Goal: Task Accomplishment & Management: Manage account settings

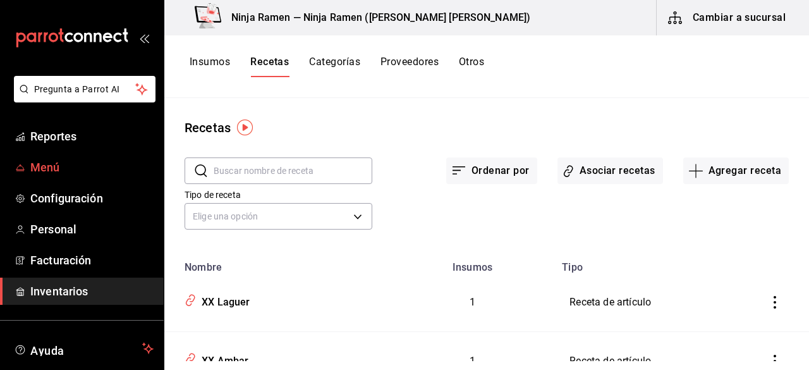
click at [58, 161] on span "Menú" at bounding box center [91, 167] width 123 height 17
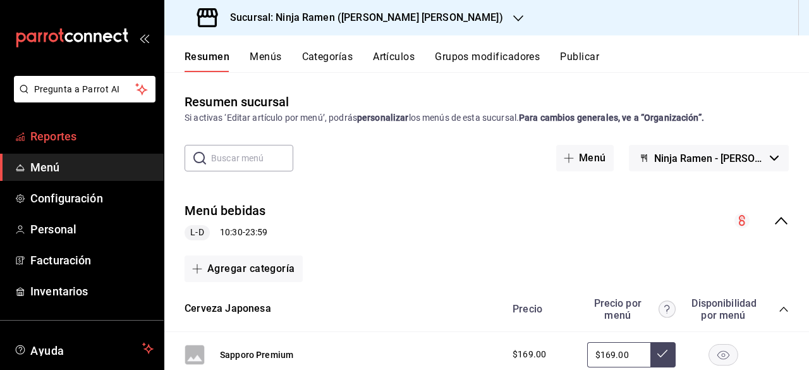
click at [75, 147] on link "Reportes" at bounding box center [82, 136] width 164 height 27
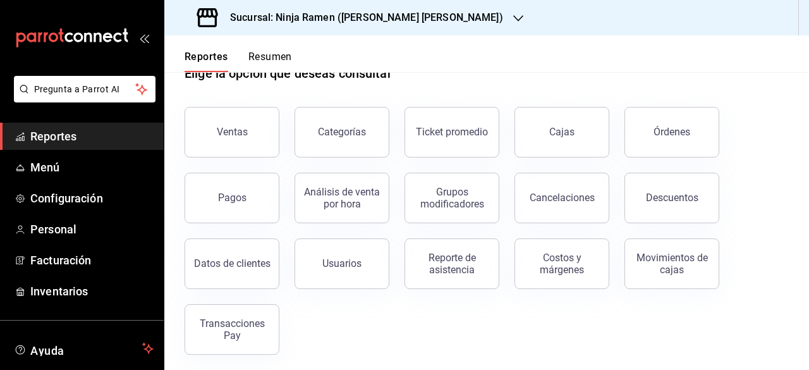
scroll to position [41, 0]
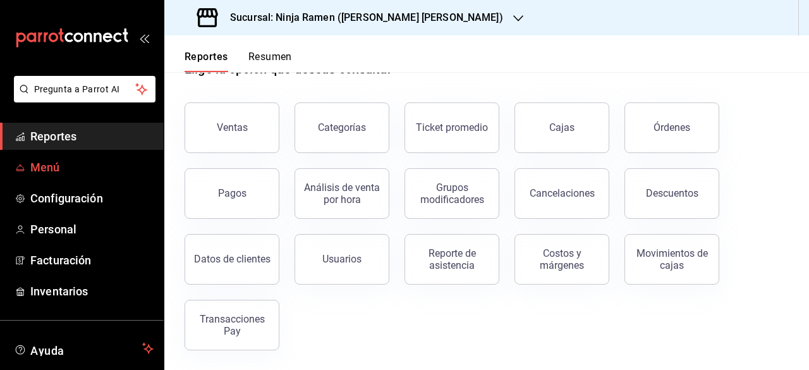
click at [52, 160] on span "Menú" at bounding box center [91, 167] width 123 height 17
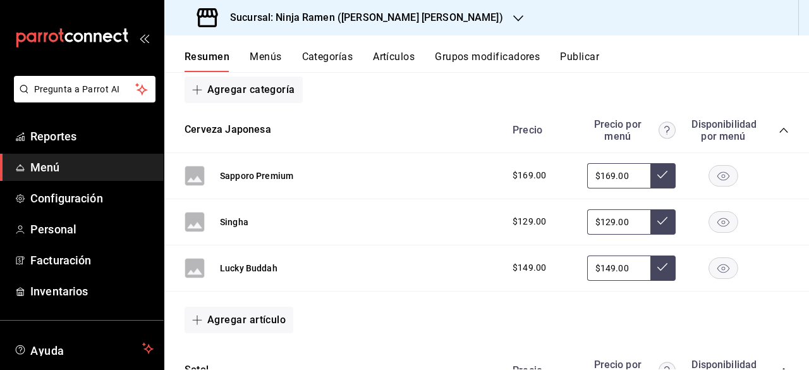
scroll to position [186, 0]
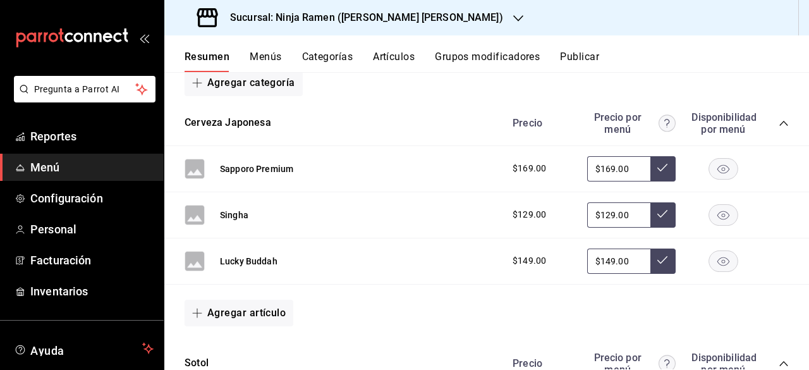
click at [195, 171] on rect at bounding box center [195, 169] width 20 height 20
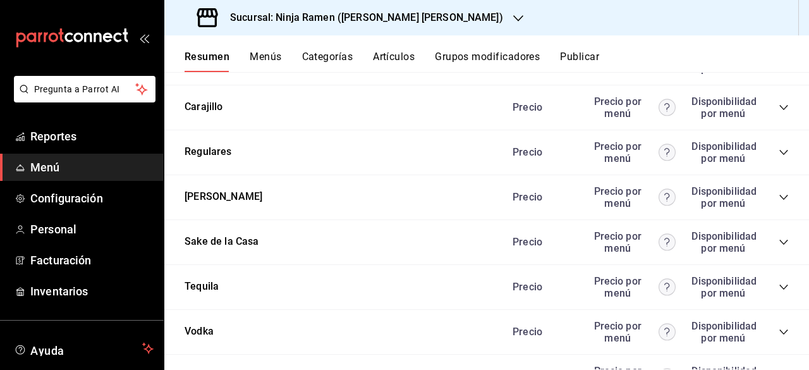
scroll to position [1221, 0]
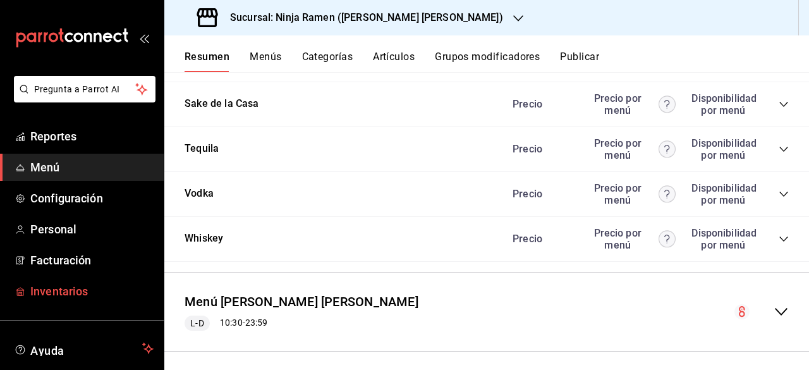
click at [68, 290] on span "Inventarios" at bounding box center [91, 291] width 123 height 17
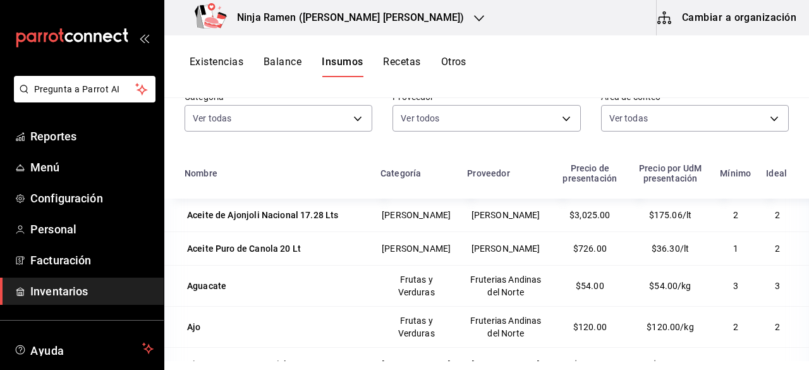
scroll to position [156, 0]
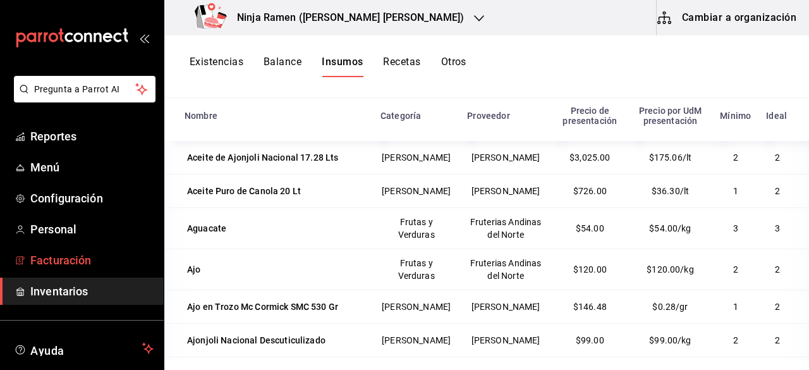
click at [51, 262] on span "Facturación" at bounding box center [91, 260] width 123 height 17
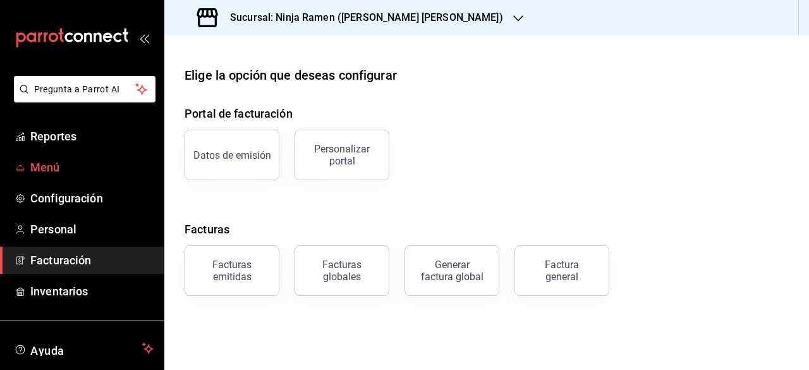
click at [59, 161] on span "Menú" at bounding box center [91, 167] width 123 height 17
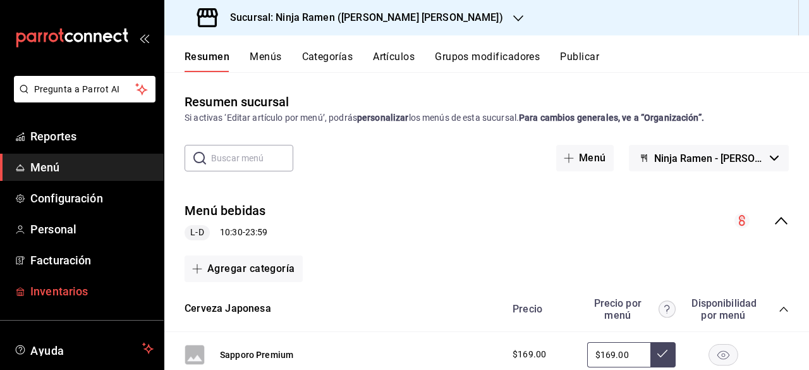
click at [54, 291] on span "Inventarios" at bounding box center [91, 291] width 123 height 17
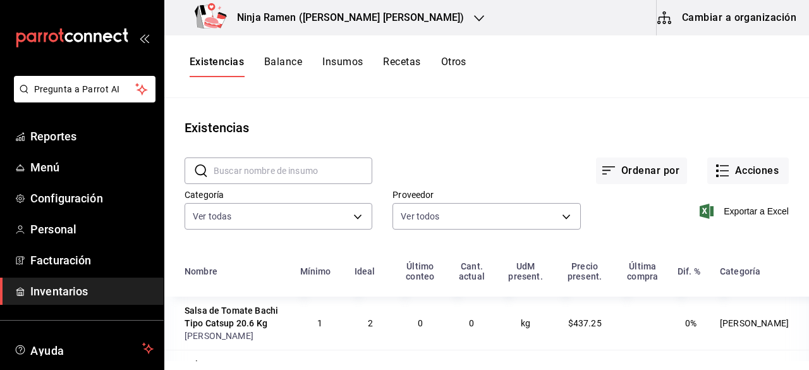
click at [343, 61] on button "Insumos" at bounding box center [342, 66] width 40 height 21
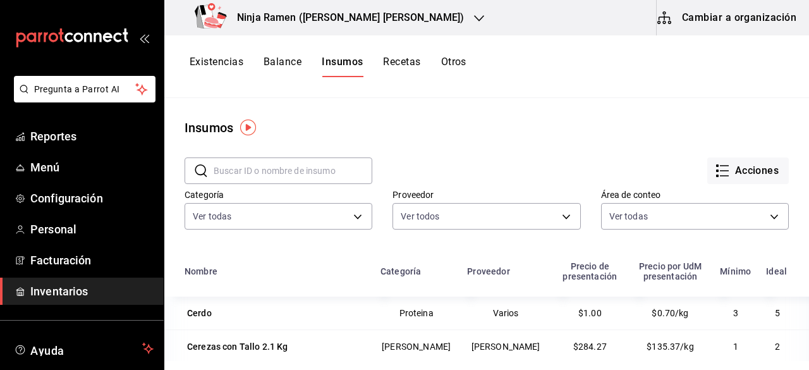
scroll to position [1656, 0]
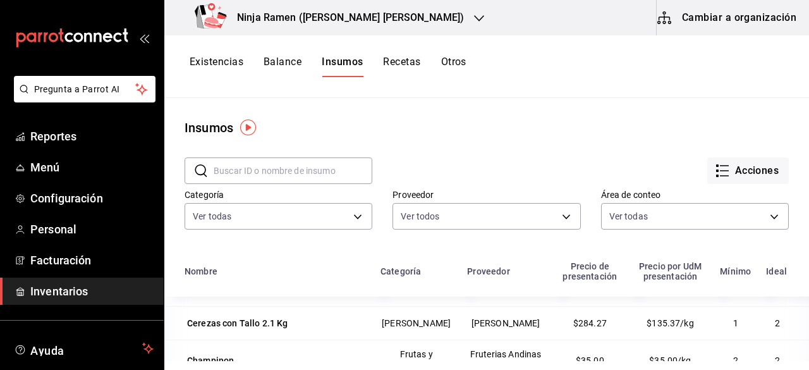
click at [216, 59] on button "Existencias" at bounding box center [217, 66] width 54 height 21
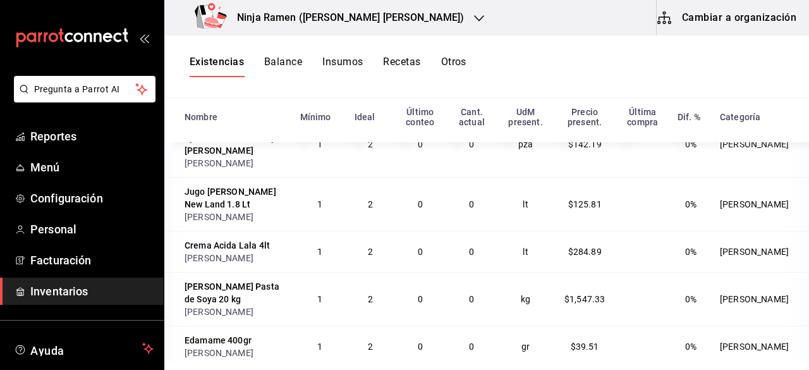
scroll to position [1221, 0]
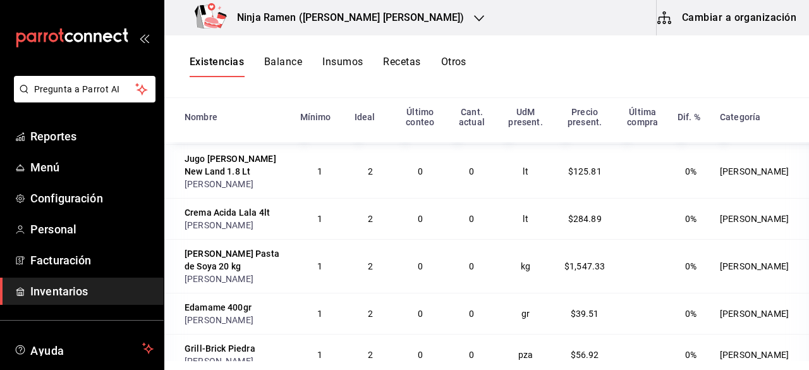
click at [791, 198] on div "Nombre Mínimo Ideal Último conteo Cant. actual UdM present. Precio present. Últ…" at bounding box center [486, 230] width 645 height 262
click at [667, 239] on td at bounding box center [643, 266] width 54 height 54
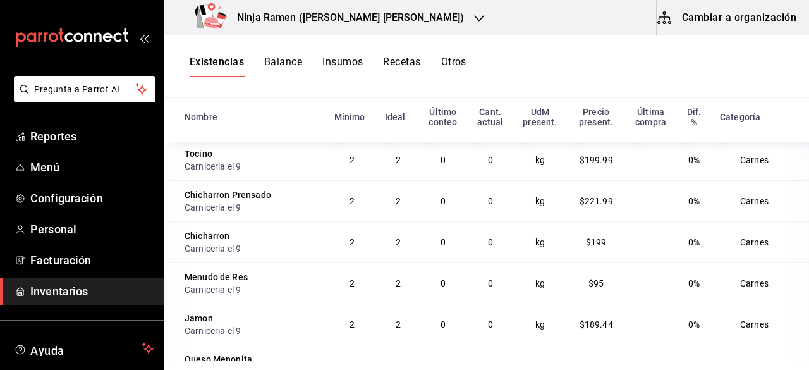
scroll to position [5640, 0]
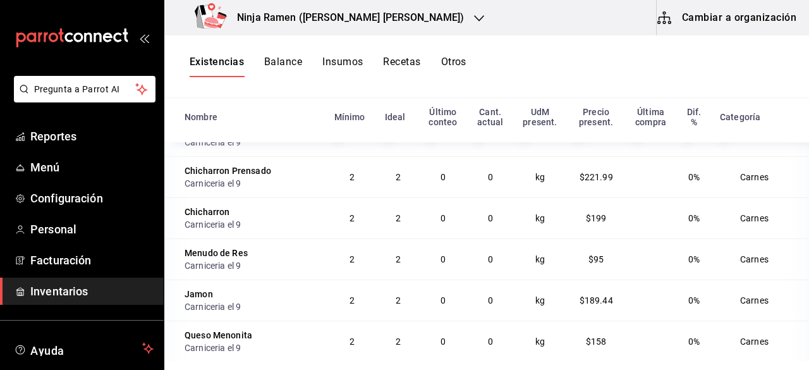
click at [716, 17] on button "Cambiar a organización" at bounding box center [728, 17] width 142 height 35
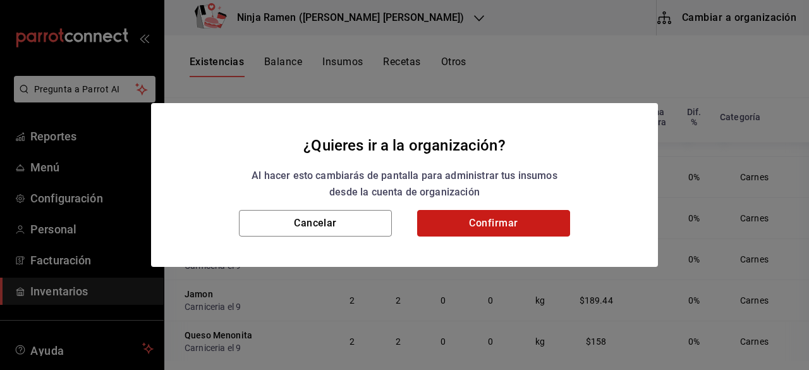
click at [458, 215] on button "Confirmar" at bounding box center [493, 223] width 153 height 27
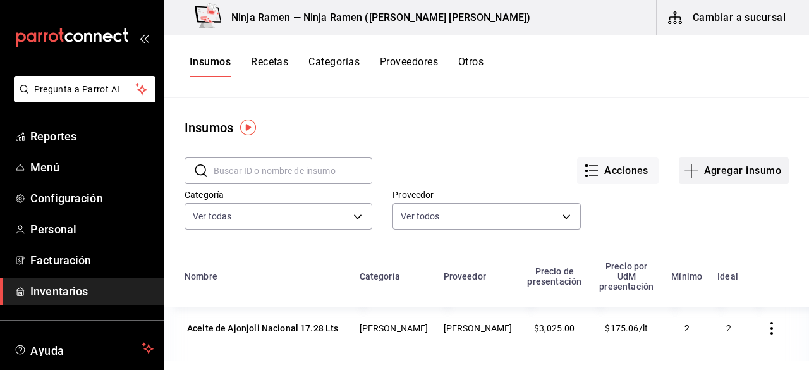
click at [687, 170] on icon "button" at bounding box center [691, 170] width 15 height 15
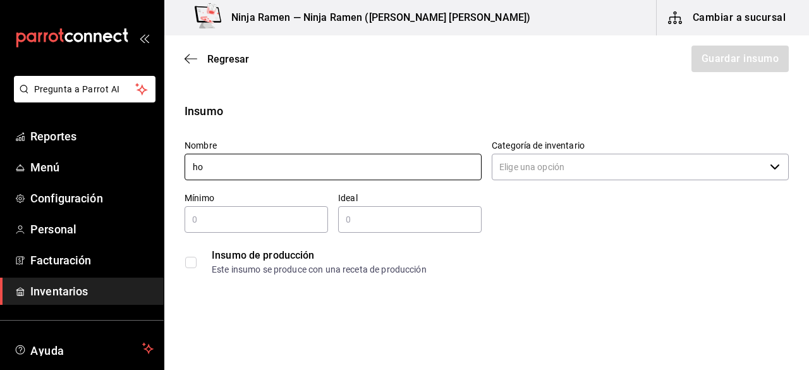
type input "h"
type input "p"
type input "a"
type input "c"
type input "n"
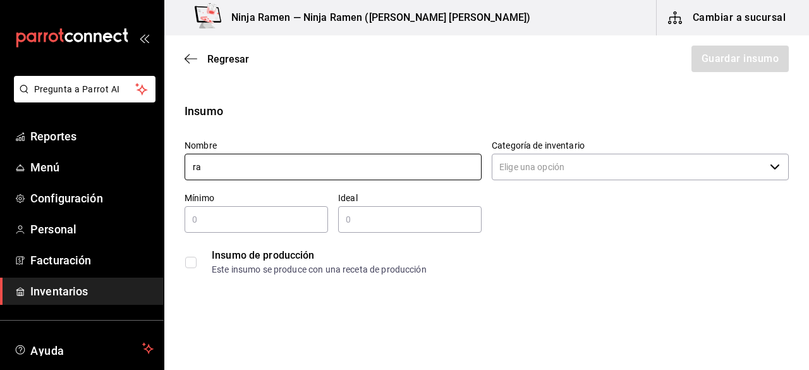
type input "r"
type input "m"
type input "l"
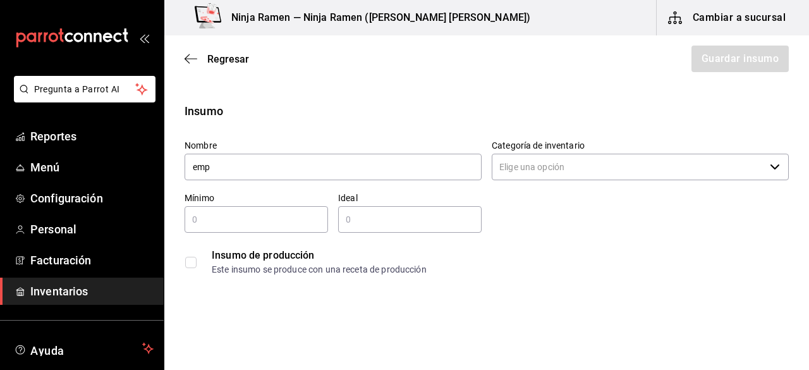
type input "emp"
drag, startPoint x: 467, startPoint y: 4, endPoint x: 468, endPoint y: 75, distance: 70.8
click at [468, 75] on div "Regresar Guardar insumo" at bounding box center [486, 58] width 645 height 47
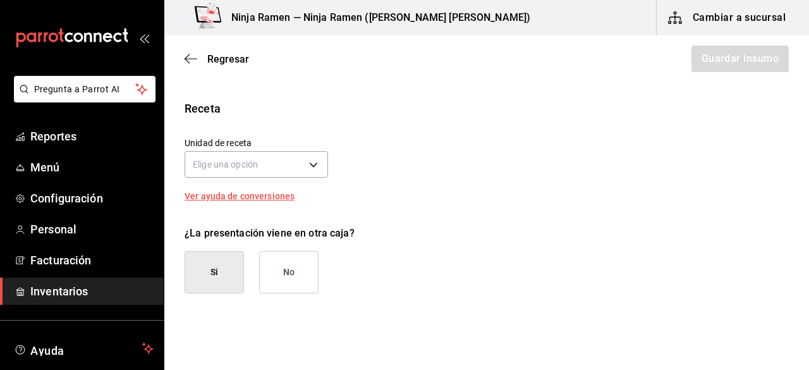
scroll to position [582, 0]
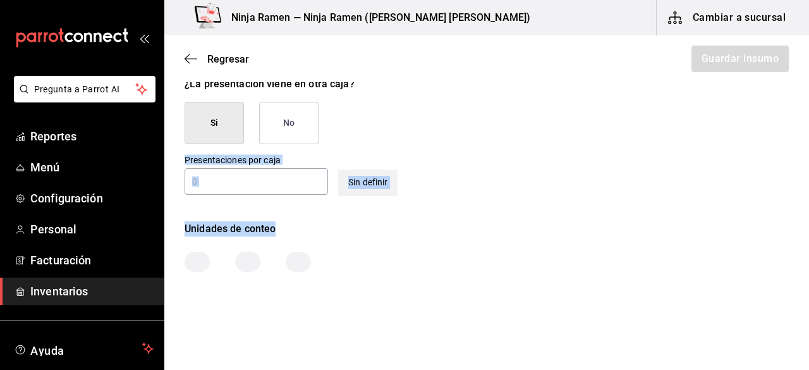
drag, startPoint x: 793, startPoint y: 161, endPoint x: 791, endPoint y: 23, distance: 137.8
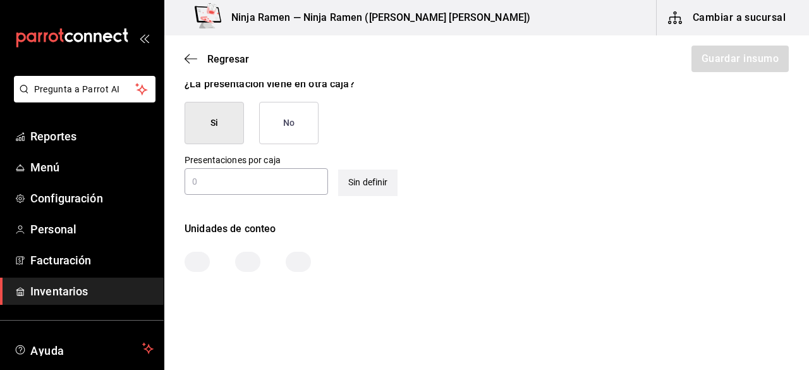
drag, startPoint x: 791, startPoint y: 23, endPoint x: 795, endPoint y: -25, distance: 48.2
click at [795, 0] on html "Pregunta a Parrot AI Reportes Menú Configuración Personal Facturación Inventari…" at bounding box center [404, 149] width 809 height 298
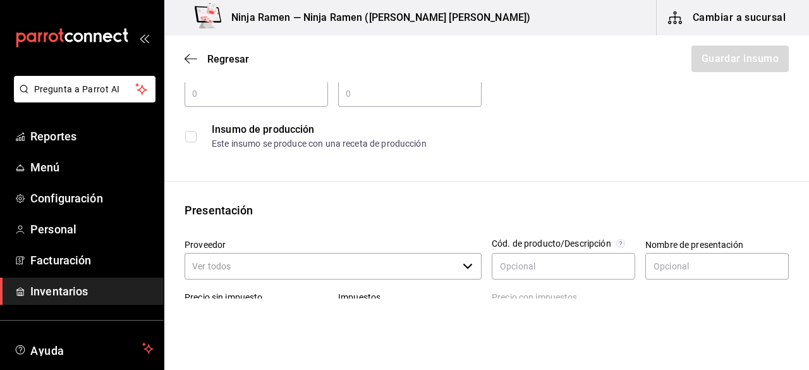
scroll to position [0, 0]
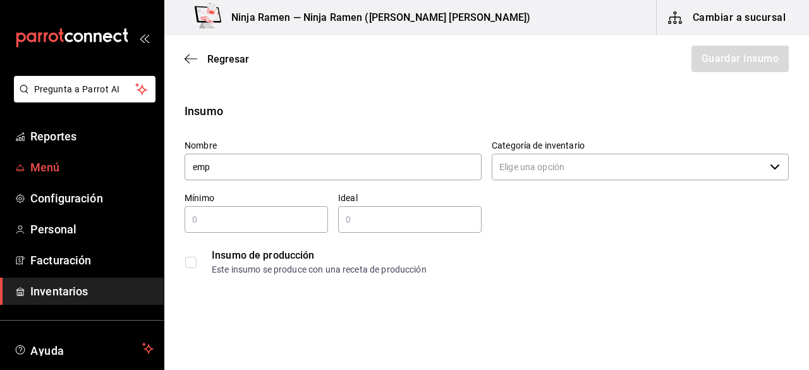
click at [42, 169] on span "Menú" at bounding box center [91, 167] width 123 height 17
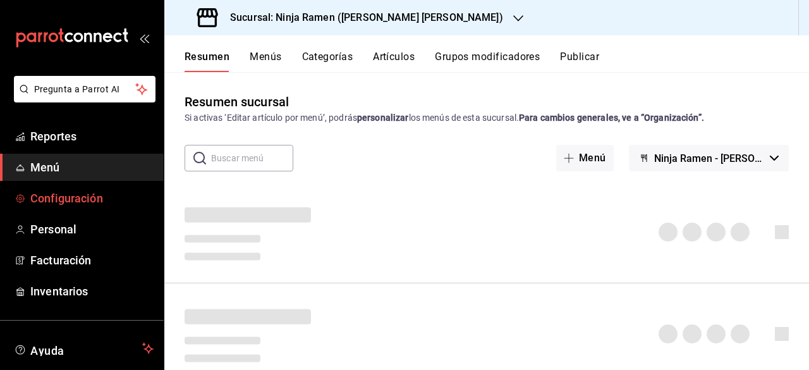
click at [66, 204] on span "Configuración" at bounding box center [91, 198] width 123 height 17
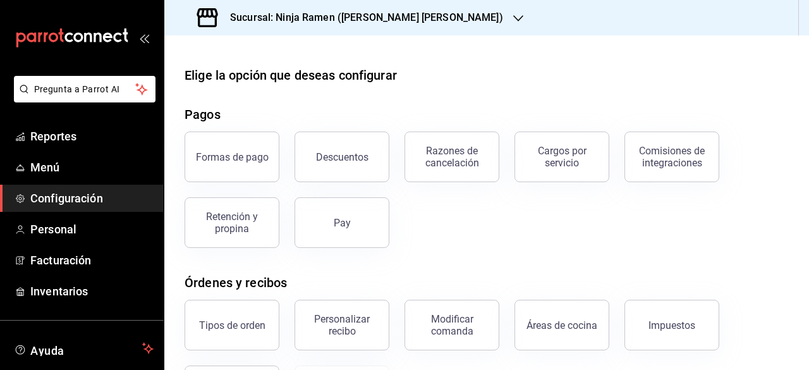
click at [587, 95] on div "Elige la opción que deseas configurar Pagos Formas de pago Descuentos Razones d…" at bounding box center [486, 292] width 645 height 453
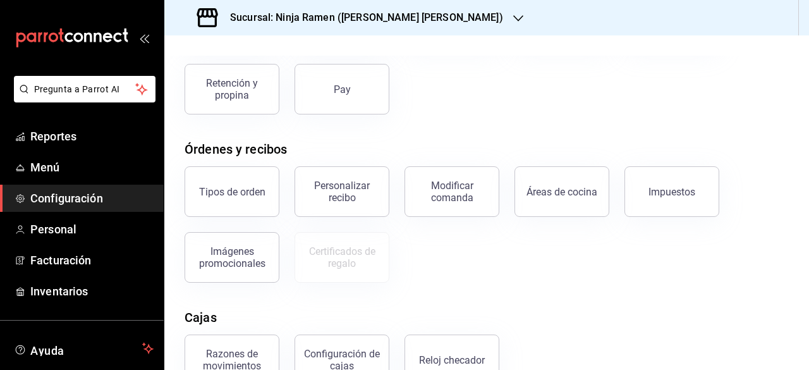
scroll to position [168, 0]
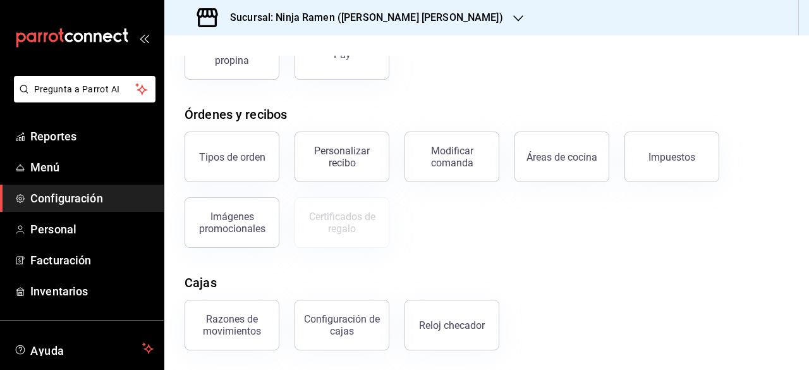
click at [650, 102] on div "Elige la opción que deseas configurar Pagos Formas de pago Descuentos Razones d…" at bounding box center [486, 124] width 645 height 453
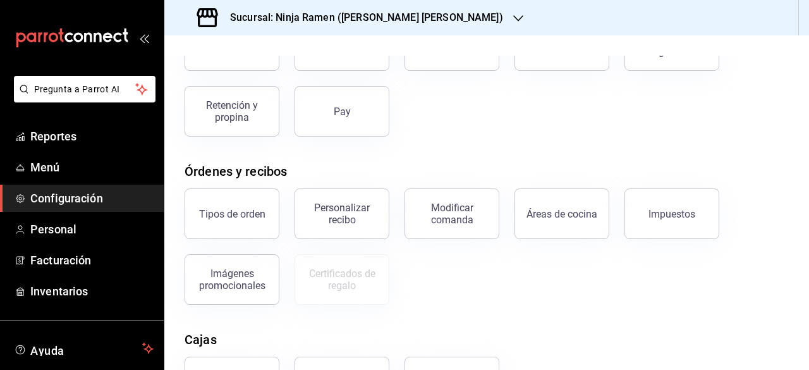
scroll to position [108, 0]
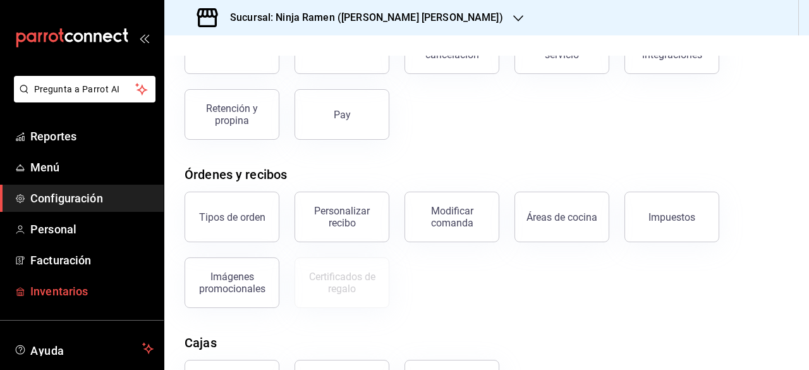
click at [100, 288] on span "Inventarios" at bounding box center [91, 291] width 123 height 17
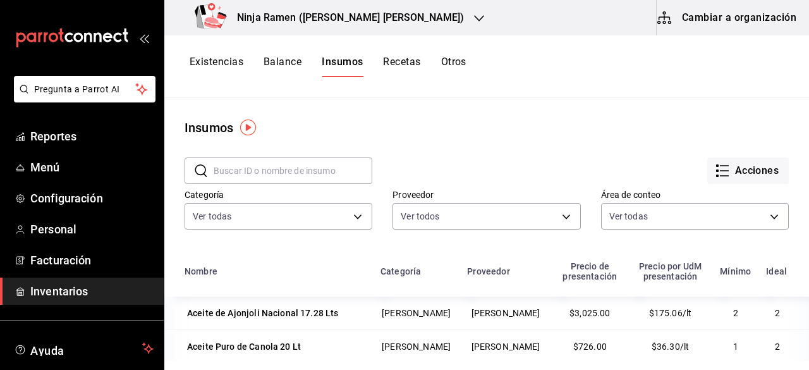
click at [410, 58] on button "Recetas" at bounding box center [401, 66] width 37 height 21
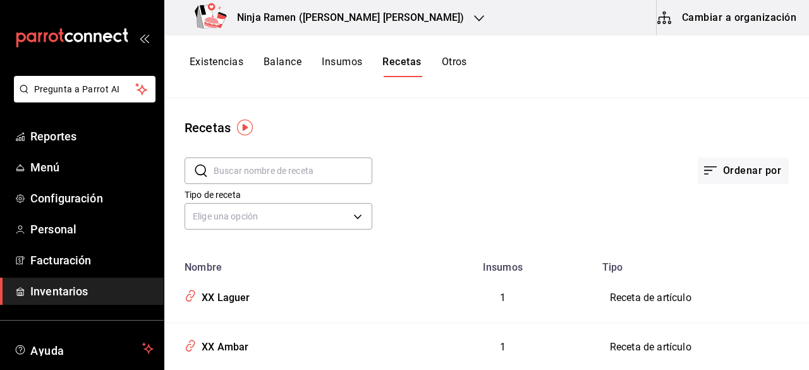
click at [770, 22] on button "Cambiar a organización" at bounding box center [728, 17] width 142 height 35
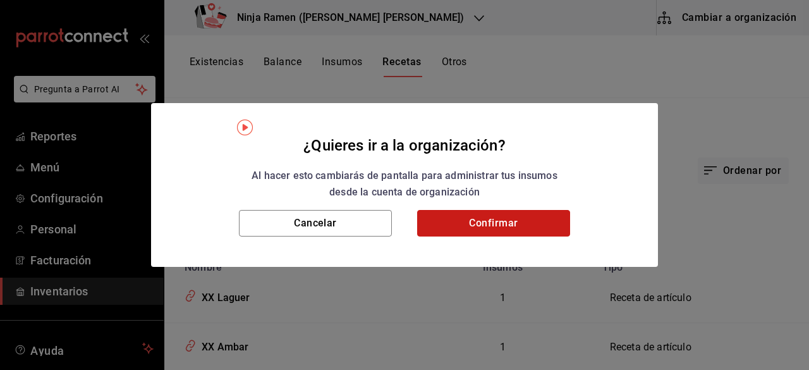
click at [542, 223] on button "Confirmar" at bounding box center [493, 223] width 153 height 27
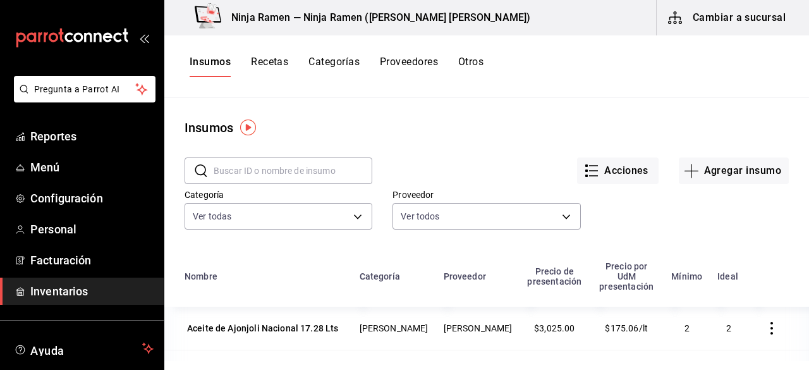
click at [261, 59] on button "Recetas" at bounding box center [269, 66] width 37 height 21
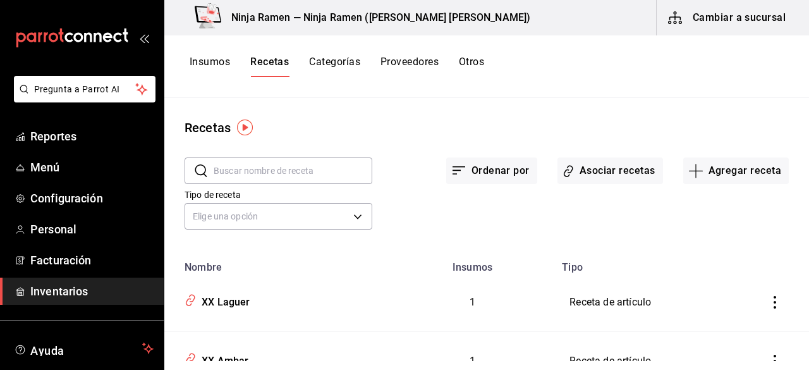
click at [339, 59] on button "Categorías" at bounding box center [334, 66] width 51 height 21
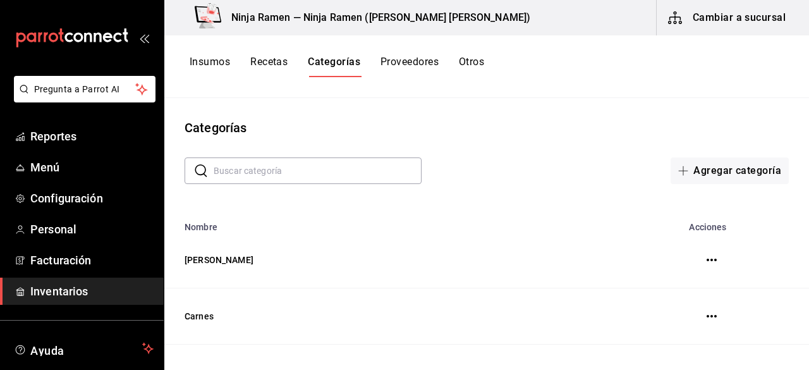
click at [415, 61] on button "Proveedores" at bounding box center [410, 66] width 58 height 21
click at [477, 64] on button "Otros" at bounding box center [473, 66] width 25 height 21
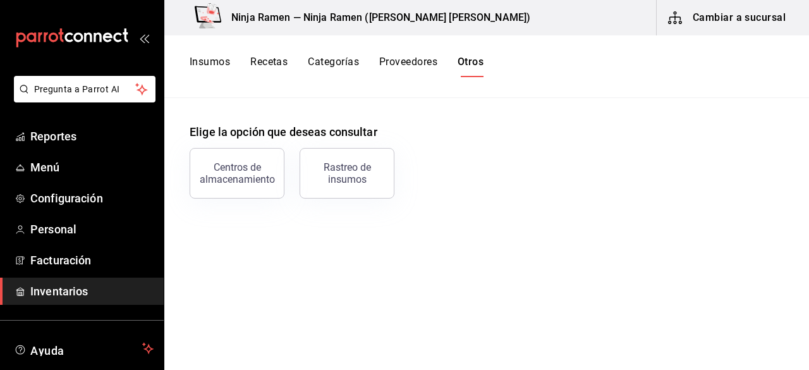
click at [272, 66] on button "Recetas" at bounding box center [268, 66] width 37 height 21
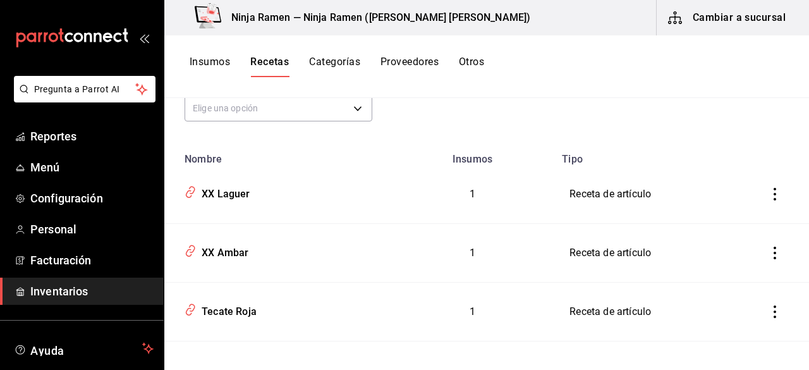
scroll to position [57, 0]
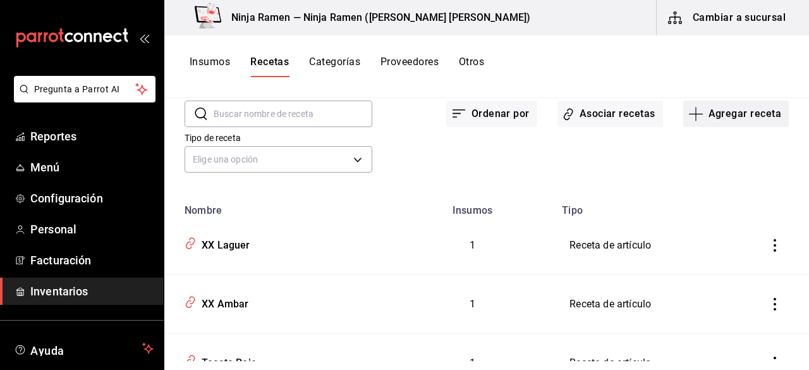
click at [692, 114] on icon "button" at bounding box center [696, 114] width 14 height 1
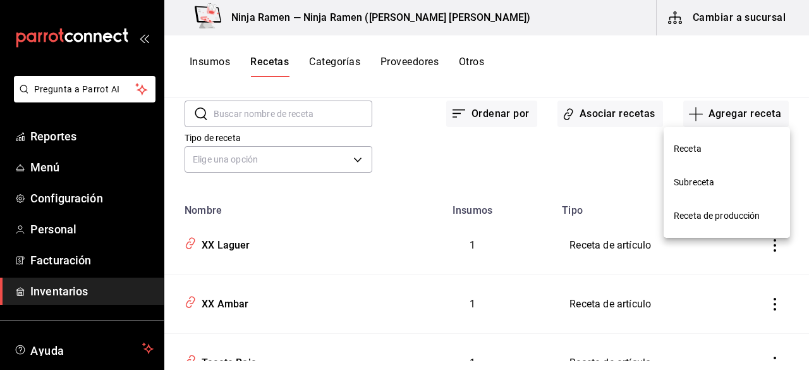
click at [805, 162] on div at bounding box center [404, 185] width 809 height 370
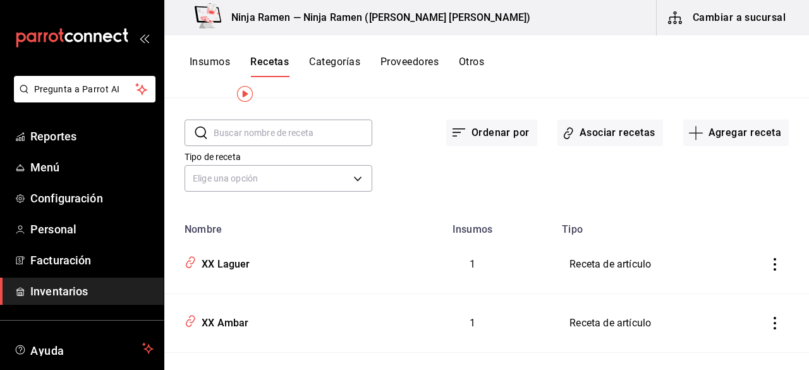
scroll to position [20, 0]
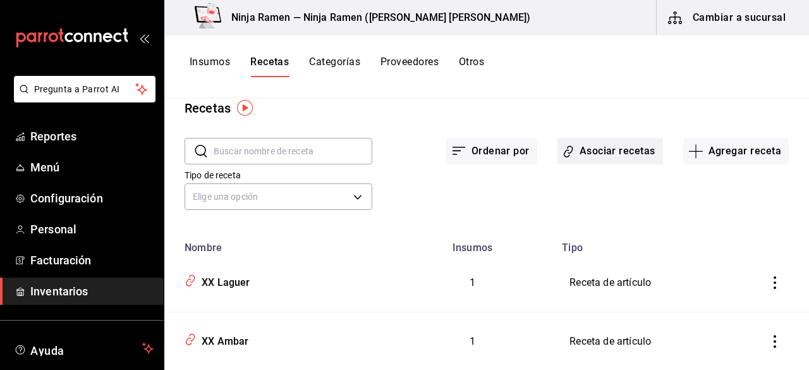
click at [613, 156] on button "Asociar recetas" at bounding box center [611, 151] width 106 height 27
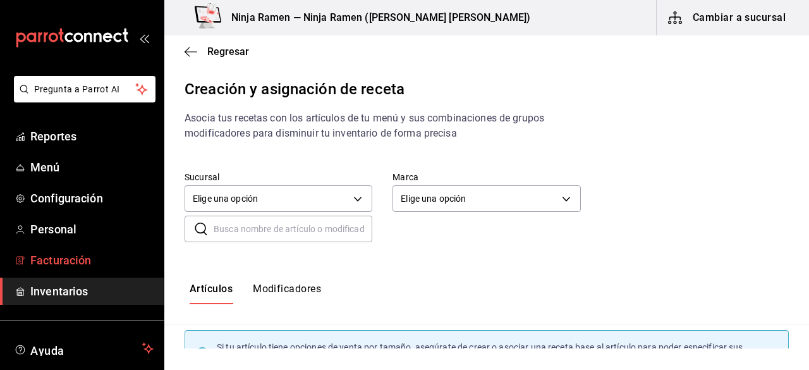
click at [99, 259] on span "Facturación" at bounding box center [91, 260] width 123 height 17
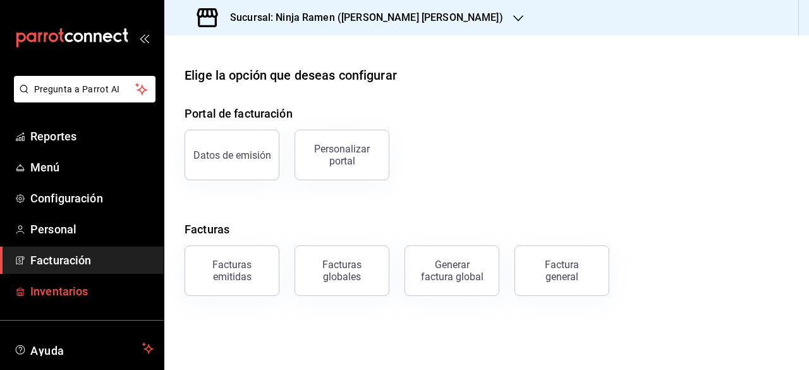
click at [90, 290] on span "Inventarios" at bounding box center [91, 291] width 123 height 17
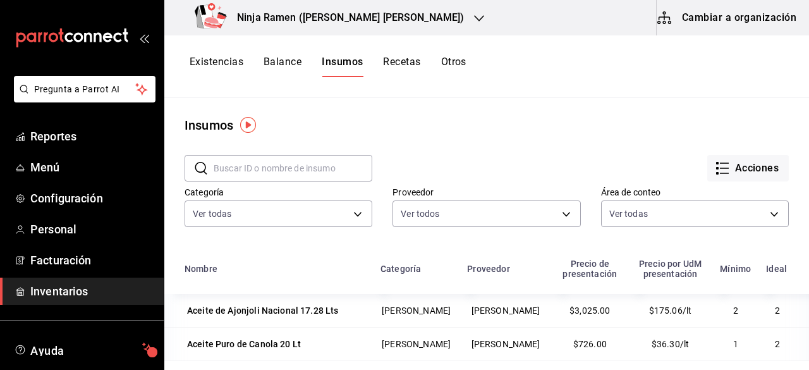
scroll to position [76, 0]
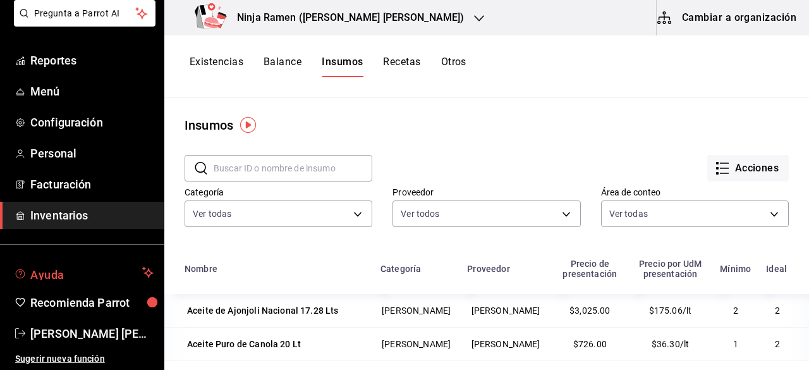
click at [91, 274] on span "Ayuda" at bounding box center [83, 272] width 107 height 15
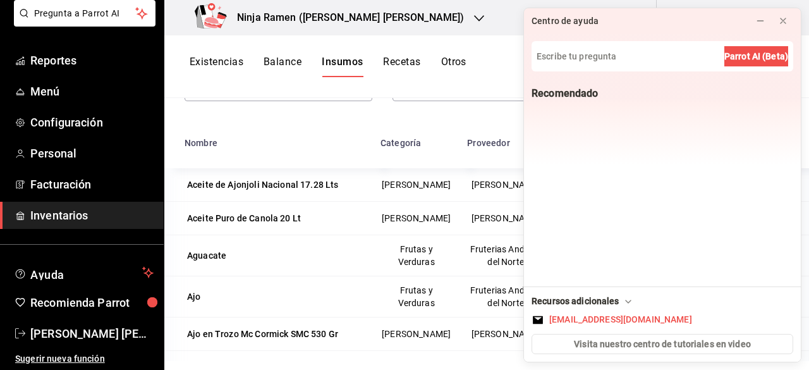
scroll to position [156, 0]
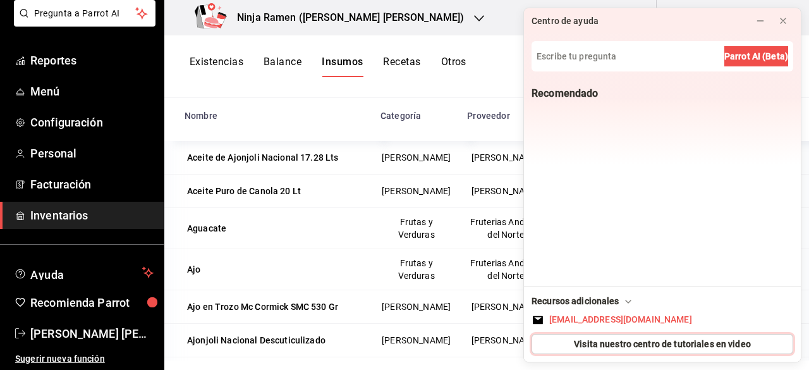
click at [771, 345] on button "Visita nuestro centro de tutoriales en video" at bounding box center [663, 344] width 262 height 20
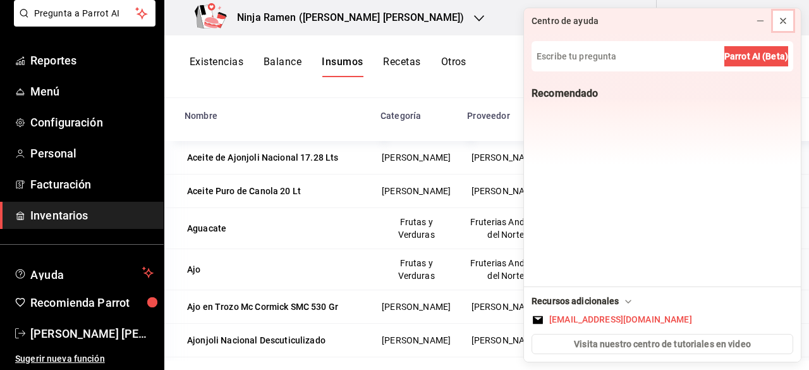
click at [784, 22] on icon at bounding box center [783, 21] width 10 height 10
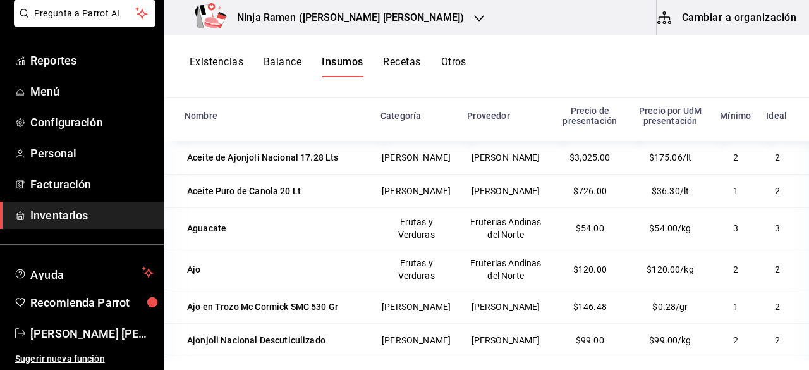
click at [693, 23] on button "Cambiar a organización" at bounding box center [728, 17] width 142 height 35
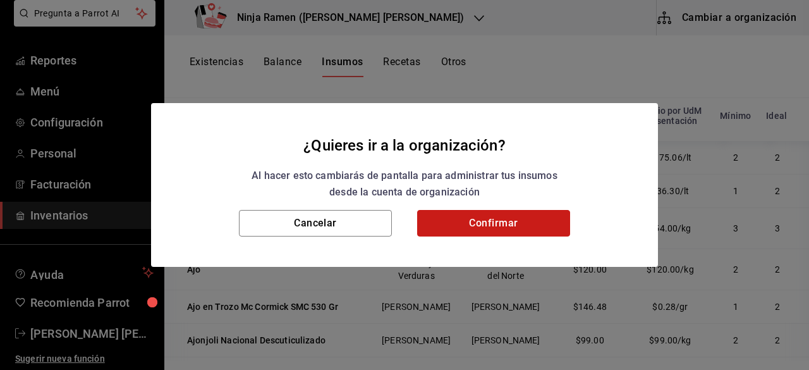
click at [508, 216] on button "Confirmar" at bounding box center [493, 223] width 153 height 27
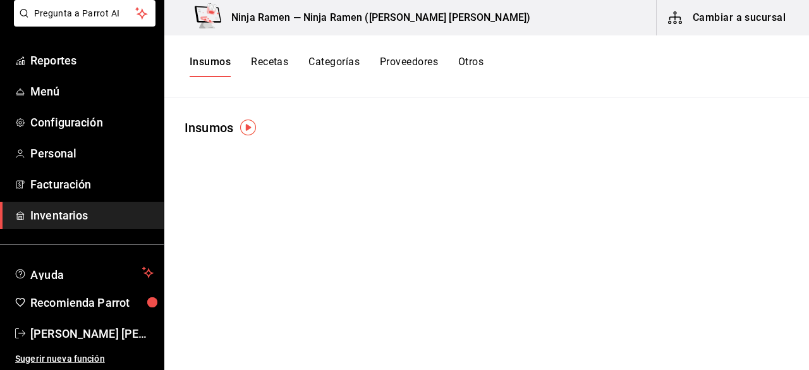
scroll to position [0, 0]
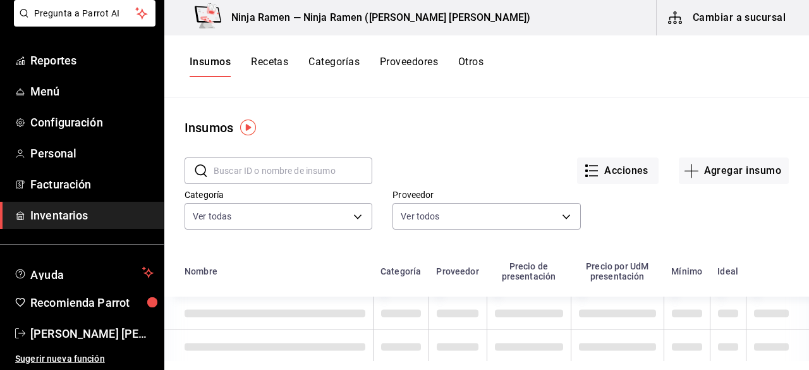
click at [271, 61] on button "Recetas" at bounding box center [269, 66] width 37 height 21
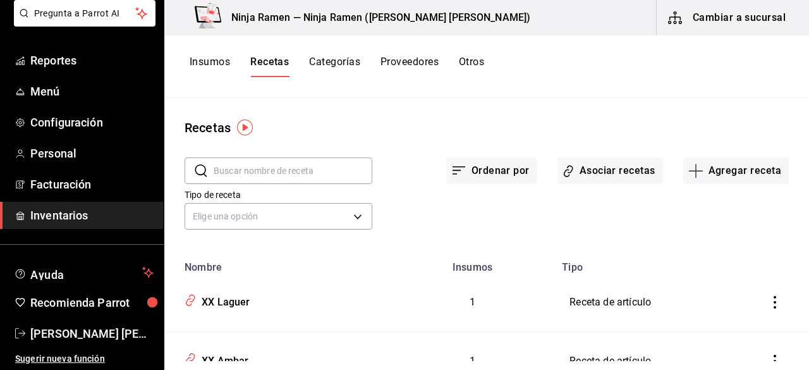
click at [260, 174] on input "text" at bounding box center [293, 170] width 159 height 25
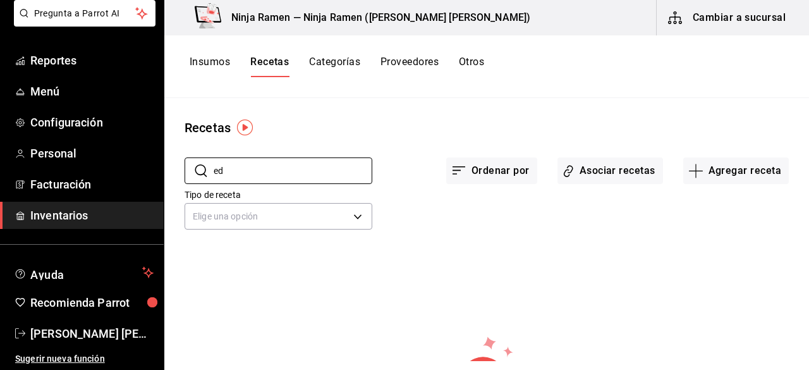
type input "e"
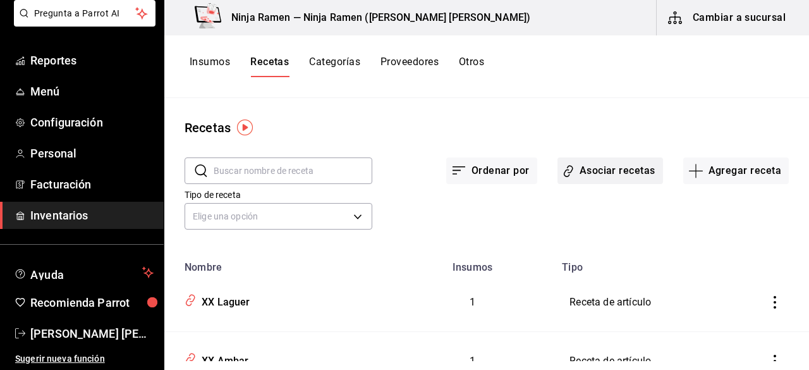
click at [580, 173] on button "Asociar recetas" at bounding box center [611, 170] width 106 height 27
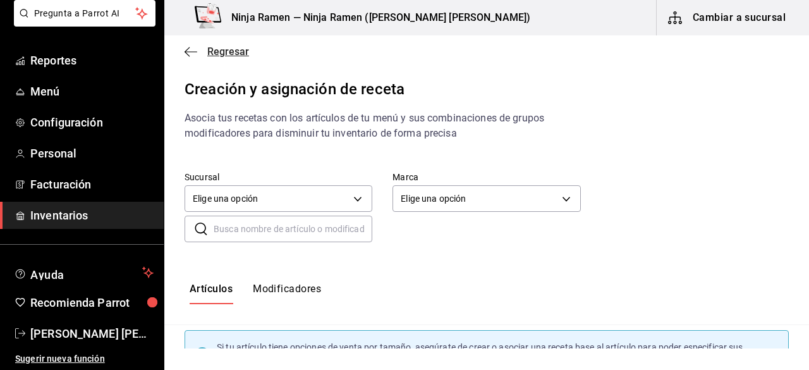
click at [195, 47] on icon "button" at bounding box center [191, 51] width 13 height 11
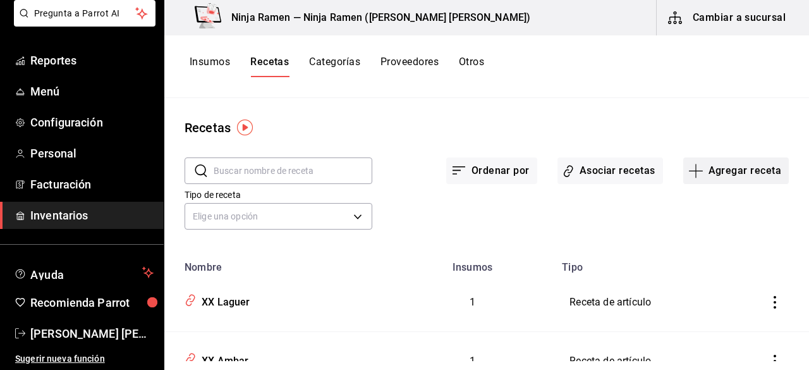
click at [727, 173] on button "Agregar receta" at bounding box center [736, 170] width 106 height 27
click at [702, 207] on span "Receta" at bounding box center [727, 205] width 106 height 13
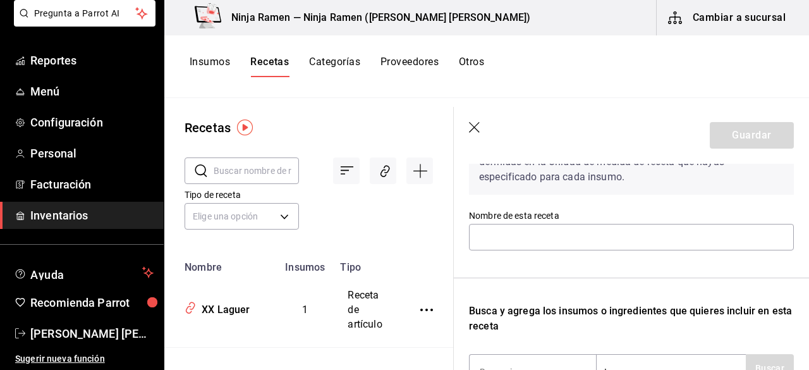
scroll to position [128, 0]
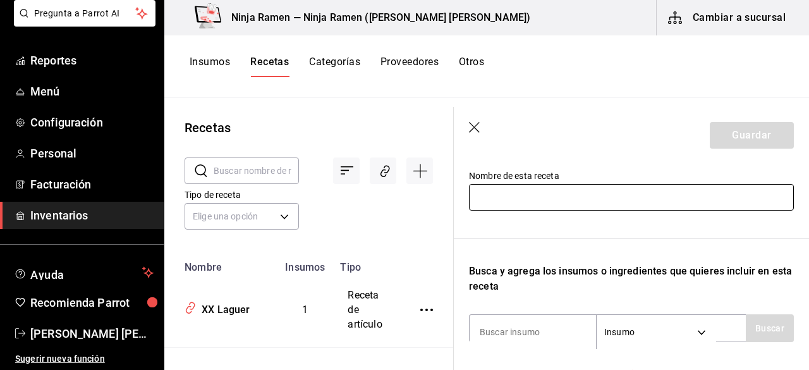
click at [587, 202] on input "text" at bounding box center [631, 197] width 325 height 27
type input "e"
type input "E"
type input "Edamames al Vapor"
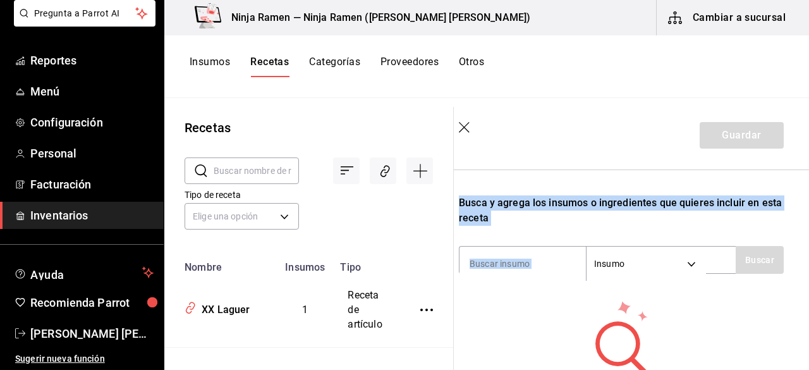
scroll to position [211, 10]
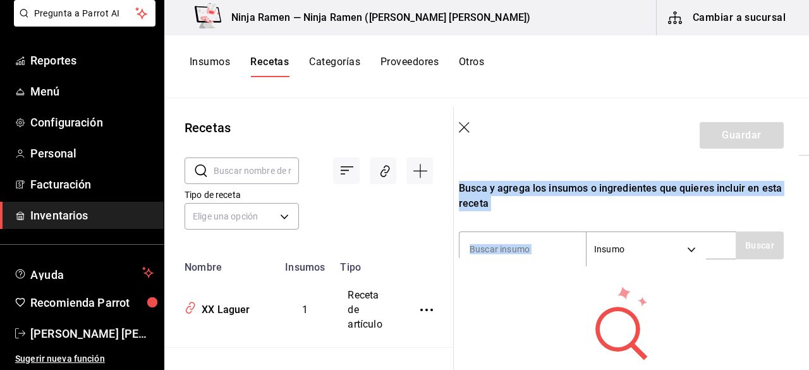
drag, startPoint x: 808, startPoint y: 202, endPoint x: 808, endPoint y: 236, distance: 34.1
click at [808, 236] on section "Guardar Receta de artículo Recuerda que las cantidades utilizadas en tus receta…" at bounding box center [631, 238] width 355 height 263
click at [561, 299] on icon at bounding box center [621, 322] width 123 height 76
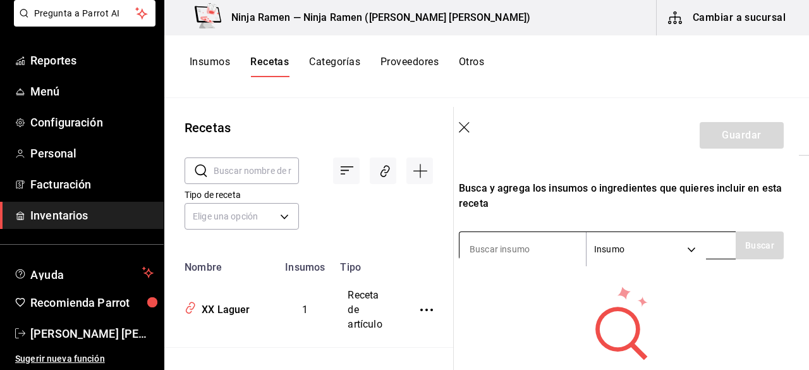
click at [507, 250] on input at bounding box center [523, 249] width 126 height 27
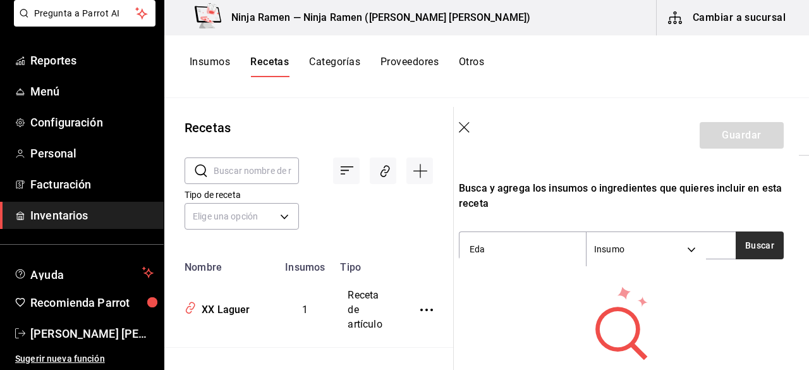
type input "Eda"
click at [736, 239] on button "Buscar" at bounding box center [760, 245] width 48 height 28
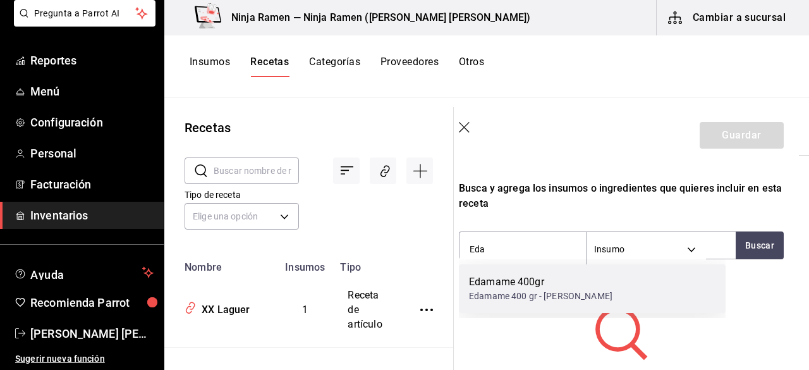
click at [563, 288] on div "Edamame 400gr" at bounding box center [540, 281] width 143 height 15
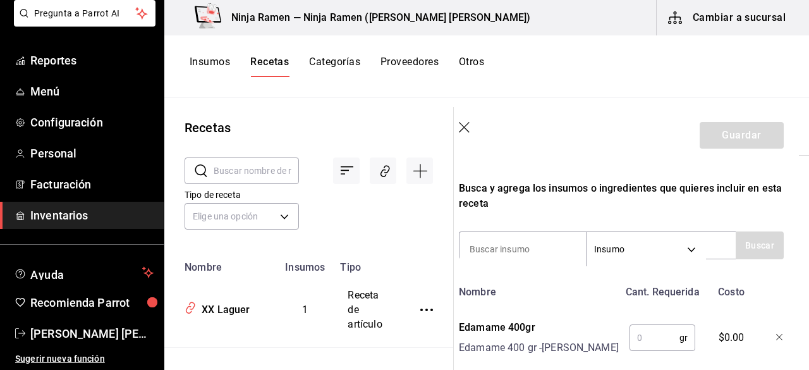
click at [657, 345] on input "text" at bounding box center [655, 337] width 50 height 25
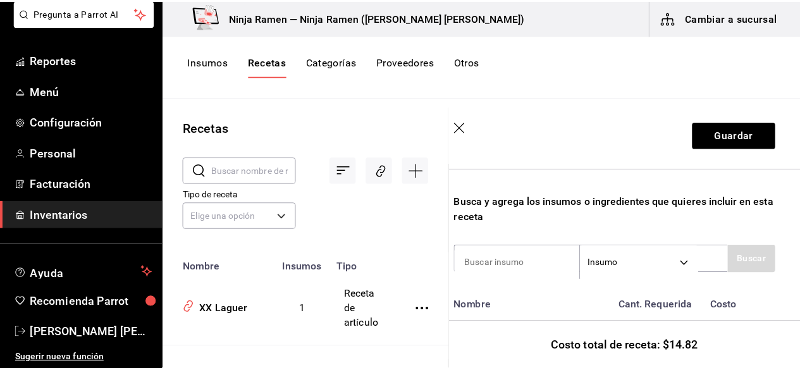
scroll to position [192, 10]
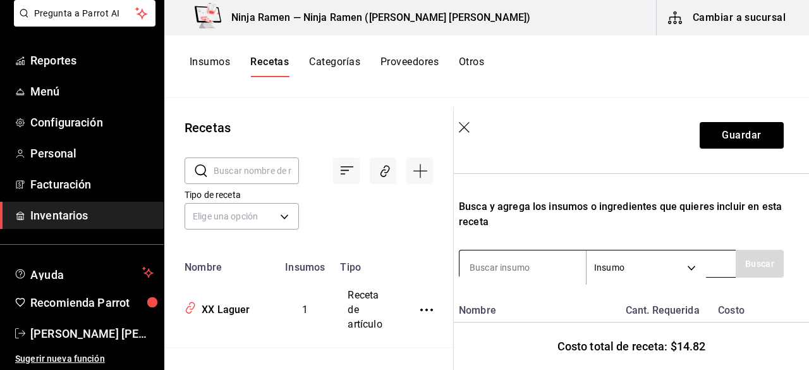
type input "150"
click at [524, 266] on input at bounding box center [523, 267] width 126 height 27
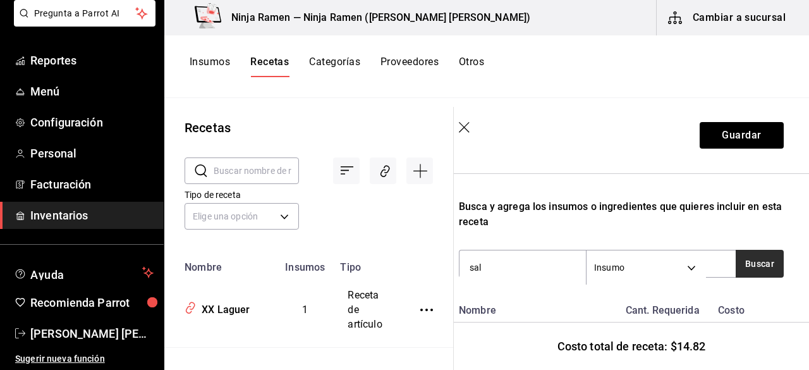
type input "sal"
click at [738, 253] on button "Buscar" at bounding box center [760, 264] width 48 height 28
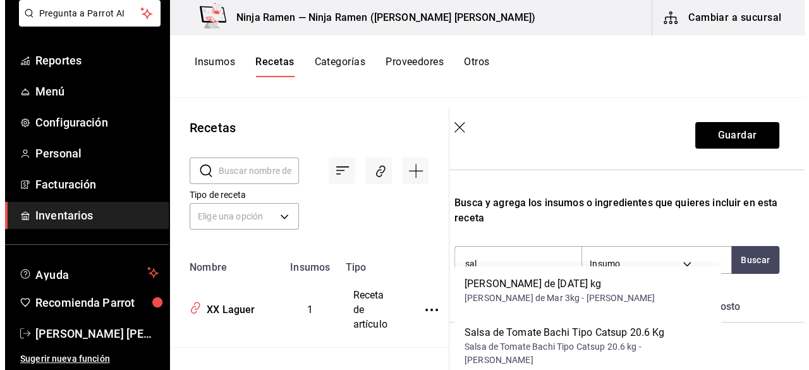
scroll to position [181, 10]
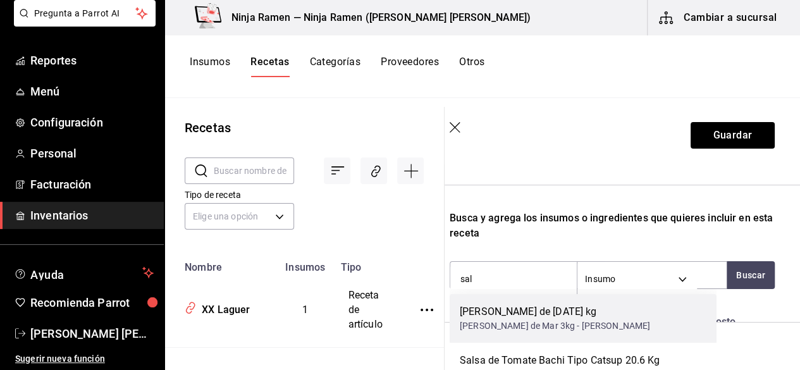
click at [568, 319] on div "Sal de Mar 3kg - [PERSON_NAME]" at bounding box center [555, 325] width 190 height 13
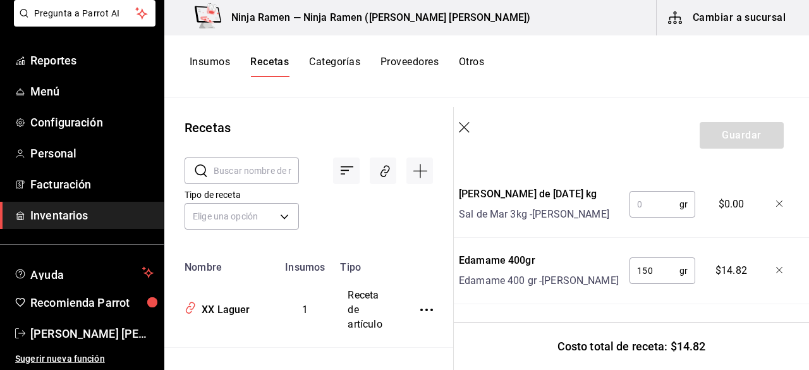
scroll to position [334, 10]
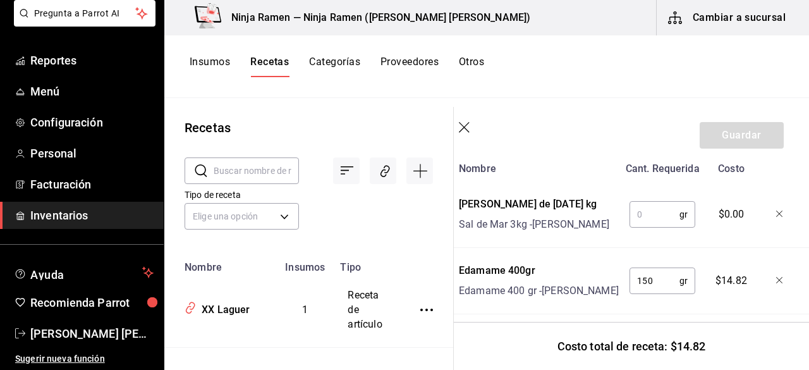
click at [643, 216] on input "text" at bounding box center [655, 214] width 50 height 25
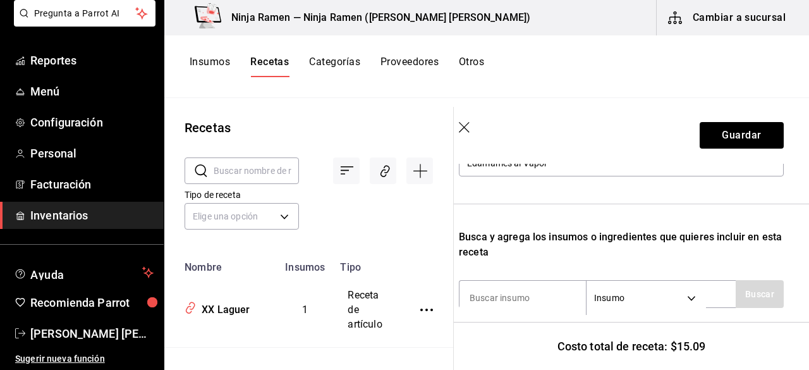
scroll to position [111, 10]
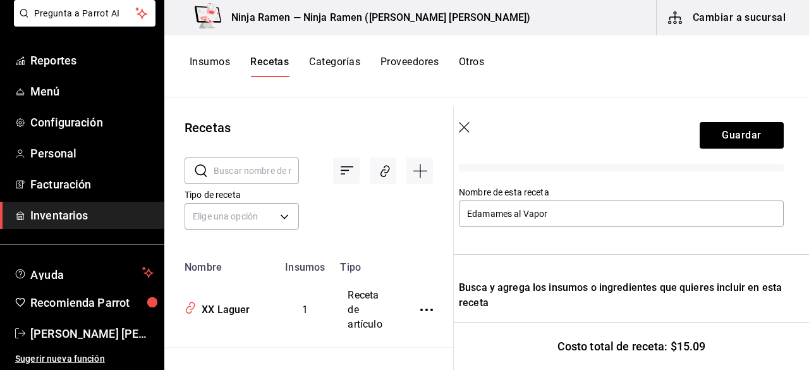
type input "10"
click at [220, 57] on button "Insumos" at bounding box center [210, 66] width 40 height 21
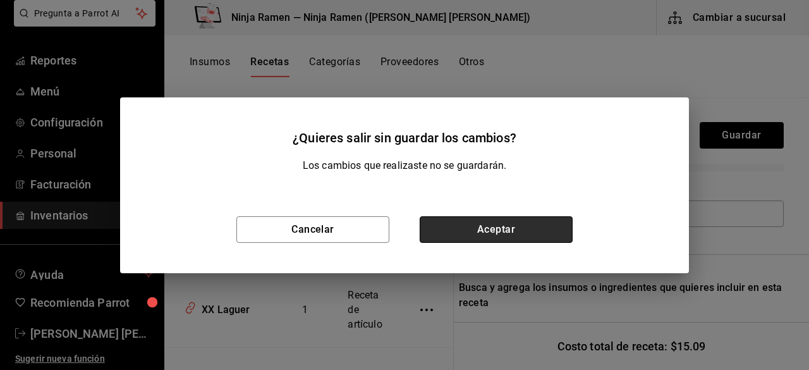
click at [485, 221] on button "Aceptar" at bounding box center [496, 229] width 153 height 27
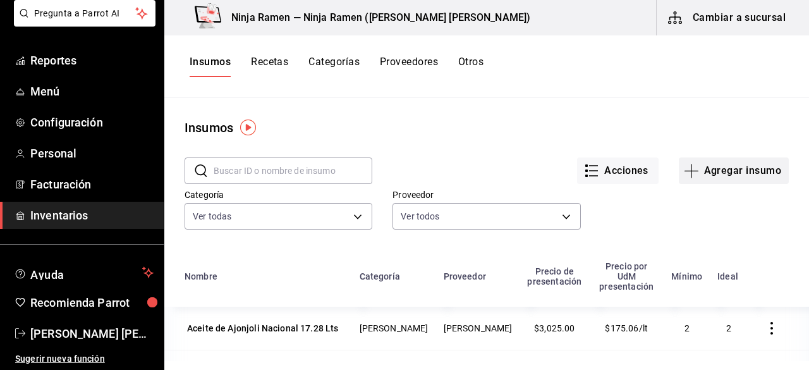
click at [738, 165] on button "Agregar insumo" at bounding box center [734, 170] width 110 height 27
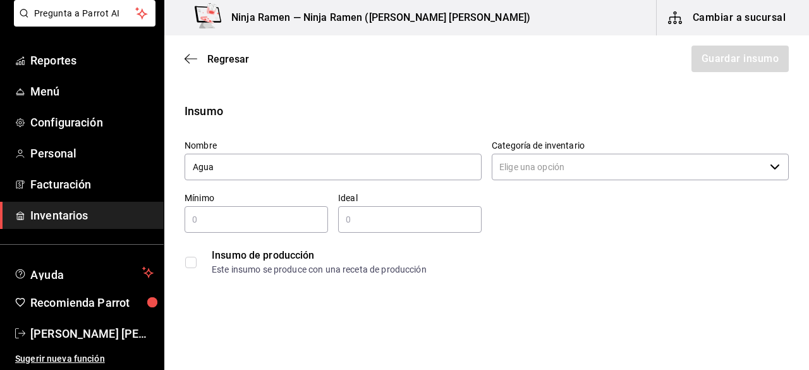
type input "Agua"
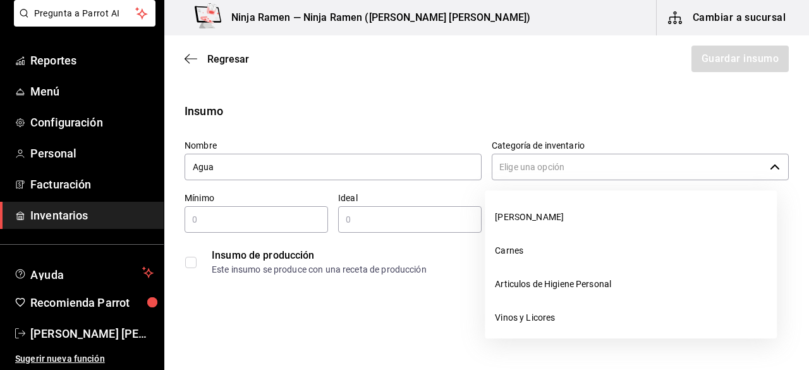
click at [515, 171] on input "Categoría de inventario" at bounding box center [628, 167] width 273 height 27
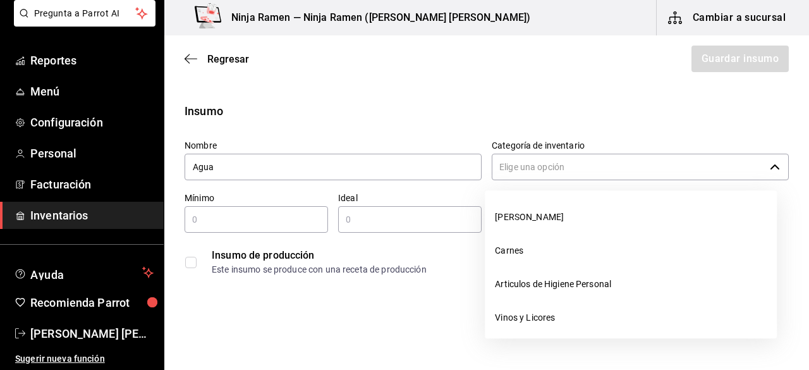
click at [536, 161] on input "Categoría de inventario" at bounding box center [628, 167] width 273 height 27
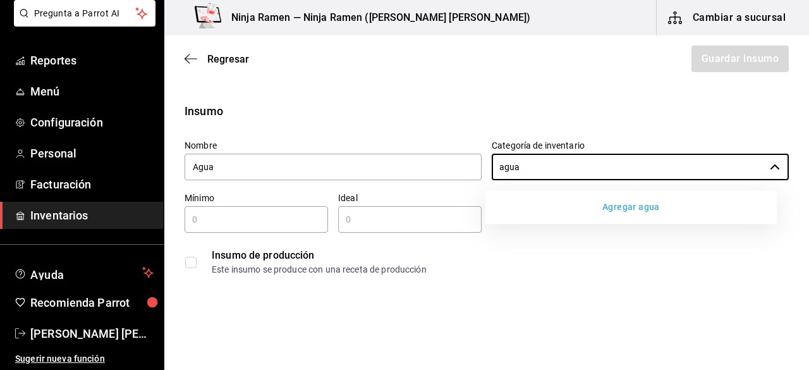
type input "agua"
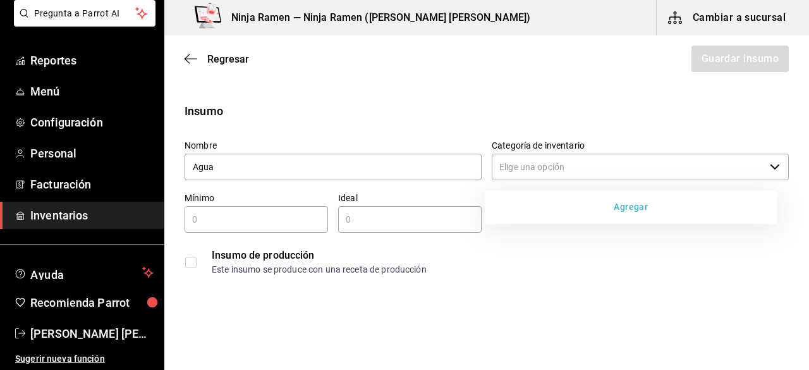
click at [619, 205] on button "Agregar" at bounding box center [631, 206] width 282 height 23
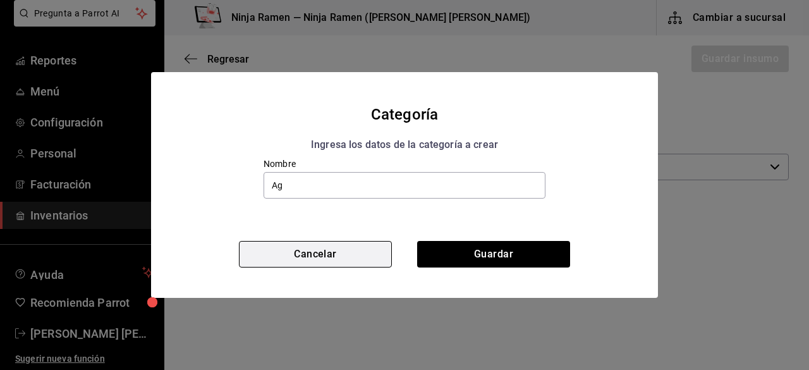
type input "Ag"
click at [290, 262] on button "Cancelar" at bounding box center [315, 254] width 153 height 27
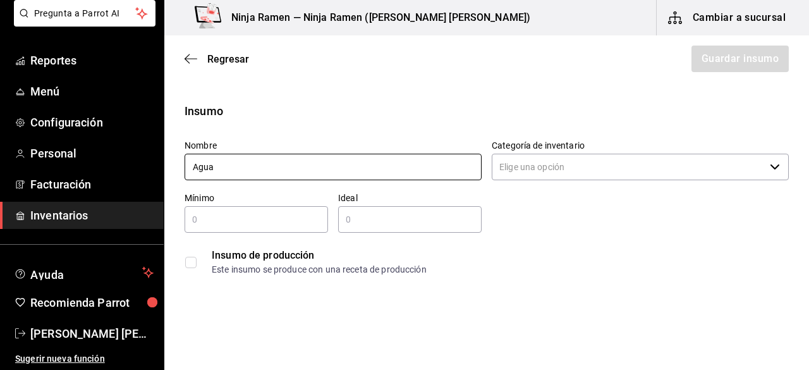
click at [257, 171] on input "Agua" at bounding box center [333, 167] width 297 height 27
type input "Agua Natural"
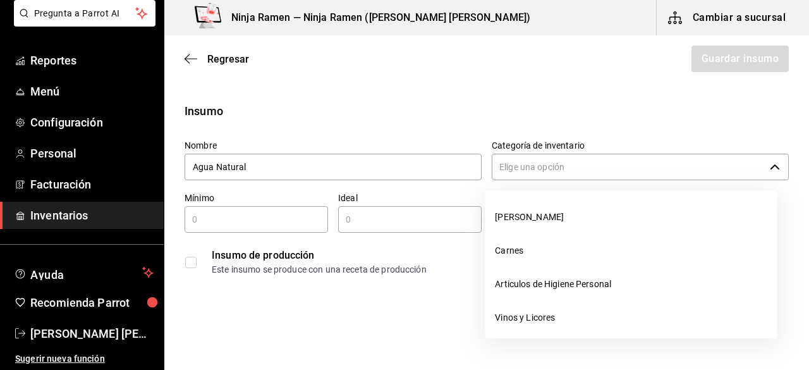
click at [543, 179] on input "Categoría de inventario" at bounding box center [628, 167] width 273 height 27
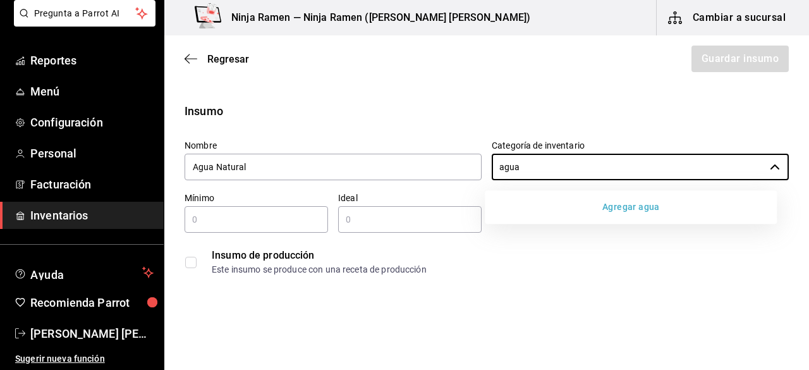
type input "agua"
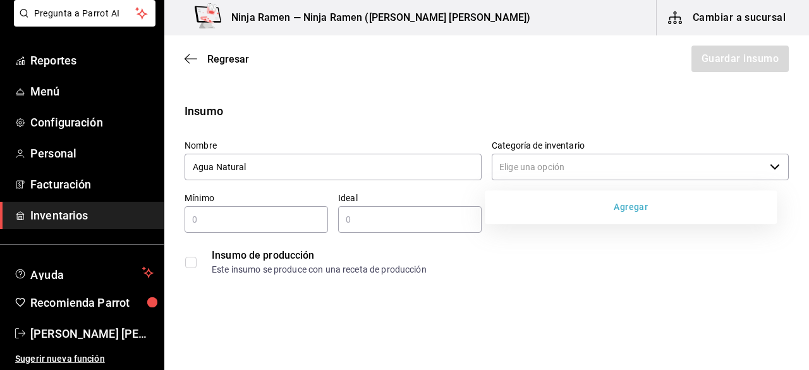
click at [617, 210] on button "Agregar" at bounding box center [631, 206] width 282 height 23
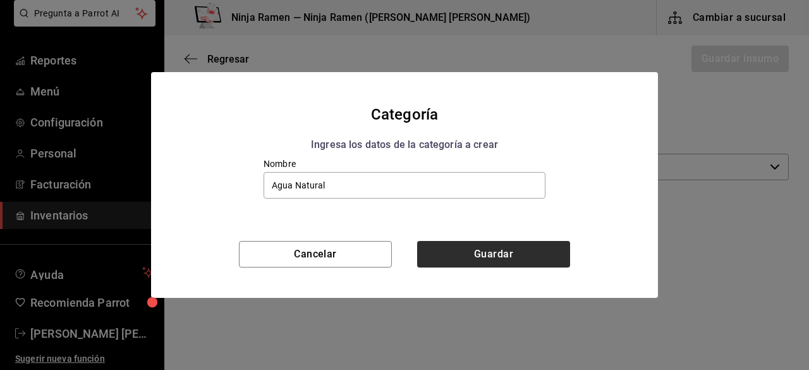
type input "Agua Natural"
click at [560, 246] on button "Guardar" at bounding box center [493, 254] width 153 height 27
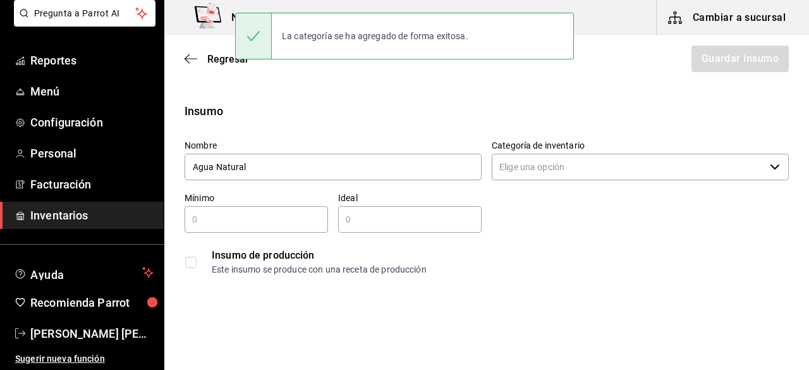
click at [313, 230] on div "​" at bounding box center [256, 219] width 143 height 27
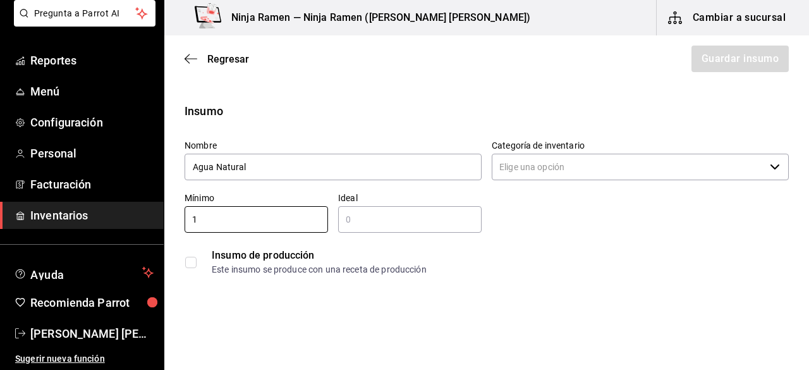
type input "1"
click at [355, 217] on input "text" at bounding box center [409, 219] width 143 height 15
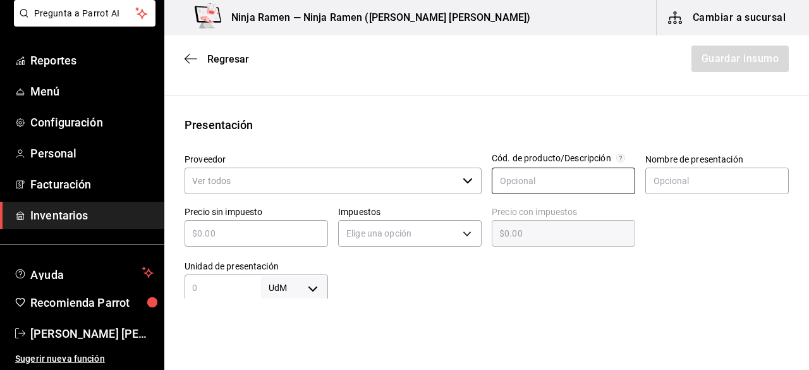
scroll to position [212, 0]
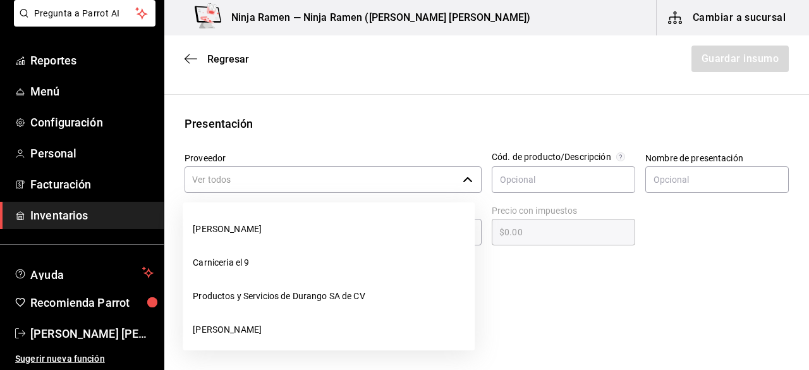
click at [460, 185] on div "​" at bounding box center [333, 179] width 297 height 27
type input "100"
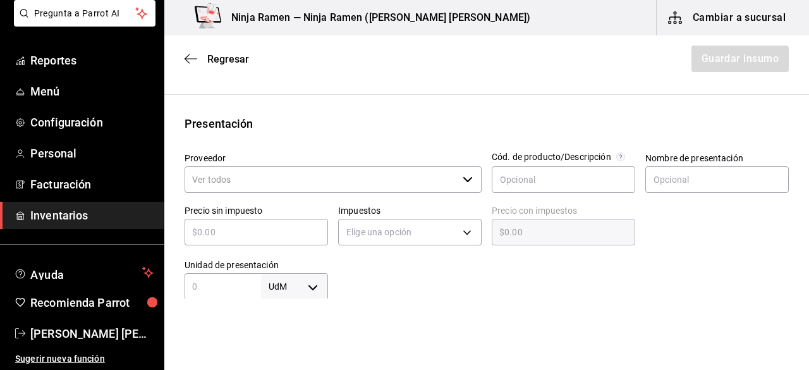
click at [460, 185] on div "​" at bounding box center [333, 179] width 297 height 27
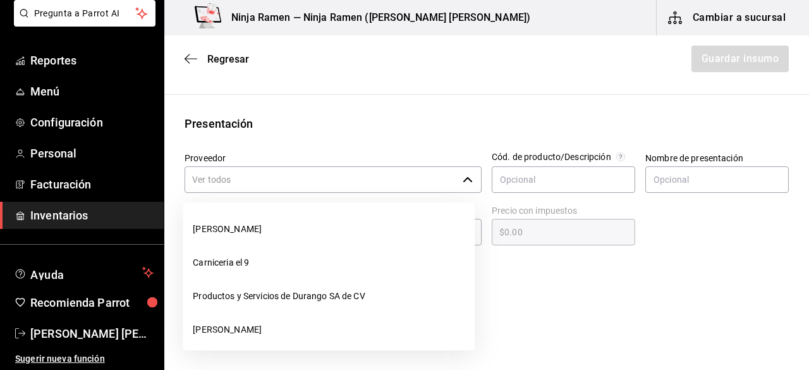
click at [464, 180] on icon "button" at bounding box center [468, 179] width 10 height 10
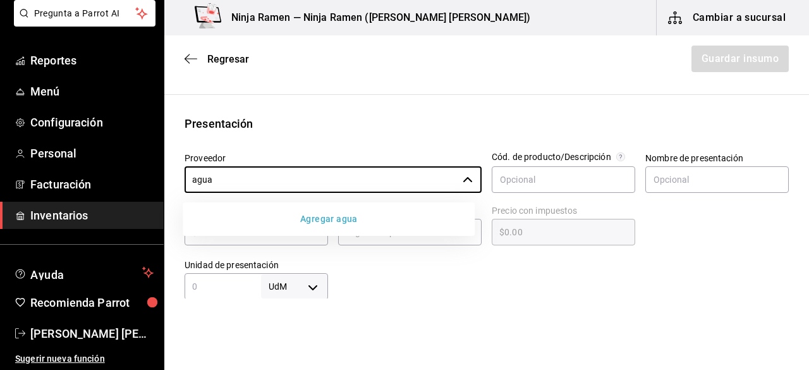
type input "agua"
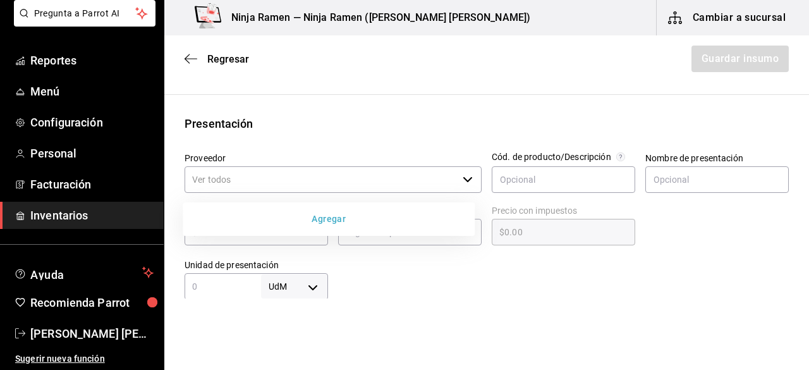
click at [387, 212] on button "Agregar" at bounding box center [329, 218] width 282 height 23
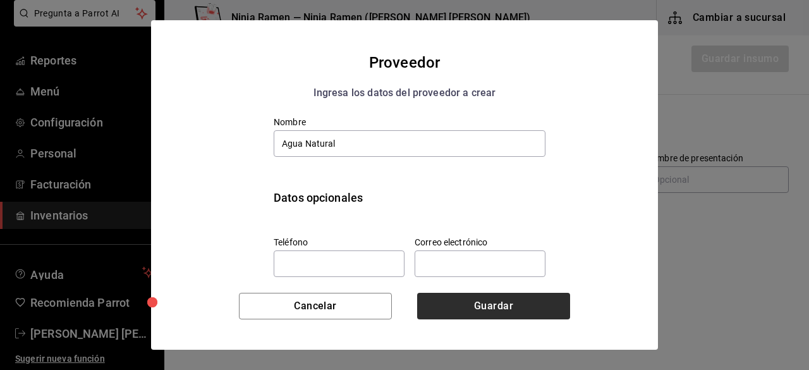
type input "Agua Natural"
click at [465, 319] on button "Guardar" at bounding box center [493, 306] width 153 height 27
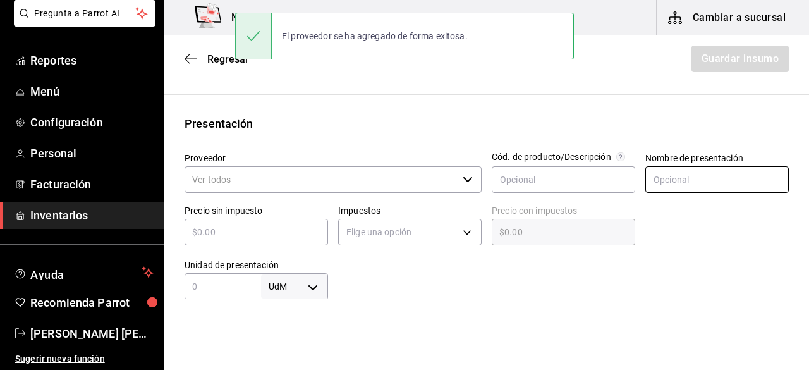
click at [648, 183] on input "text" at bounding box center [716, 179] width 143 height 27
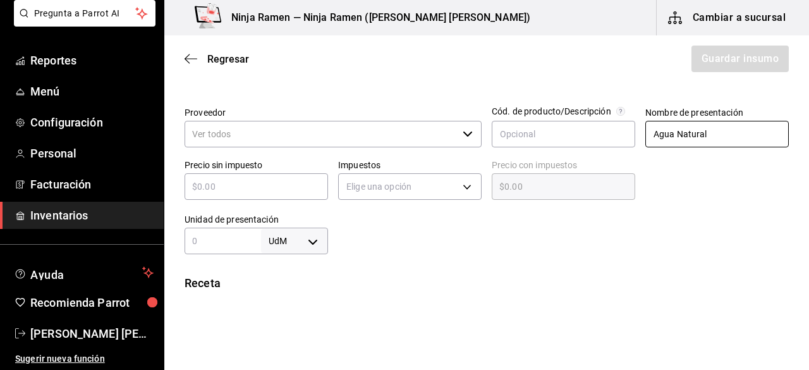
scroll to position [272, 0]
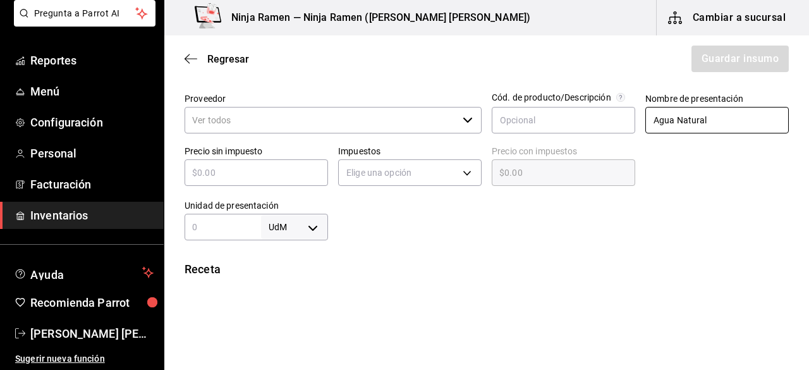
type input "Agua Natural"
click at [254, 169] on input "text" at bounding box center [256, 172] width 143 height 15
type input "$1"
type input "$1.00"
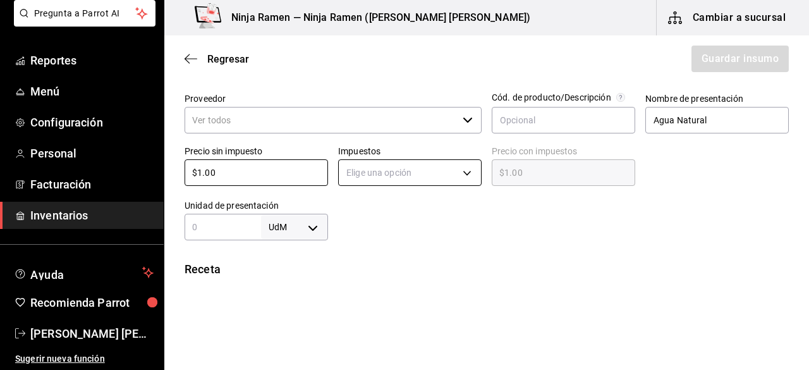
type input "$1.00"
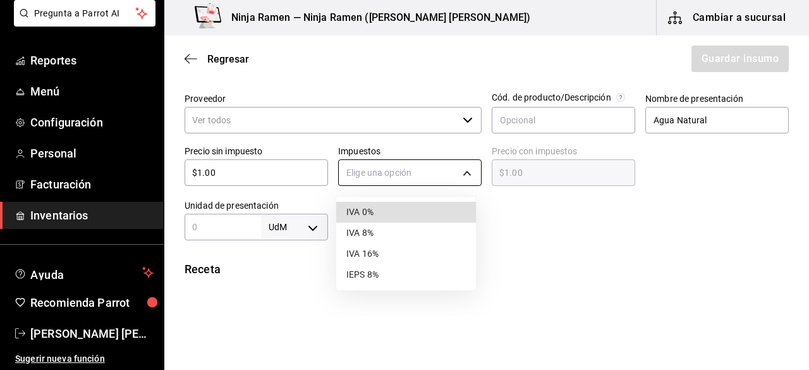
click at [449, 166] on body "Pregunta a Parrot AI Reportes Menú Configuración Personal Facturación Inventari…" at bounding box center [404, 149] width 809 height 298
click at [427, 209] on li "IVA 0%" at bounding box center [406, 212] width 140 height 21
type input "IVA_0"
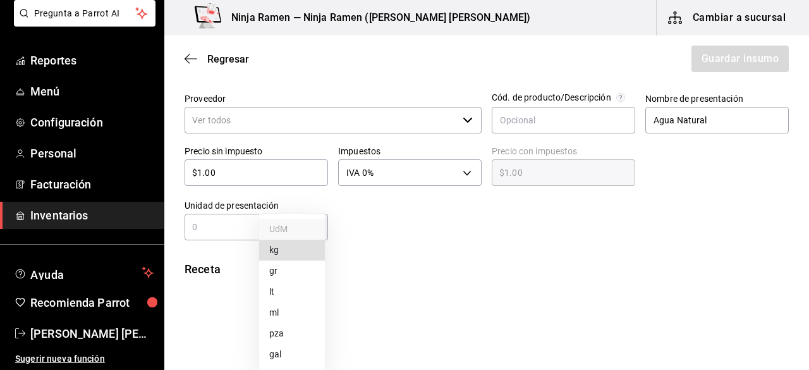
click at [312, 227] on body "Pregunta a Parrot AI Reportes Menú Configuración Personal Facturación Inventari…" at bounding box center [404, 149] width 809 height 298
click at [288, 291] on li "lt" at bounding box center [292, 291] width 66 height 21
type input "LITER"
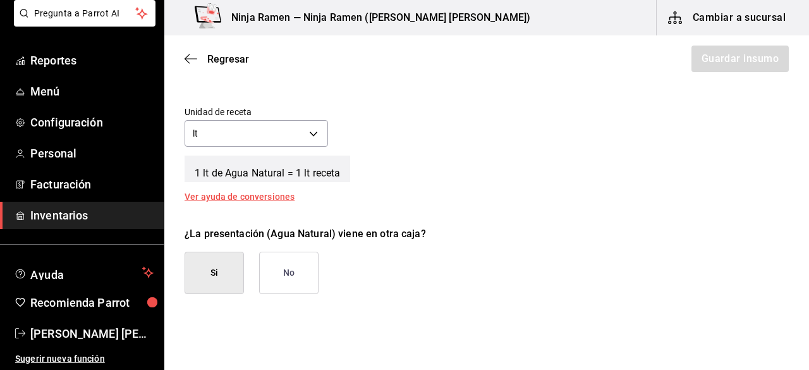
scroll to position [457, 0]
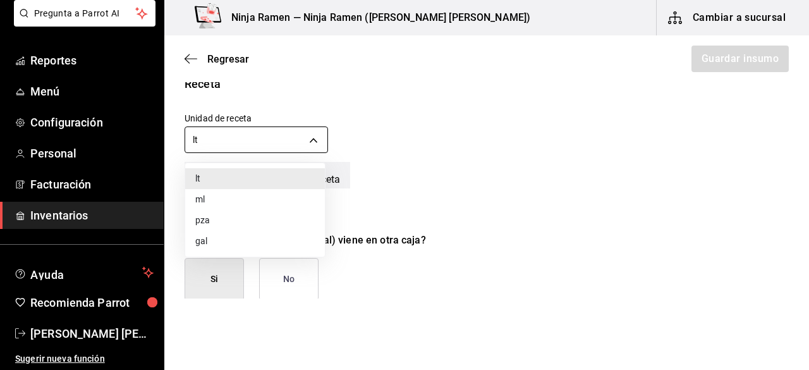
click at [314, 140] on body "Pregunta a Parrot AI Reportes Menú Configuración Personal Facturación Inventari…" at bounding box center [404, 149] width 809 height 298
click at [229, 194] on li "ml" at bounding box center [255, 199] width 140 height 21
type input "MILLILITER"
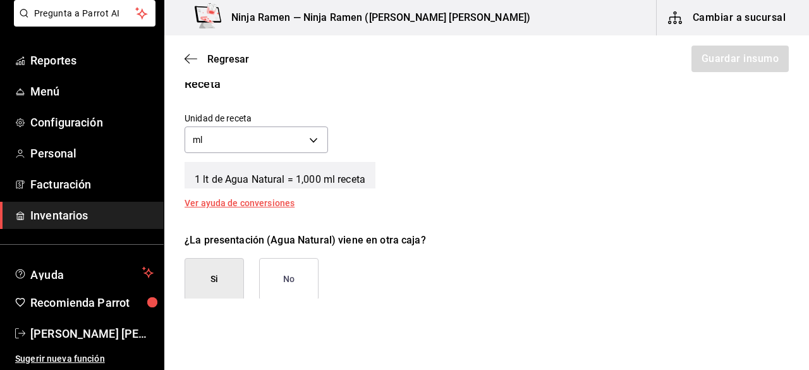
click at [283, 267] on button "No" at bounding box center [288, 279] width 59 height 42
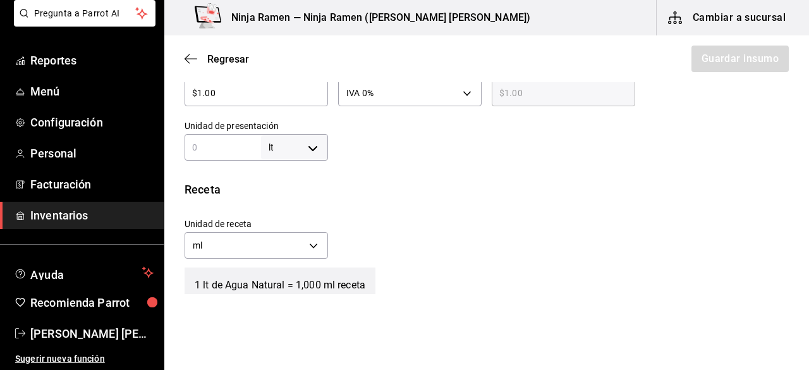
scroll to position [345, 0]
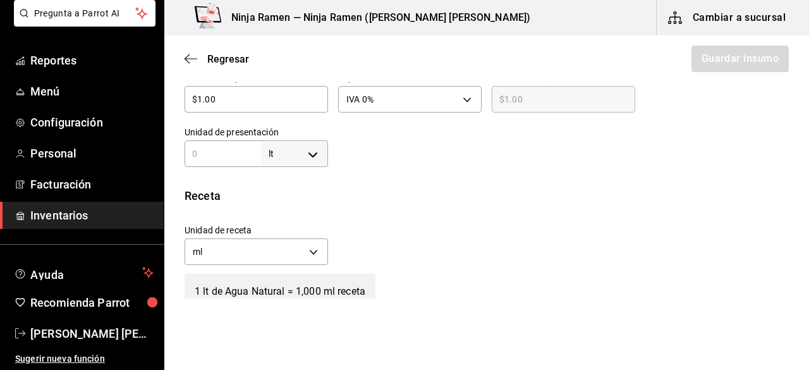
click at [225, 161] on div "lt LITER ​" at bounding box center [256, 153] width 143 height 27
click at [314, 158] on body "Pregunta a Parrot AI Reportes Menú Configuración Personal Facturación Inventari…" at bounding box center [404, 149] width 809 height 298
click at [280, 259] on li "lt" at bounding box center [292, 253] width 66 height 21
click at [213, 155] on input "text" at bounding box center [223, 153] width 76 height 15
type input "1"
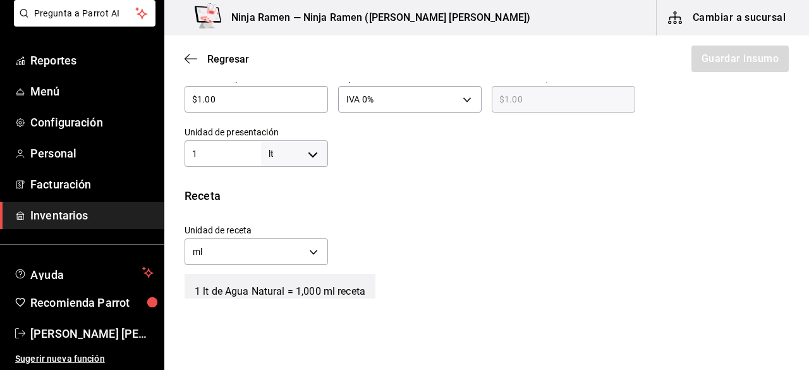
type input "1,000"
type input "1"
click at [618, 202] on div "Receta" at bounding box center [487, 195] width 604 height 17
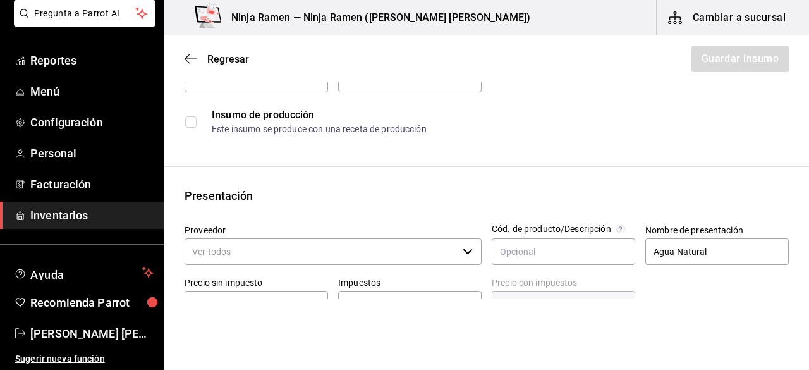
scroll to position [138, 0]
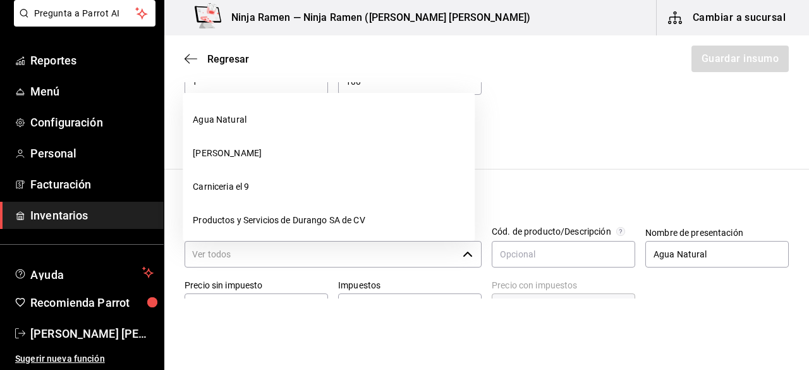
click at [463, 255] on icon "button" at bounding box center [468, 254] width 10 height 10
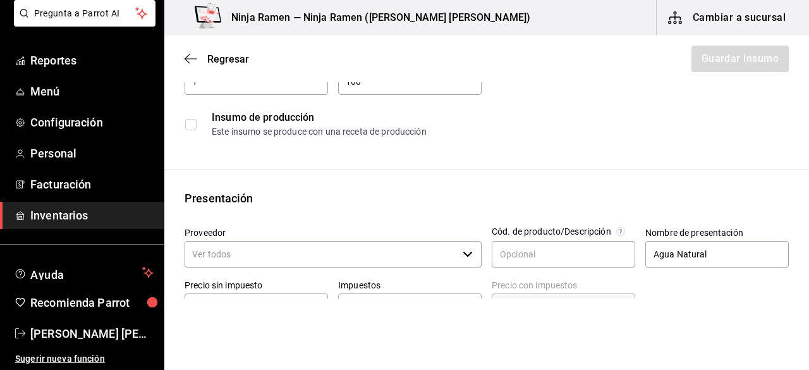
click at [463, 255] on icon "button" at bounding box center [468, 254] width 10 height 10
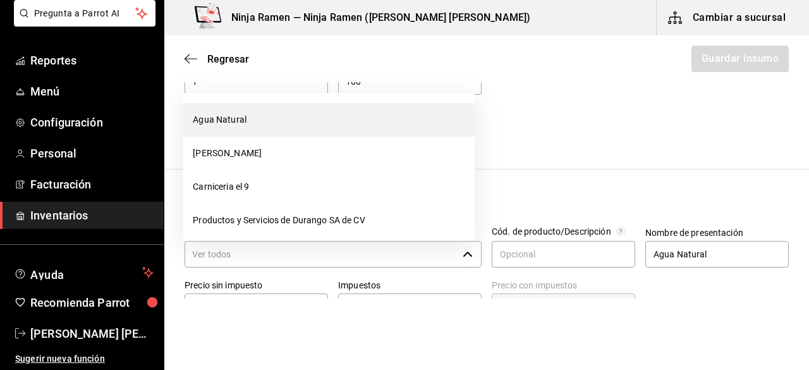
click at [295, 128] on li "Agua Natural" at bounding box center [329, 120] width 292 height 34
type input "Agua Natural"
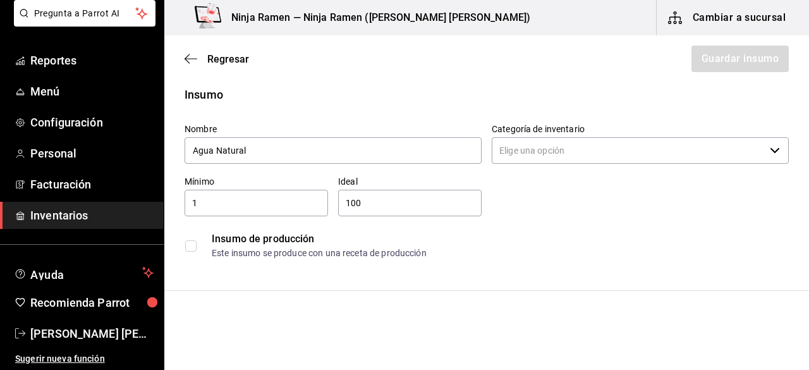
scroll to position [3, 0]
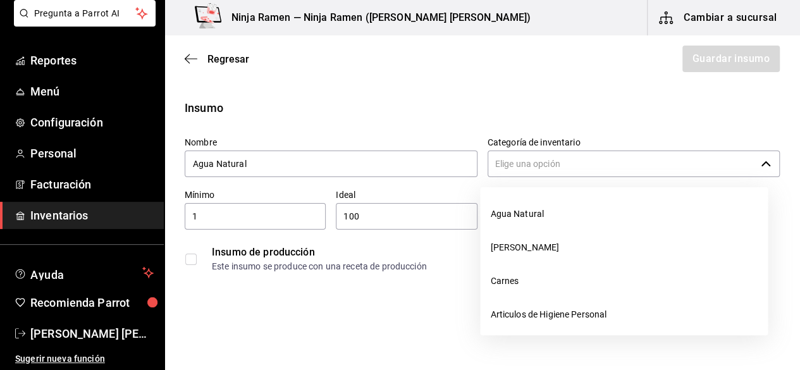
click at [752, 152] on div "​" at bounding box center [633, 163] width 293 height 27
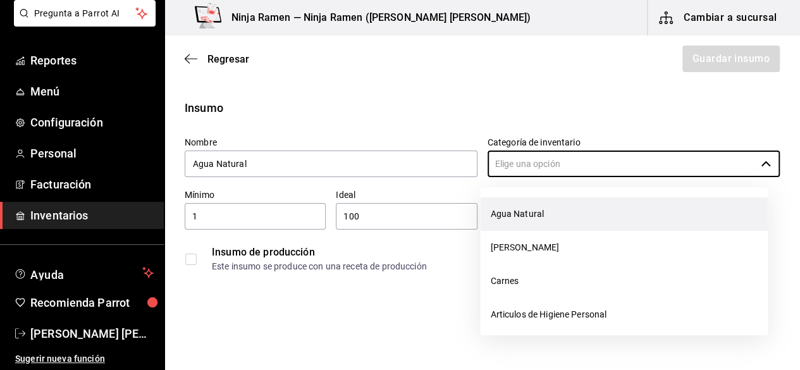
click at [681, 202] on li "Agua Natural" at bounding box center [624, 214] width 288 height 34
type input "Agua Natural"
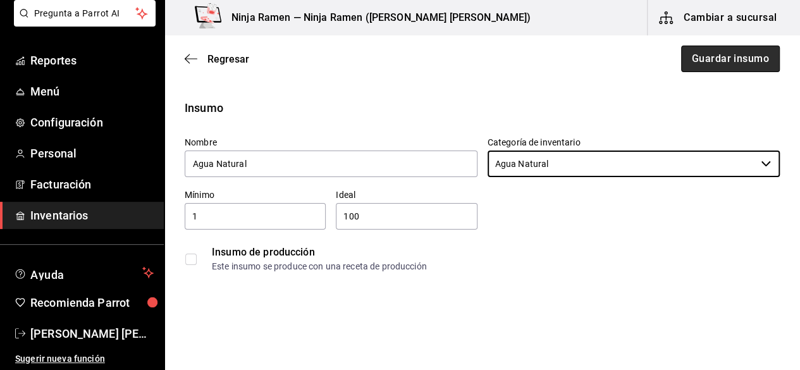
click at [721, 56] on button "Guardar insumo" at bounding box center [730, 59] width 99 height 27
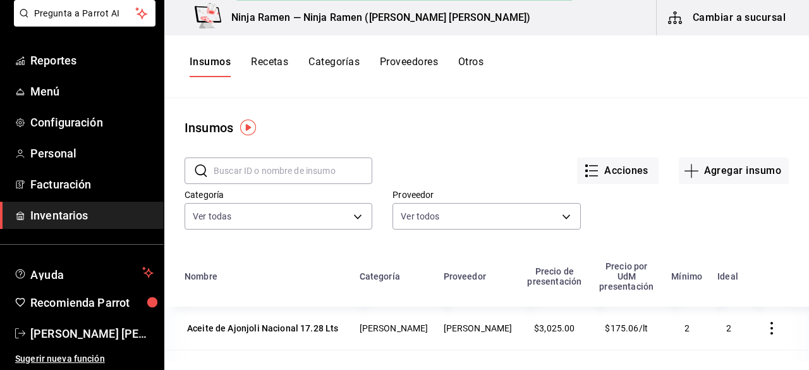
click at [268, 59] on div "Insumo creado correctamente" at bounding box center [404, 36] width 339 height 54
click at [271, 59] on button "Recetas" at bounding box center [269, 66] width 37 height 21
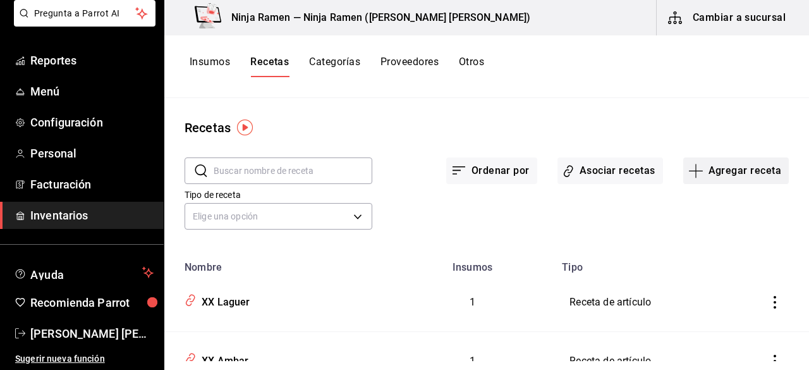
click at [709, 178] on button "Agregar receta" at bounding box center [736, 170] width 106 height 27
click at [692, 211] on span "Receta" at bounding box center [727, 205] width 106 height 13
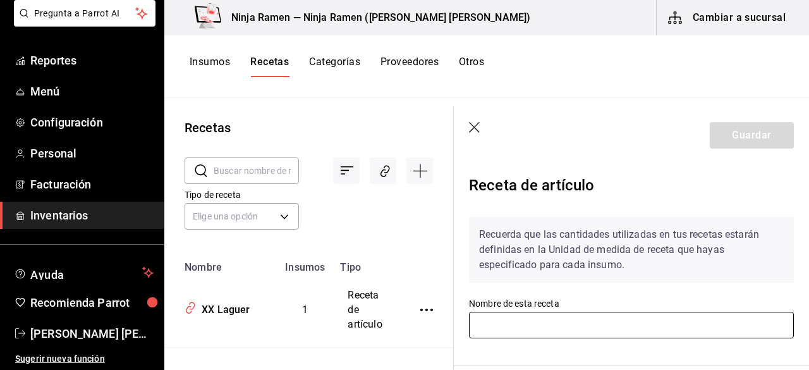
click at [487, 333] on input "text" at bounding box center [631, 325] width 325 height 27
type input "Edamames al Vapor"
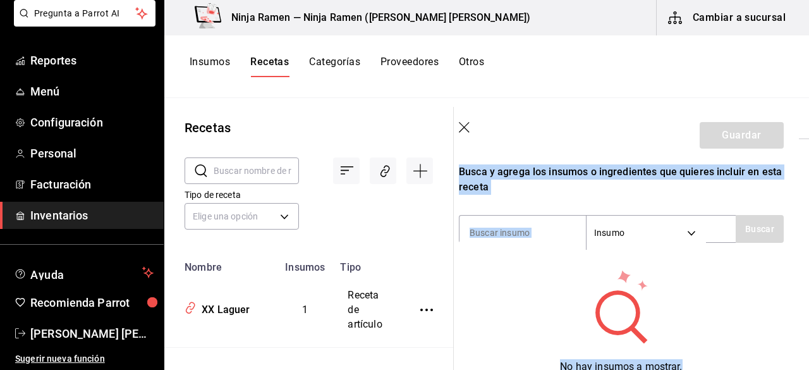
drag, startPoint x: 808, startPoint y: 186, endPoint x: 808, endPoint y: 280, distance: 93.6
click at [808, 280] on section "Guardar Receta de artículo Recuerda que las cantidades utilizadas en tus receta…" at bounding box center [631, 238] width 355 height 263
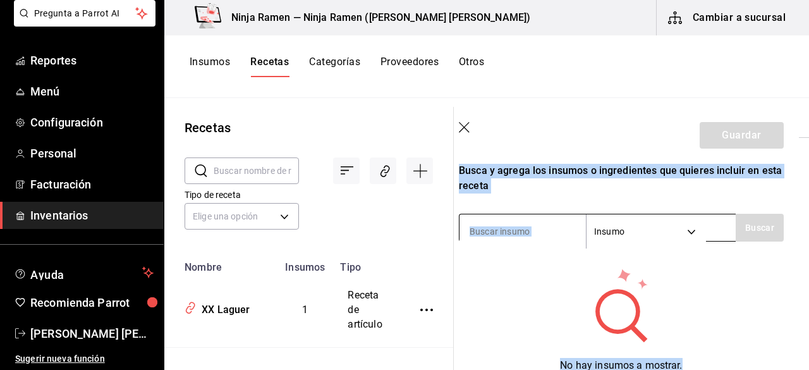
click at [516, 218] on input at bounding box center [523, 231] width 126 height 27
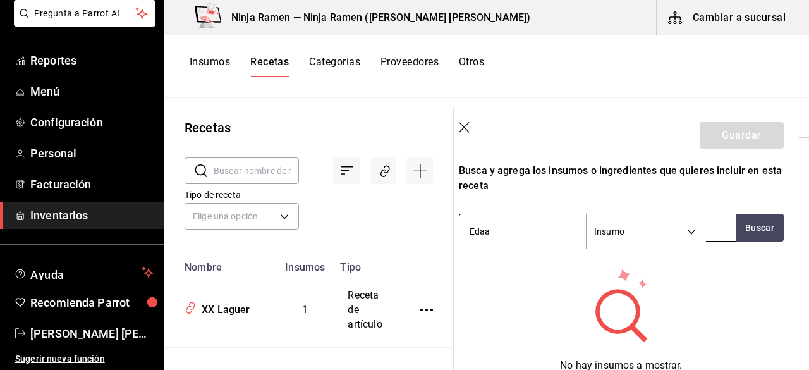
type input "Eda"
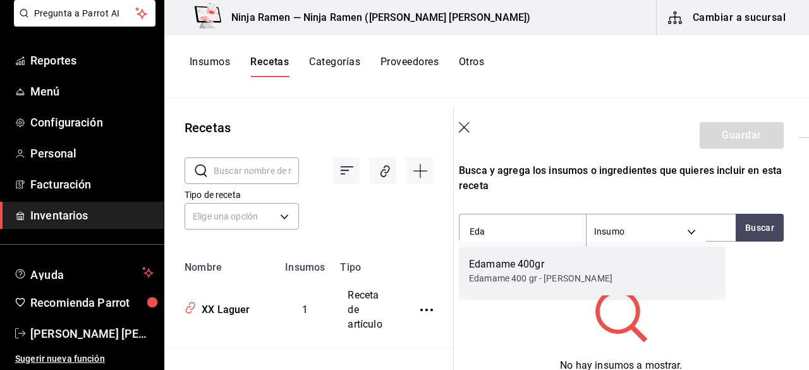
click at [550, 267] on div "Edamame 400gr" at bounding box center [540, 264] width 143 height 15
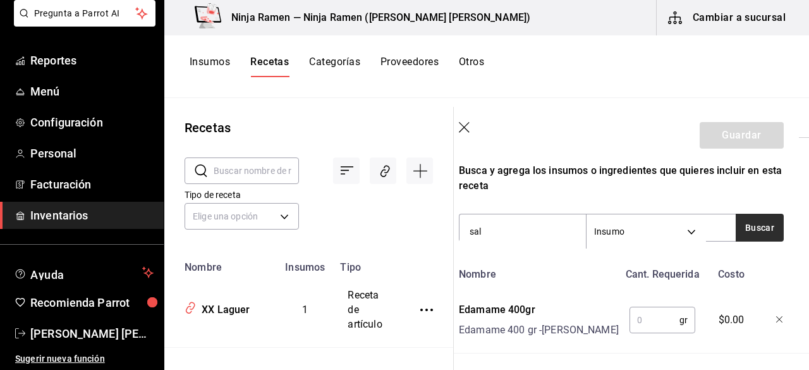
type input "sal"
click at [736, 226] on button "Buscar" at bounding box center [760, 228] width 48 height 28
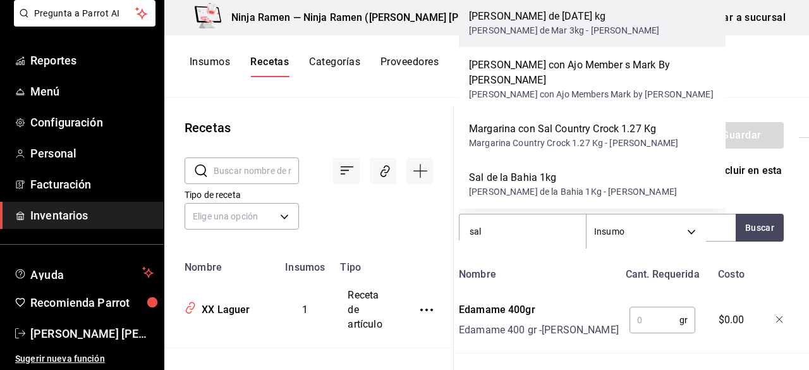
click at [495, 24] on div "Sal de [DATE] kg" at bounding box center [564, 16] width 190 height 15
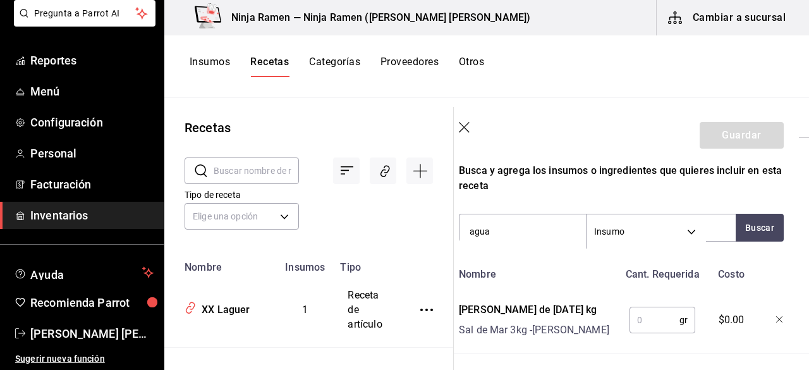
type input "agua"
drag, startPoint x: 781, startPoint y: 216, endPoint x: 757, endPoint y: 227, distance: 27.2
click at [757, 227] on div "Receta de artículo Recuerda que las cantidades utilizadas en tus recetas estará…" at bounding box center [621, 211] width 355 height 550
click at [757, 227] on button "Buscar" at bounding box center [760, 228] width 48 height 28
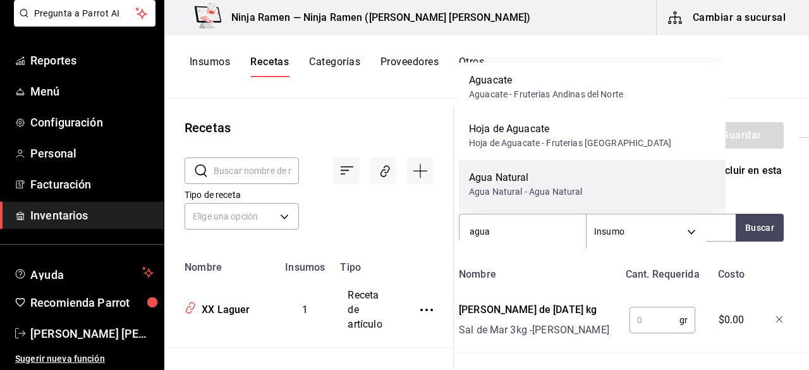
click at [566, 195] on div "Agua Natural - Agua Natural" at bounding box center [526, 191] width 114 height 13
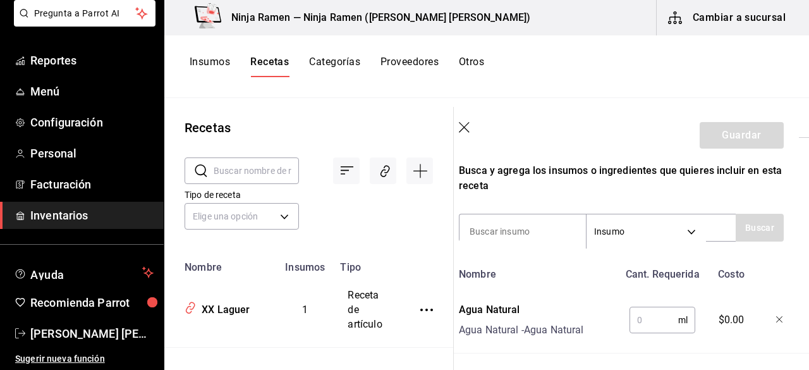
click at [566, 195] on div "Recuerda que las cantidades utilizadas en tus recetas estarán definidas en la U…" at bounding box center [621, 233] width 325 height 508
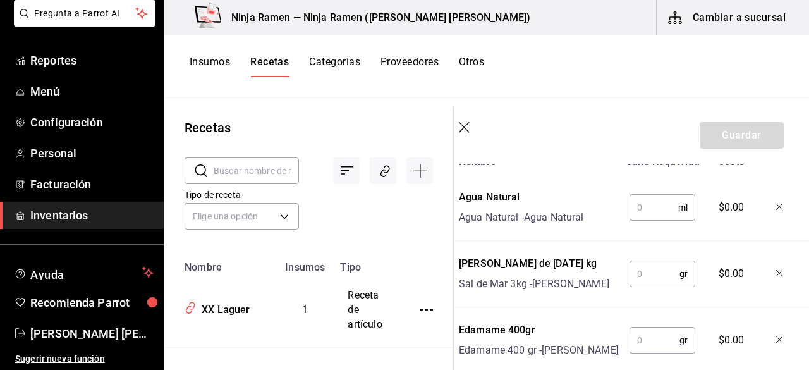
scroll to position [350, 10]
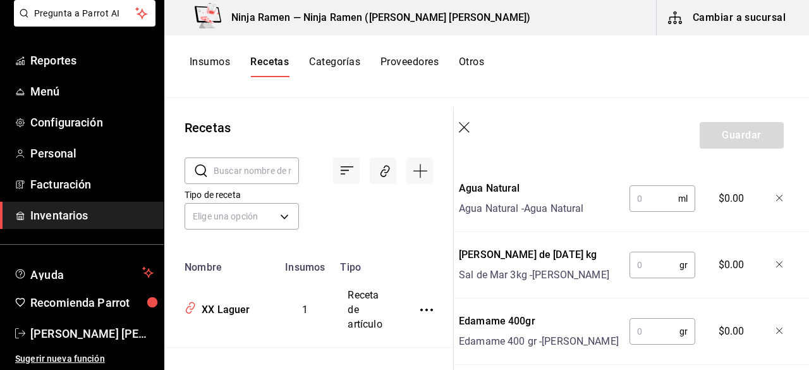
click at [652, 338] on input "text" at bounding box center [655, 331] width 50 height 25
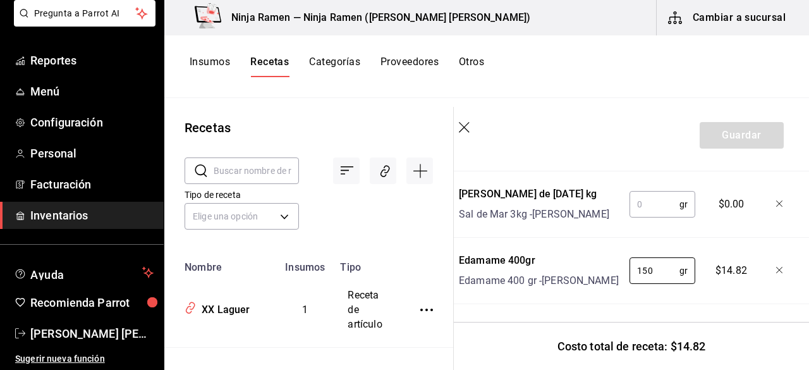
scroll to position [435, 10]
type input "150"
click at [658, 192] on input "text" at bounding box center [655, 204] width 50 height 25
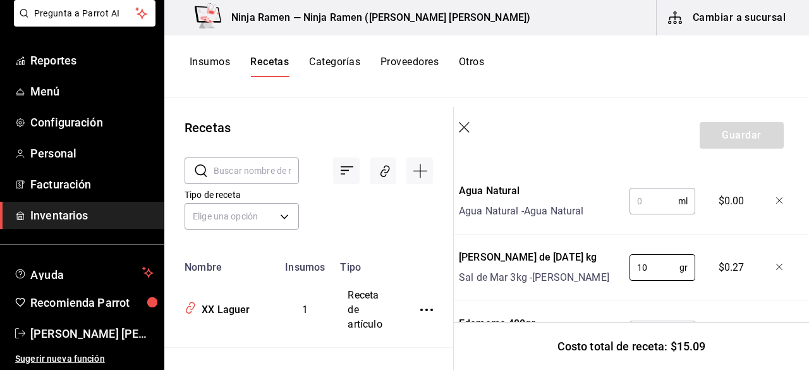
scroll to position [346, 10]
type input "10"
click at [652, 209] on input "text" at bounding box center [654, 202] width 49 height 25
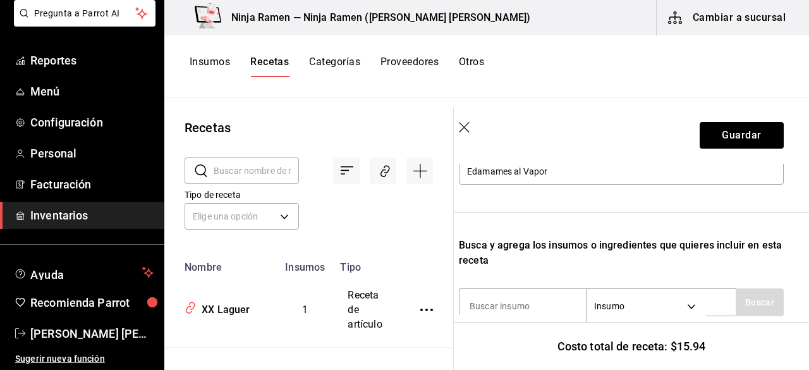
scroll to position [16, 10]
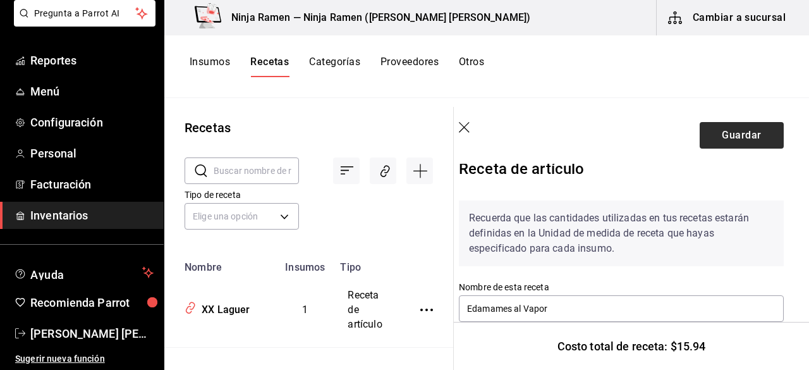
type input "850"
click at [747, 127] on button "Guardar" at bounding box center [742, 135] width 84 height 27
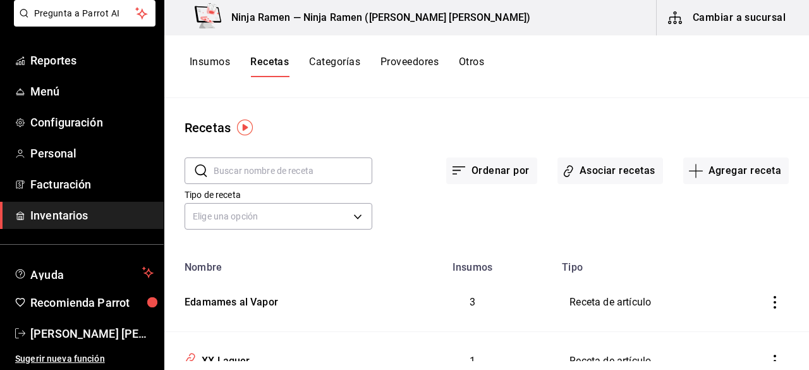
click at [214, 58] on button "Insumos" at bounding box center [210, 66] width 40 height 21
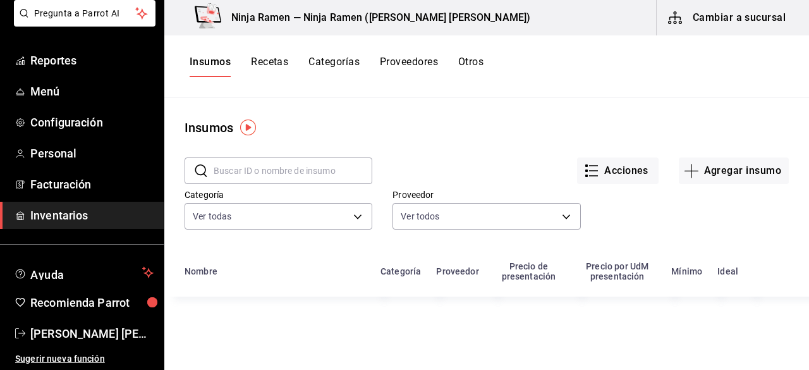
click at [291, 175] on input "text" at bounding box center [293, 170] width 159 height 25
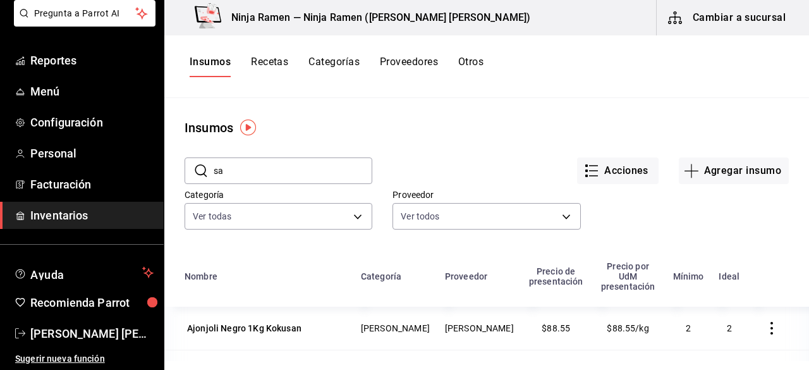
type input "s"
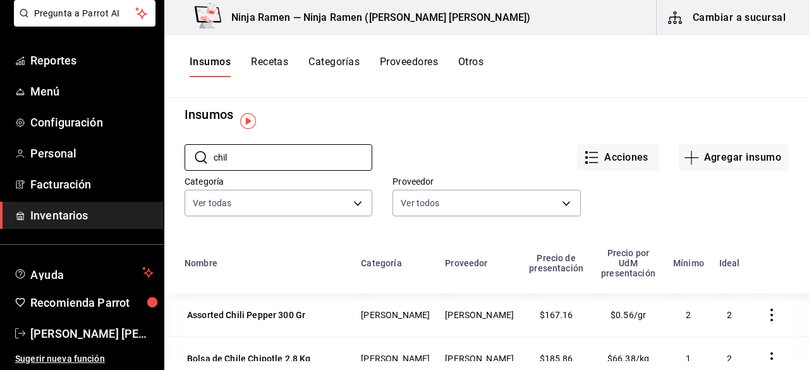
scroll to position [4, 0]
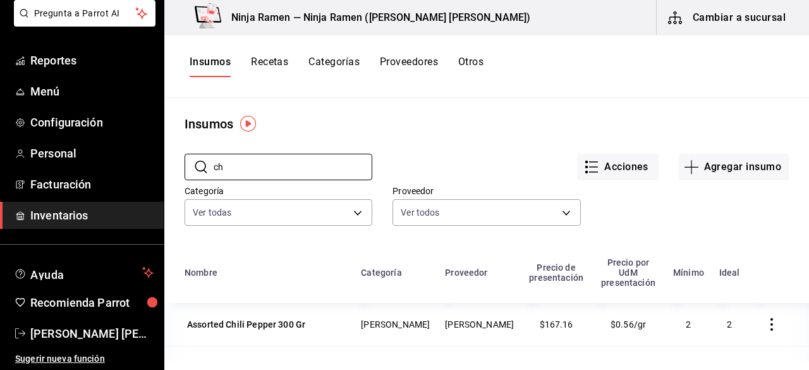
type input "c"
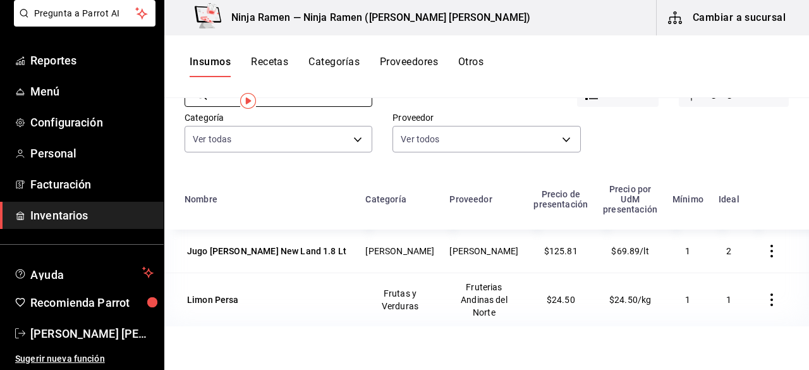
scroll to position [0, 0]
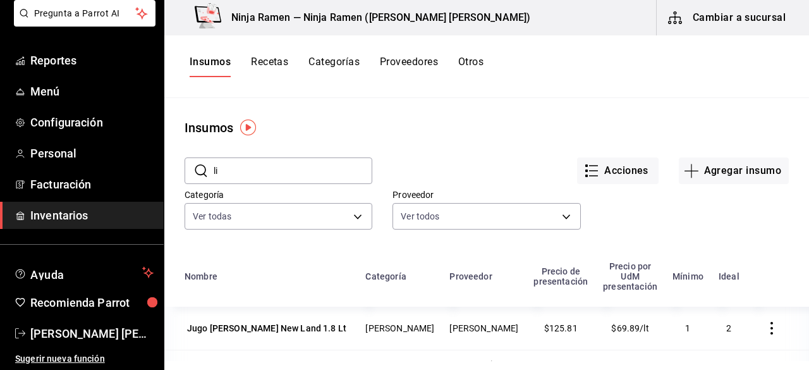
type input "l"
type input "aceite"
click at [276, 61] on button "Recetas" at bounding box center [269, 66] width 37 height 21
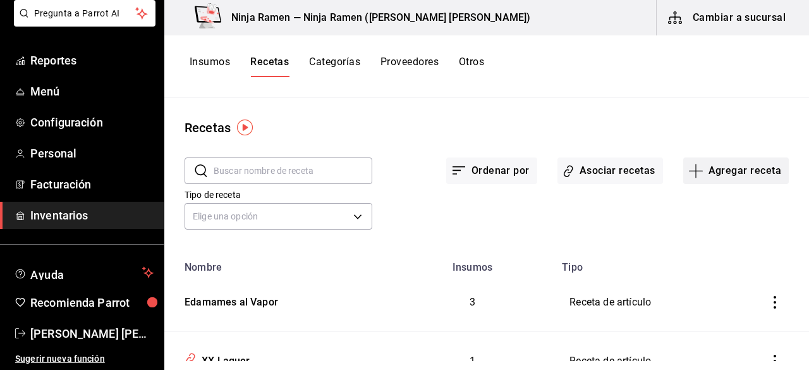
click at [693, 162] on button "Agregar receta" at bounding box center [736, 170] width 106 height 27
click at [688, 204] on span "Receta" at bounding box center [727, 205] width 106 height 13
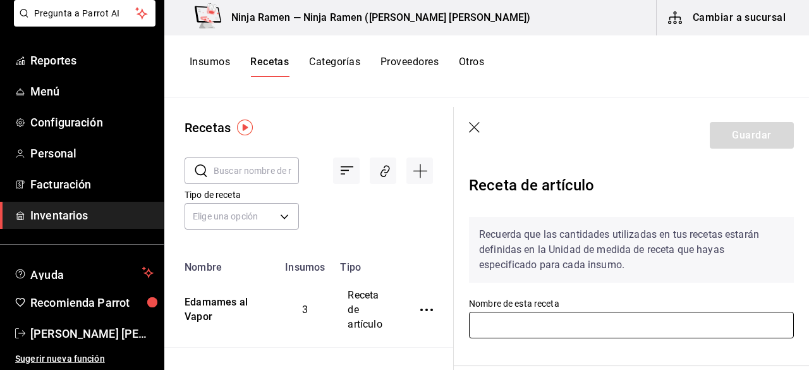
click at [540, 324] on input "text" at bounding box center [631, 325] width 325 height 27
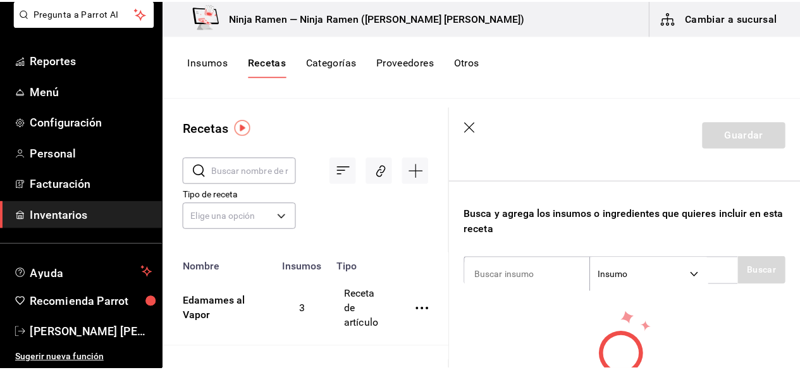
scroll to position [188, 0]
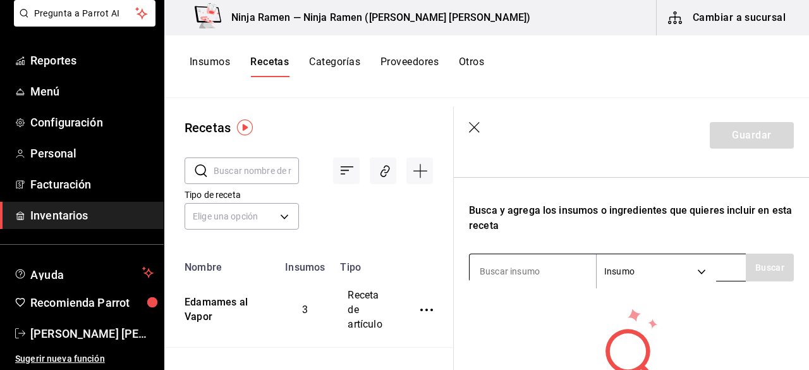
type input "Edamames Salteados"
click at [511, 269] on input at bounding box center [533, 271] width 126 height 27
type input "edama"
click at [764, 273] on button "Buscar" at bounding box center [770, 267] width 48 height 28
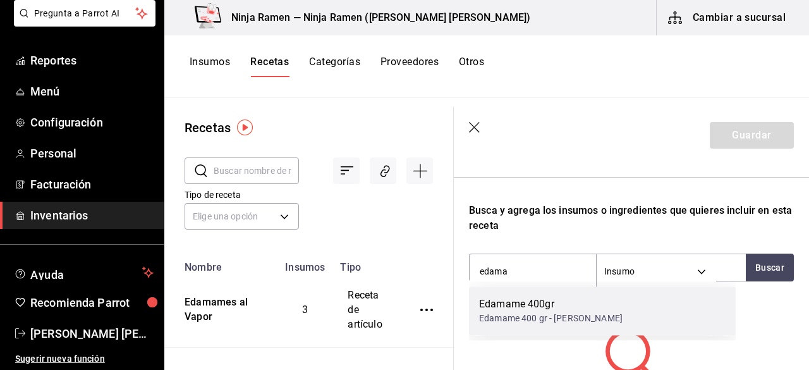
click at [603, 308] on div "Edamame 400gr" at bounding box center [550, 303] width 143 height 15
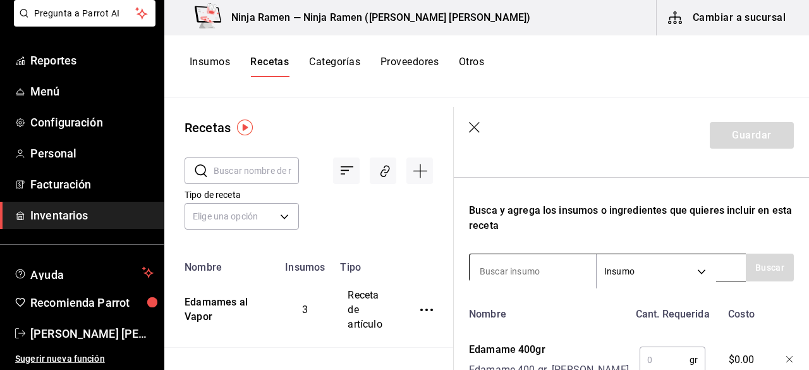
click at [700, 273] on body "Pregunta a Parrot AI Reportes Menú Configuración Personal Facturación Inventari…" at bounding box center [404, 180] width 809 height 361
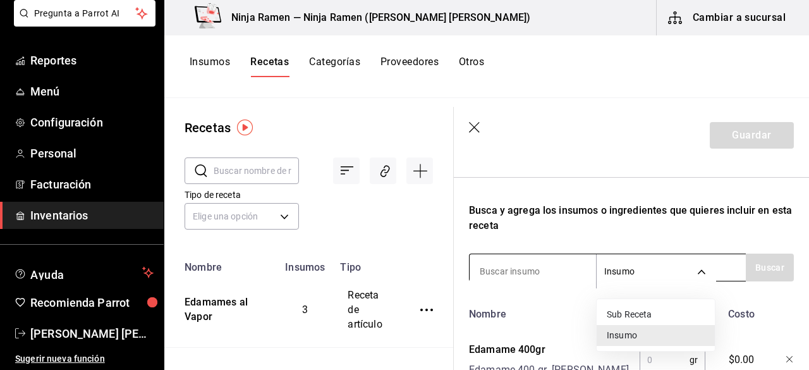
click at [700, 273] on div at bounding box center [404, 185] width 809 height 370
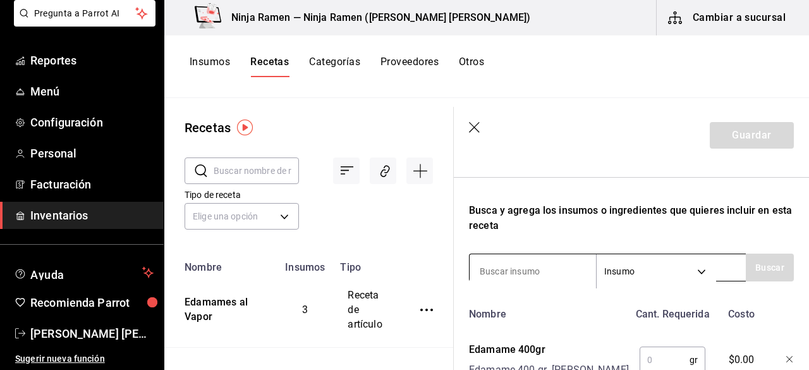
click at [530, 272] on input at bounding box center [533, 271] width 126 height 27
type input "sal"
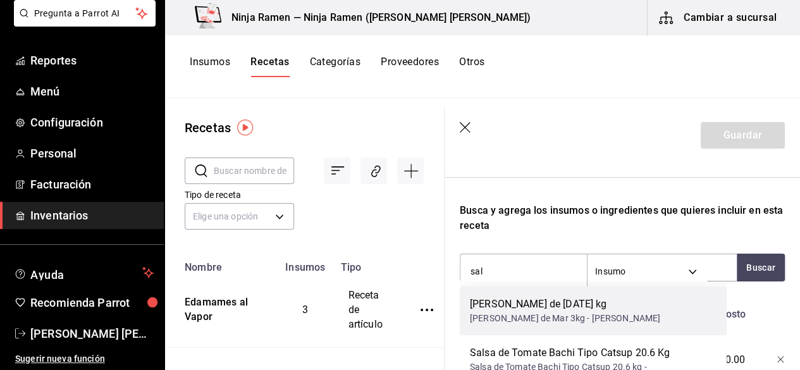
click at [545, 302] on div "Sal de [DATE] kg" at bounding box center [565, 303] width 190 height 15
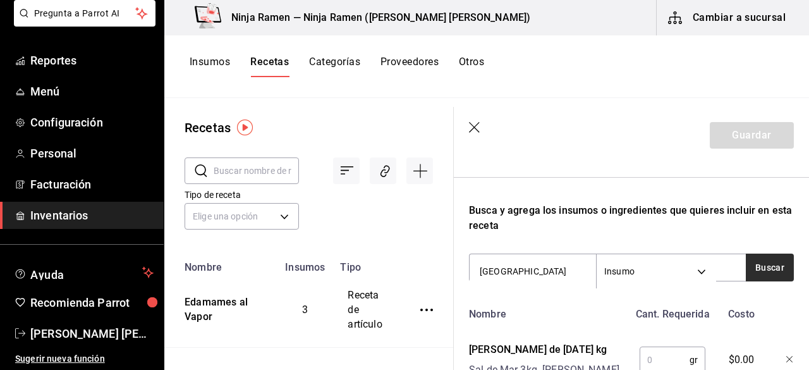
type input "chile"
click at [746, 262] on button "Buscar" at bounding box center [770, 267] width 48 height 28
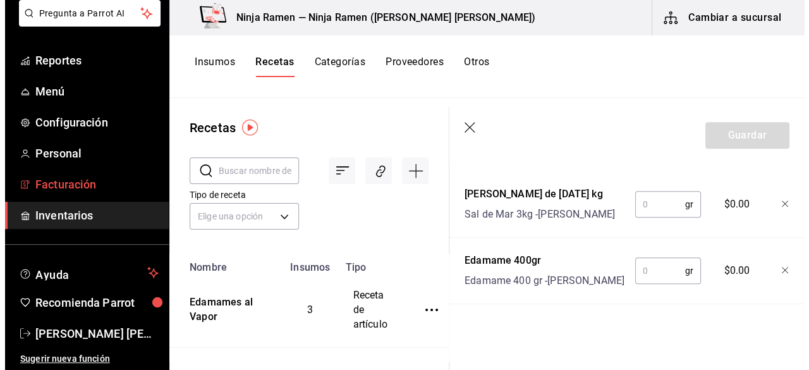
scroll to position [0, 0]
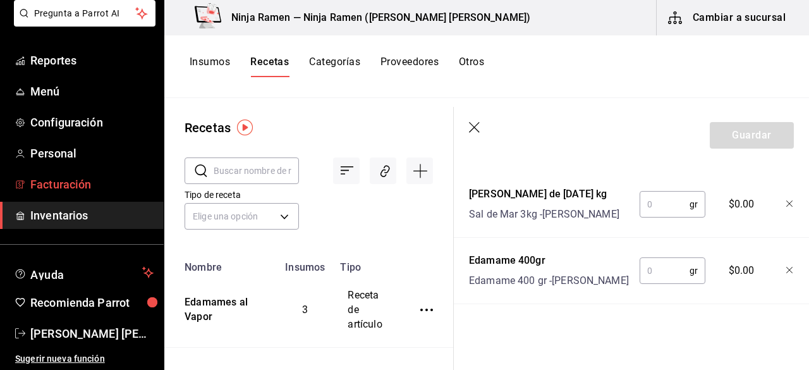
click at [82, 183] on span "Facturación" at bounding box center [91, 184] width 123 height 17
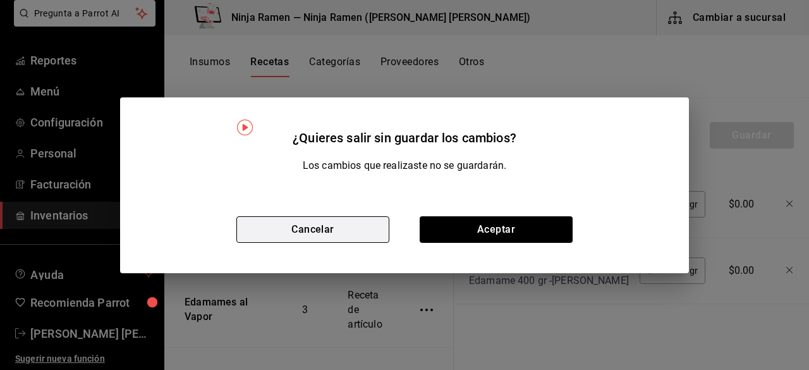
click at [323, 226] on button "Cancelar" at bounding box center [312, 229] width 153 height 27
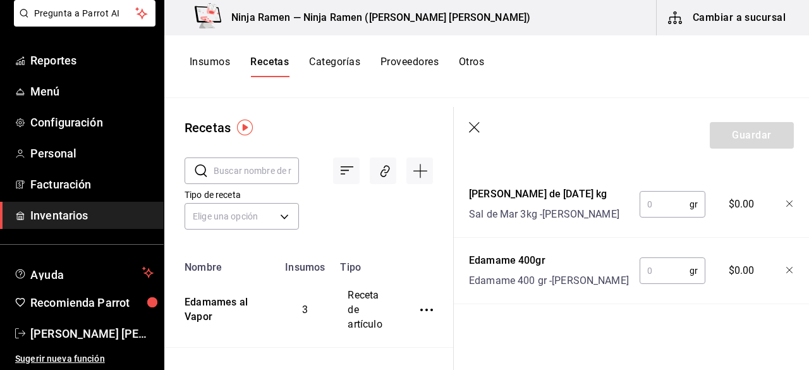
click at [323, 226] on button "Cancelar" at bounding box center [312, 229] width 153 height 27
click at [95, 216] on span "Inventarios" at bounding box center [91, 215] width 123 height 17
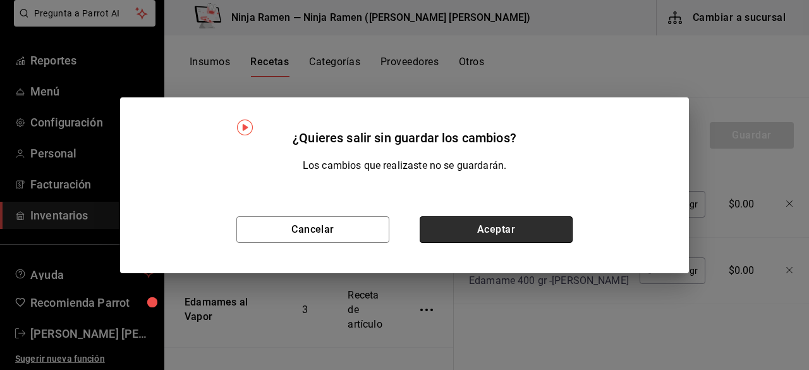
click at [474, 237] on button "Aceptar" at bounding box center [496, 229] width 153 height 27
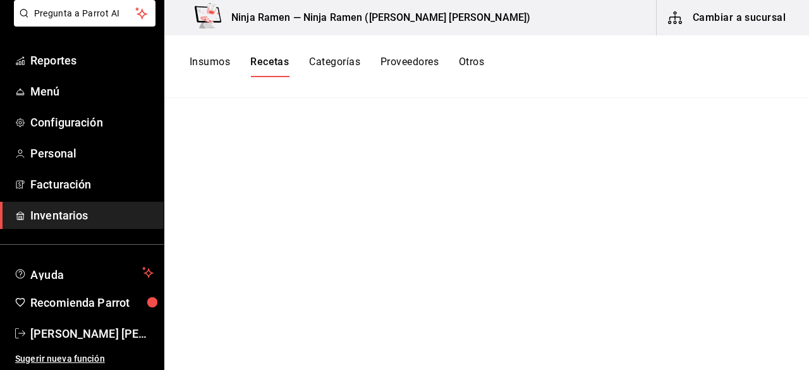
click at [220, 57] on button "Insumos" at bounding box center [210, 66] width 40 height 21
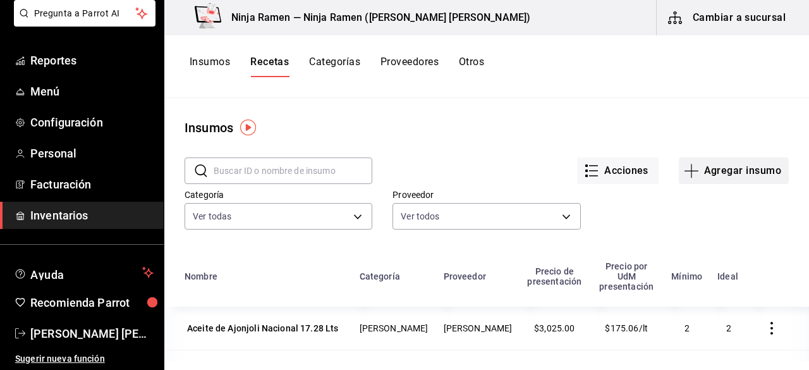
click at [729, 181] on button "Agregar insumo" at bounding box center [734, 170] width 110 height 27
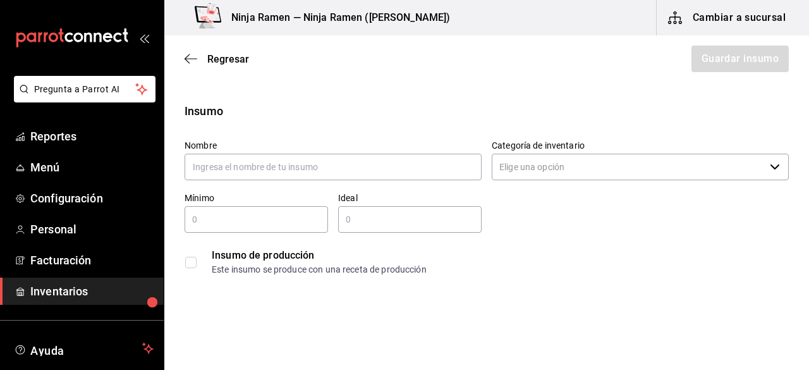
scroll to position [76, 0]
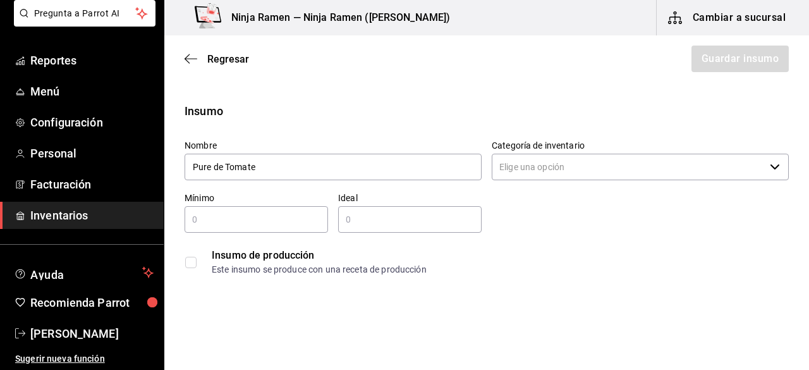
type input "Pure de Tomate"
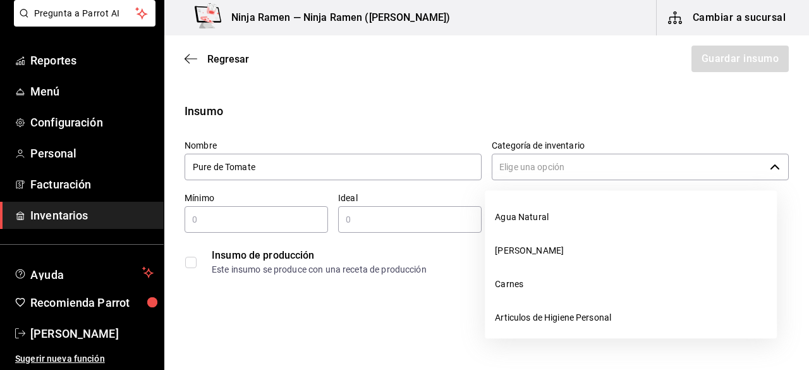
click at [699, 159] on input "Categoría de inventario" at bounding box center [628, 167] width 273 height 27
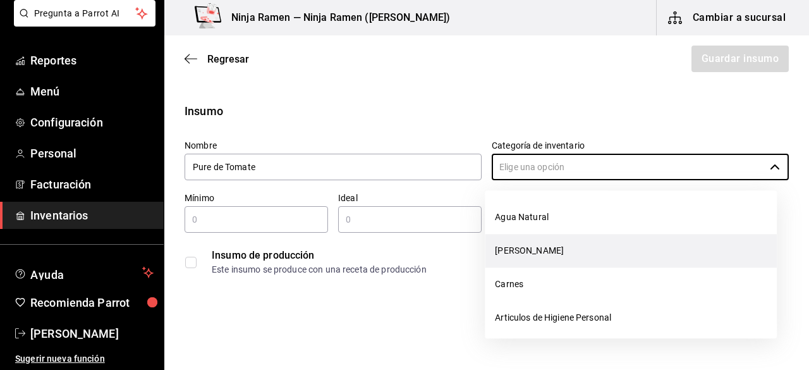
click at [592, 247] on li "[PERSON_NAME]" at bounding box center [631, 251] width 292 height 34
type input "[PERSON_NAME]"
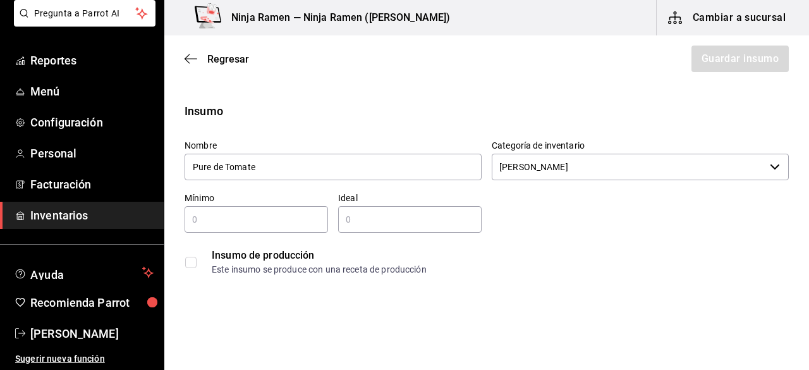
click at [267, 215] on input "text" at bounding box center [256, 219] width 143 height 15
type input "1"
click at [348, 220] on input "2" at bounding box center [409, 219] width 143 height 15
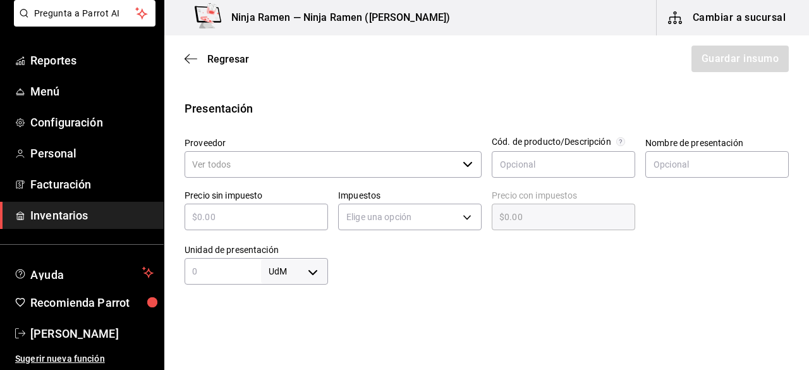
scroll to position [248, 0]
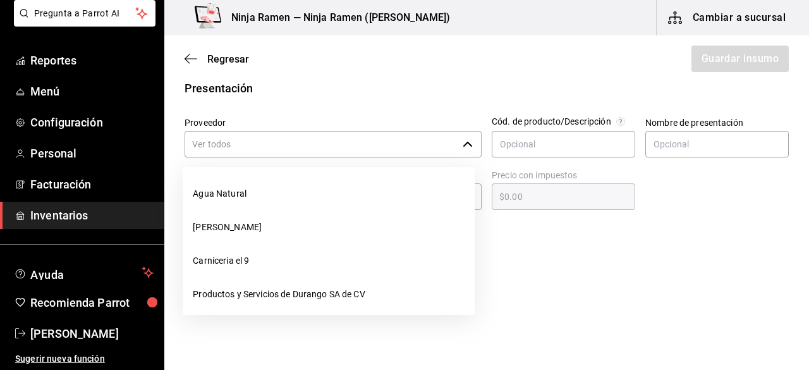
click at [461, 138] on div "​" at bounding box center [333, 144] width 297 height 27
type input "2"
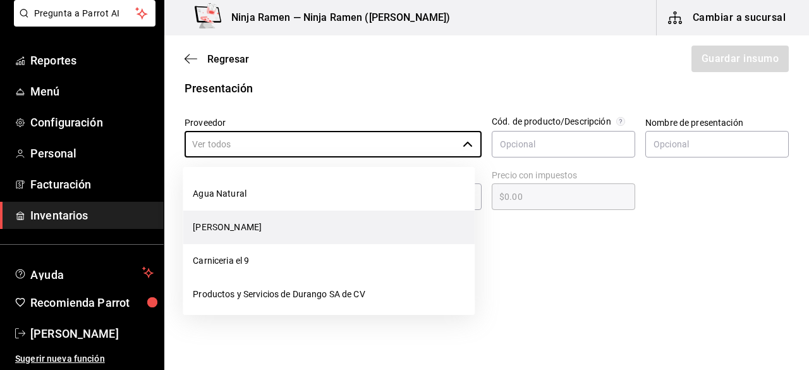
click at [300, 232] on li "[PERSON_NAME]" at bounding box center [329, 228] width 292 height 34
type input "[PERSON_NAME]"
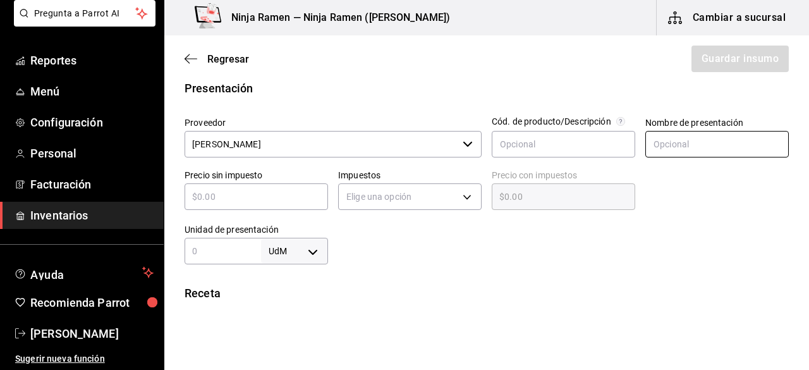
click at [674, 142] on input "text" at bounding box center [716, 144] width 143 height 27
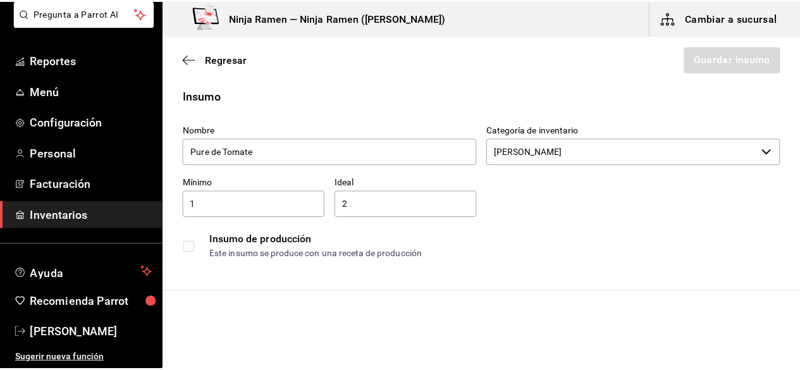
scroll to position [0, 0]
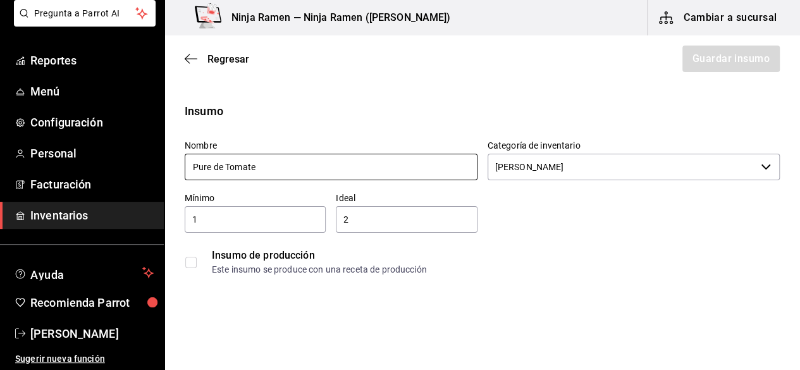
type input "Pure de Tomate"
click at [417, 176] on input "Pure de Tomate" at bounding box center [331, 167] width 293 height 27
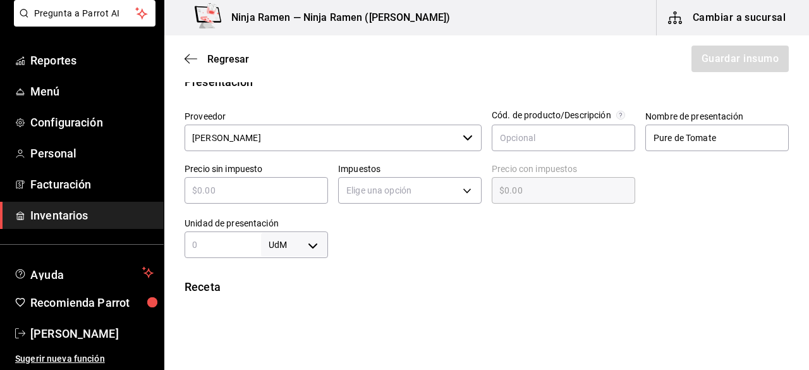
scroll to position [259, 0]
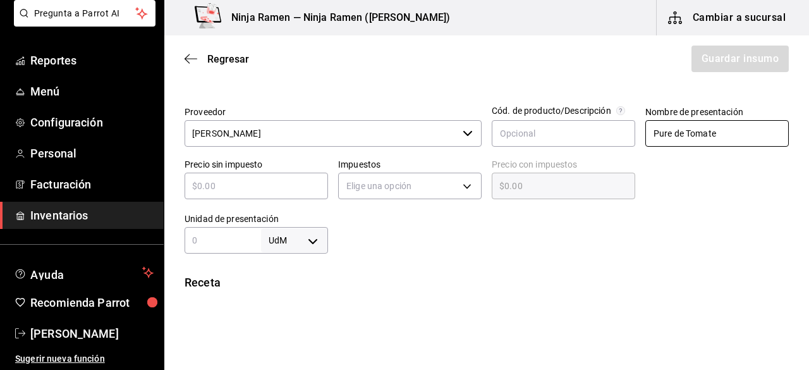
type input "Pure de Tomate Members [PERSON_NAME]"
click at [735, 139] on input "Pure de Tomate" at bounding box center [716, 133] width 143 height 27
type input "Pure de Tomate Members [PERSON_NAME]"
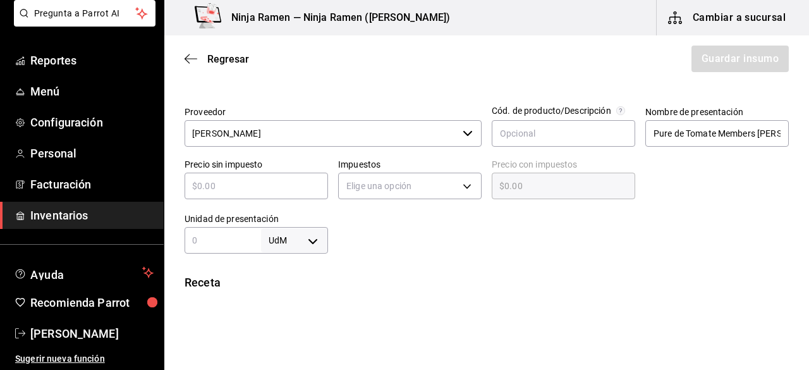
click at [290, 193] on div "​" at bounding box center [256, 186] width 143 height 27
type input "$7"
type input "$7.00"
type input "$74"
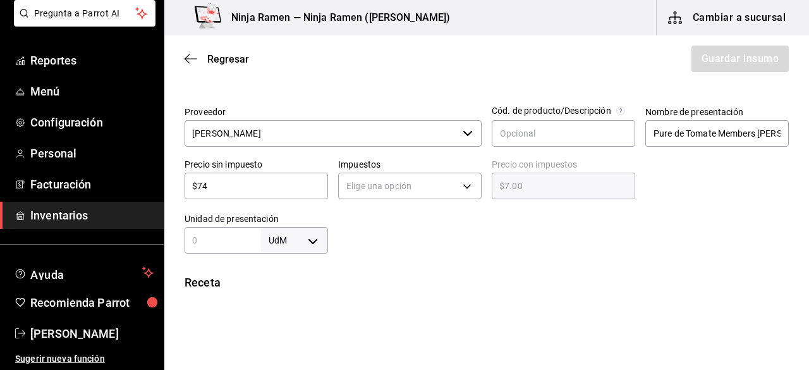
type input "$74.00"
type input "$74.2"
type input "$74.20"
type input "$74.24"
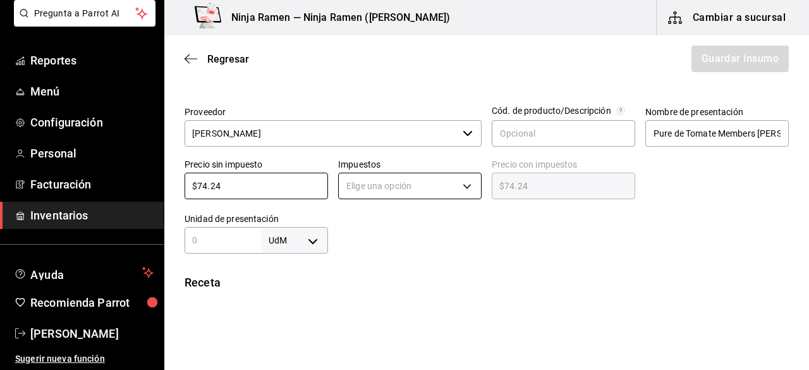
type input "$74.24"
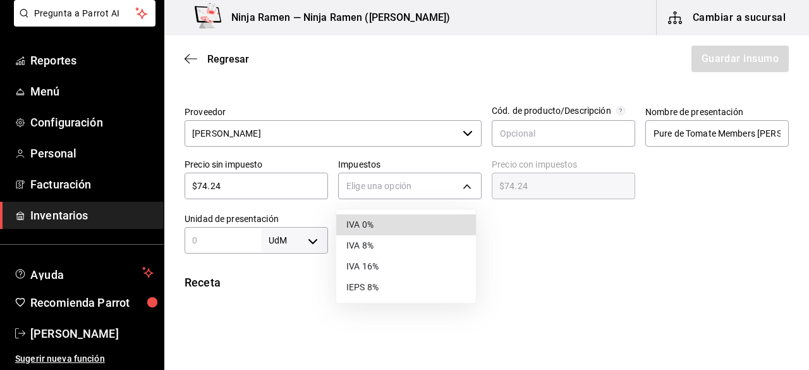
drag, startPoint x: 434, startPoint y: 189, endPoint x: 396, endPoint y: 233, distance: 57.9
click at [396, 233] on body "Pregunta a Parrot AI Reportes Menú Configuración Personal Facturación Inventari…" at bounding box center [404, 149] width 809 height 298
click at [396, 233] on li "IVA 0%" at bounding box center [406, 224] width 140 height 21
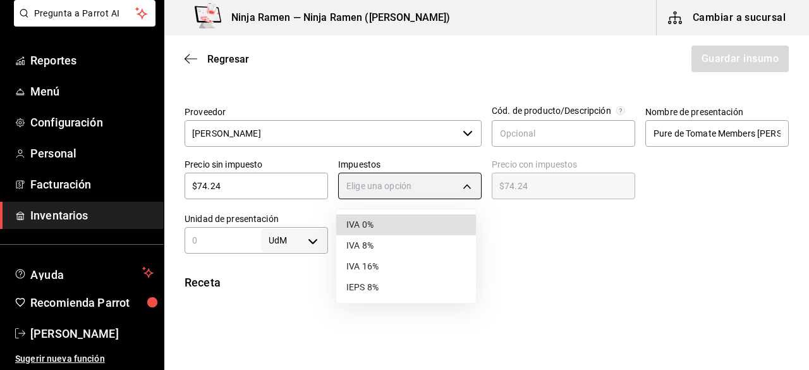
type input "IVA_0"
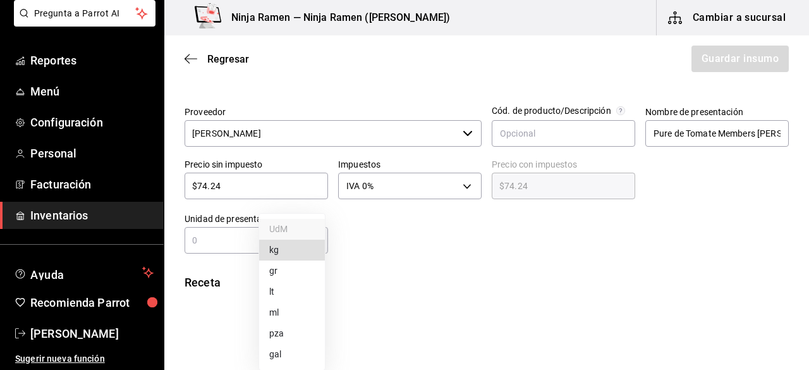
click at [312, 242] on body "Pregunta a Parrot AI Reportes Menú Configuración Personal Facturación Inventari…" at bounding box center [404, 149] width 809 height 298
click at [228, 238] on div at bounding box center [404, 185] width 809 height 370
click at [211, 237] on input "text" at bounding box center [223, 240] width 76 height 15
type input "3"
click at [316, 243] on body "Pregunta a Parrot AI Reportes Menú Configuración Personal Facturación Inventari…" at bounding box center [404, 149] width 809 height 298
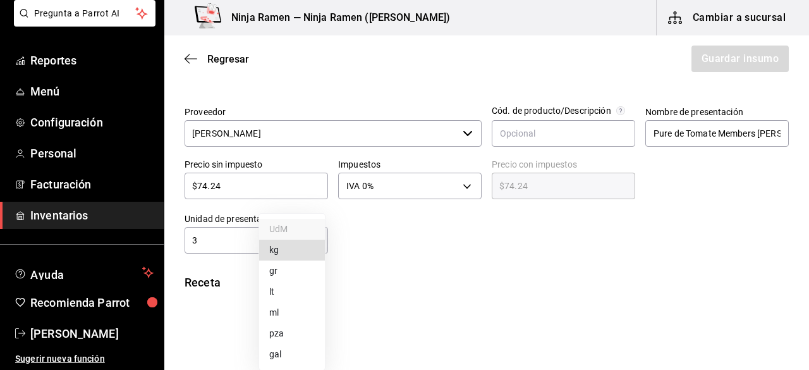
click at [293, 257] on li "kg" at bounding box center [292, 250] width 66 height 21
type input "KILOGRAM"
type input "3"
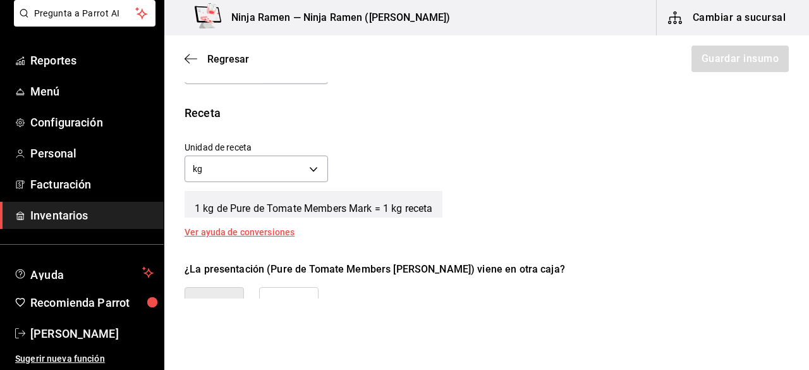
scroll to position [461, 0]
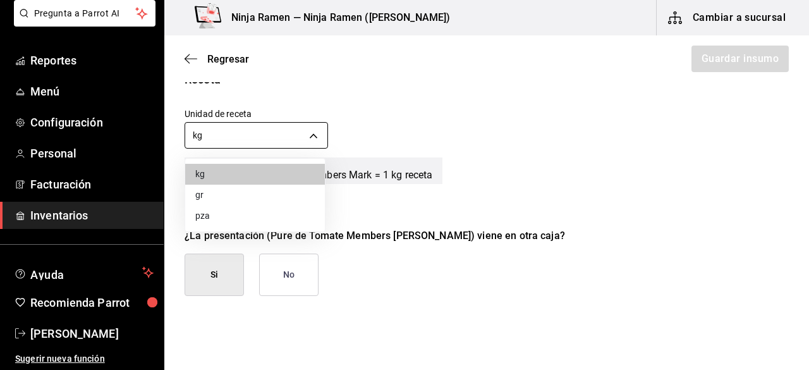
click at [312, 137] on body "Pregunta a Parrot AI Reportes Menú Configuración Personal Facturación Inventari…" at bounding box center [404, 149] width 809 height 298
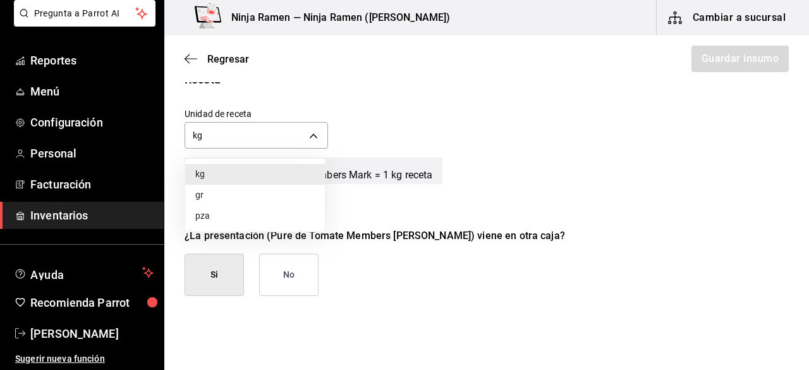
click at [252, 201] on li "gr" at bounding box center [255, 195] width 140 height 21
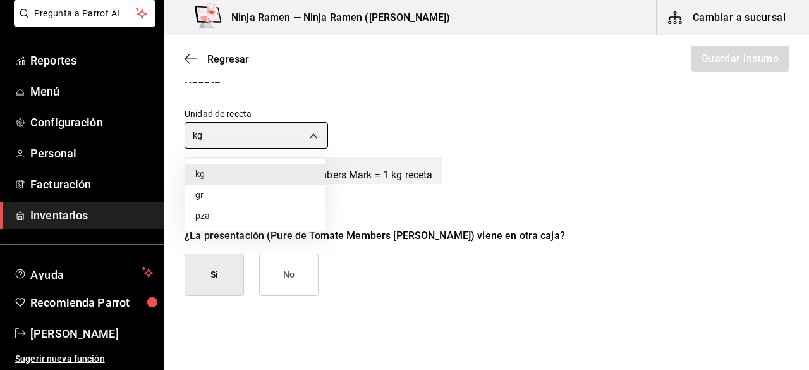
type input "GRAM"
type input "3,000"
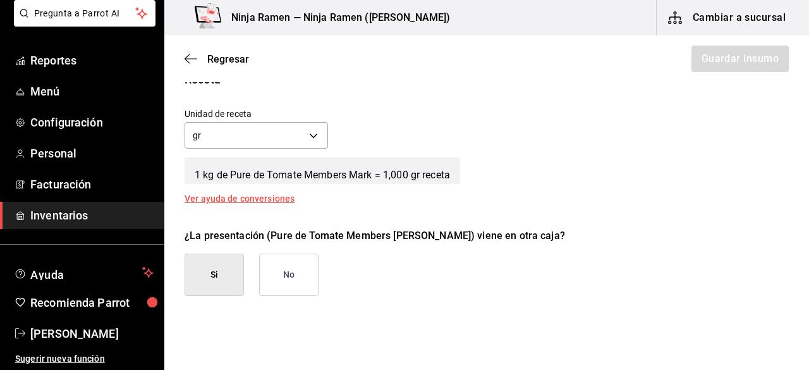
click at [277, 266] on button "No" at bounding box center [288, 274] width 59 height 42
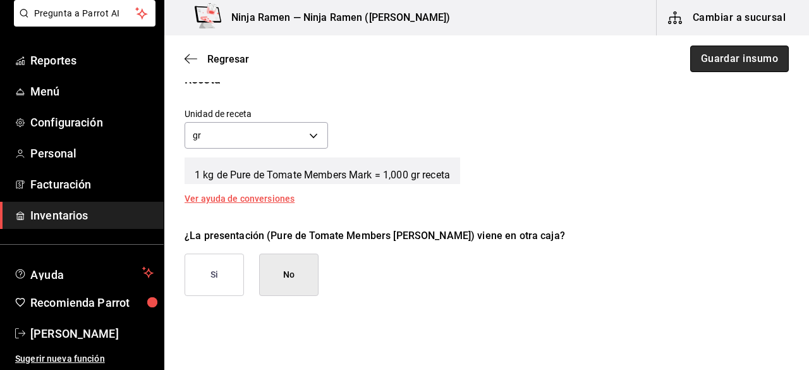
click at [727, 63] on button "Guardar insumo" at bounding box center [739, 59] width 99 height 27
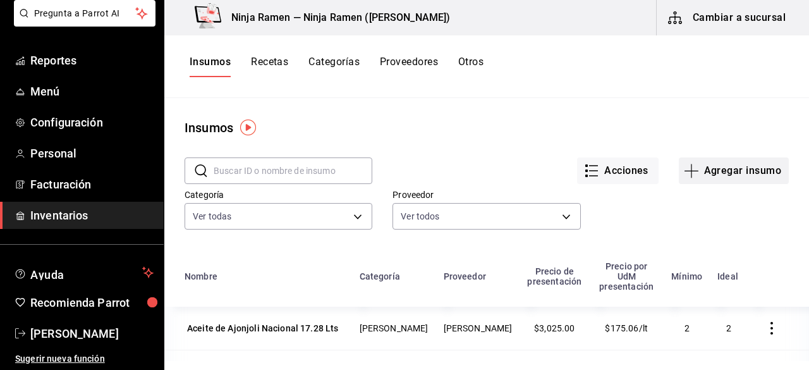
click at [728, 173] on button "Agregar insumo" at bounding box center [734, 170] width 110 height 27
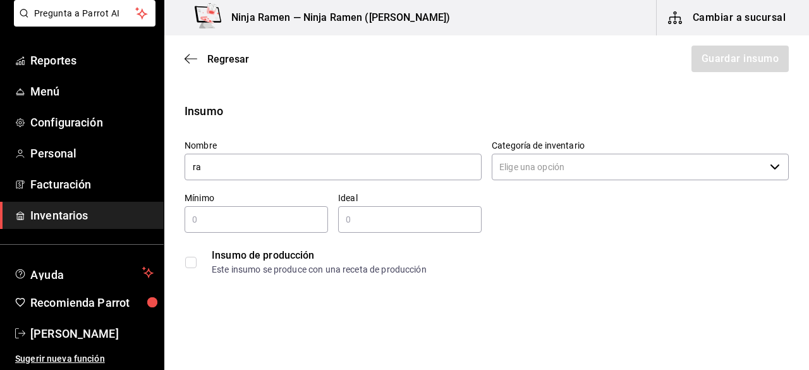
type input "r"
type input "h"
type input "b"
type input "j"
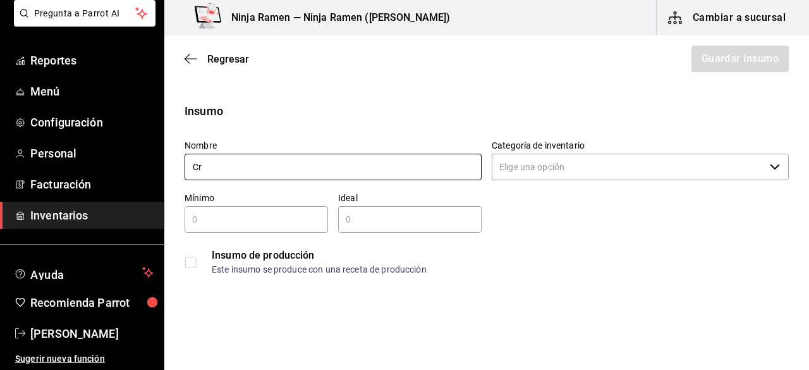
type input "C"
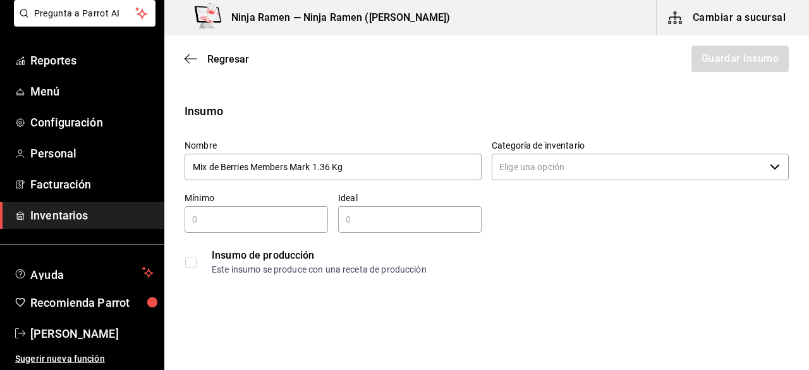
type input "Mix de Berries Members Mark 1.36 Kg"
click at [520, 156] on input "Categoría de inventario" at bounding box center [628, 167] width 273 height 27
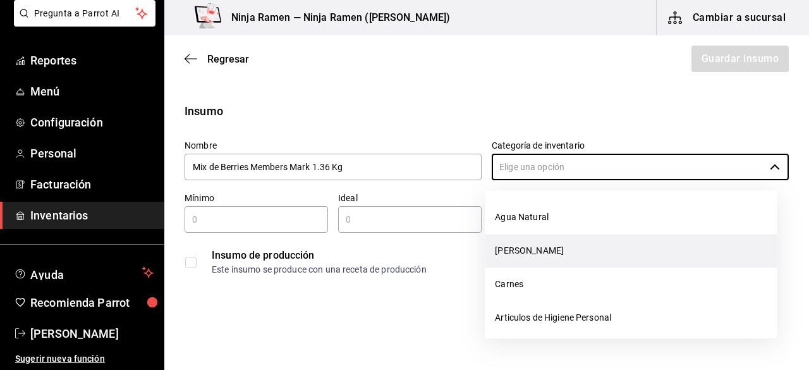
click at [531, 253] on li "[PERSON_NAME]" at bounding box center [631, 251] width 292 height 34
type input "[PERSON_NAME]"
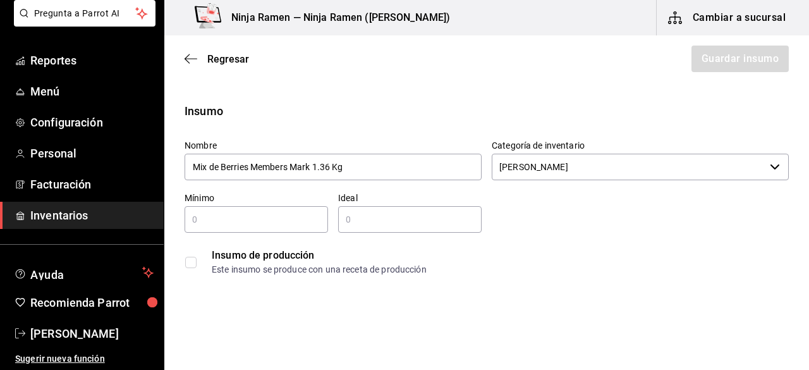
click at [293, 214] on input "text" at bounding box center [256, 219] width 143 height 15
type input "1"
click at [382, 223] on input "text" at bounding box center [409, 219] width 143 height 15
type input "2"
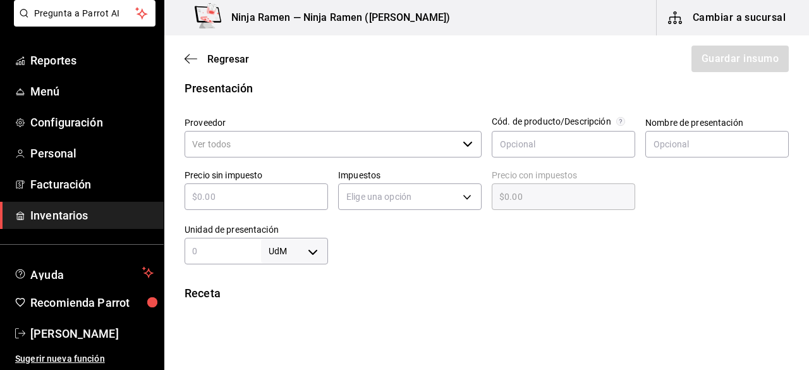
scroll to position [257, 0]
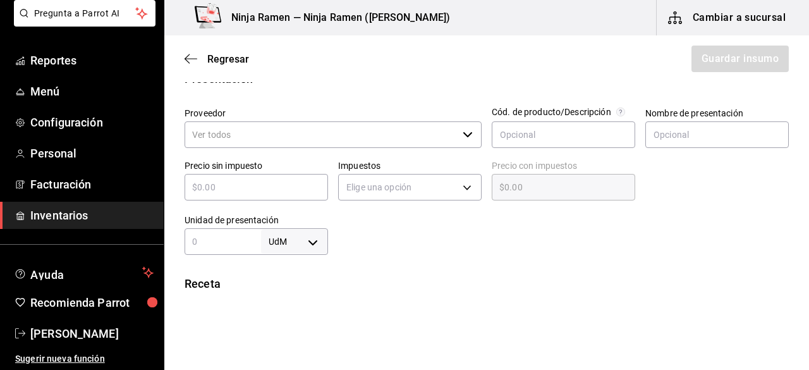
click at [464, 130] on icon "button" at bounding box center [468, 135] width 10 height 10
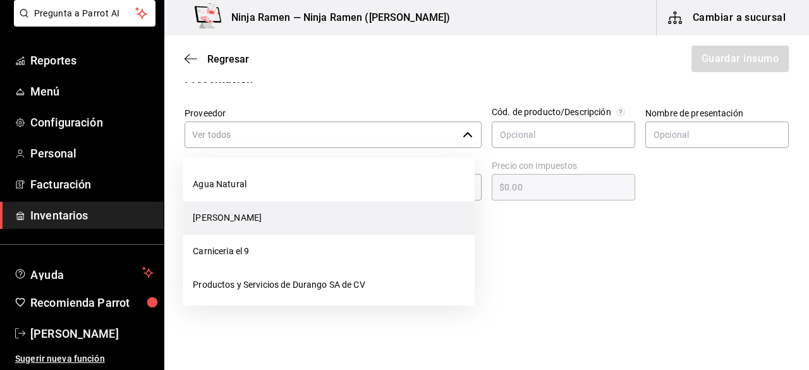
click at [347, 215] on li "[PERSON_NAME]" at bounding box center [329, 218] width 292 height 34
type input "[PERSON_NAME]"
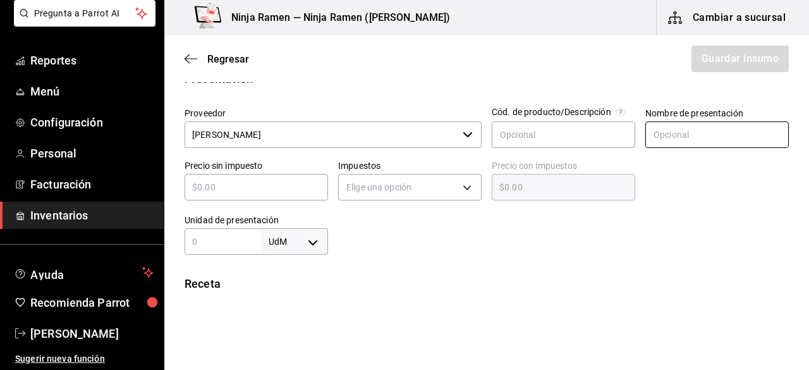
type input "2"
click at [645, 135] on input "text" at bounding box center [716, 134] width 143 height 27
type input "Mix de Berries Members Mark 1.36kg"
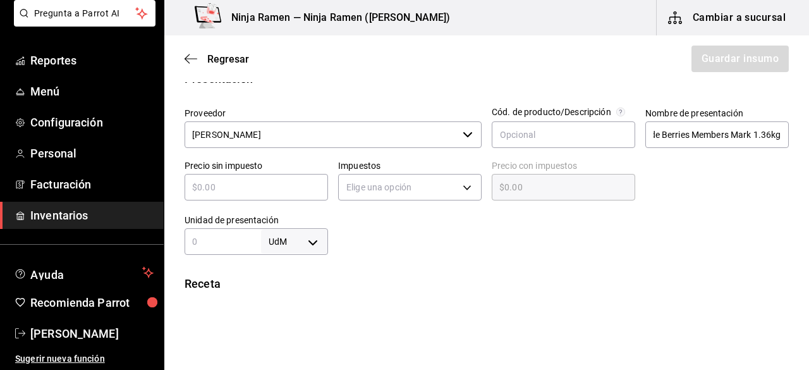
scroll to position [0, 0]
click at [224, 187] on input "text" at bounding box center [256, 187] width 143 height 15
type input "$1"
type input "$1.00"
type input "$17"
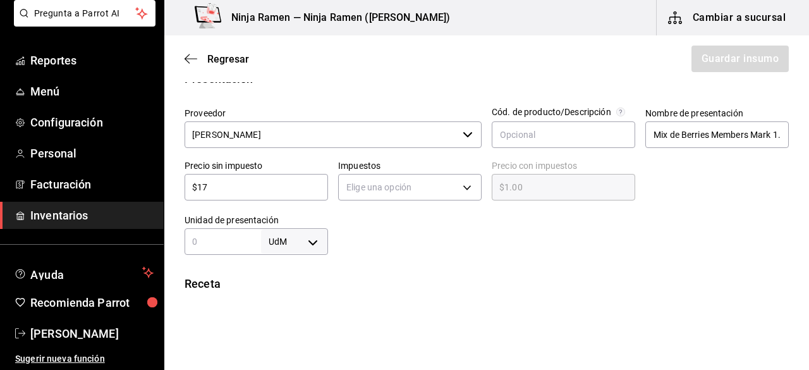
type input "$17.00"
type input "$175"
type input "$175.00"
type input "$175.7"
type input "$175.70"
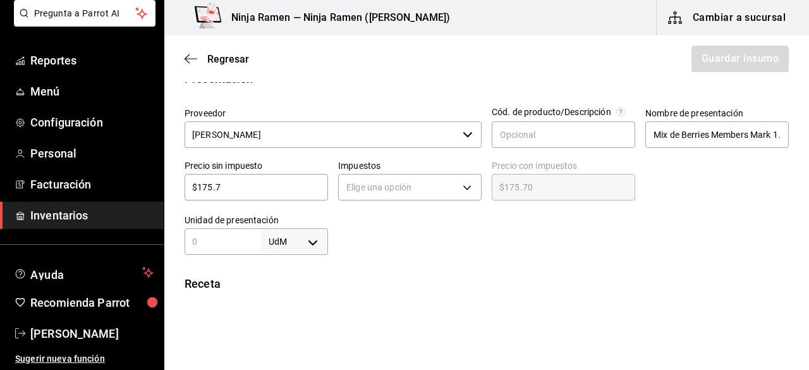
type input "$175.71"
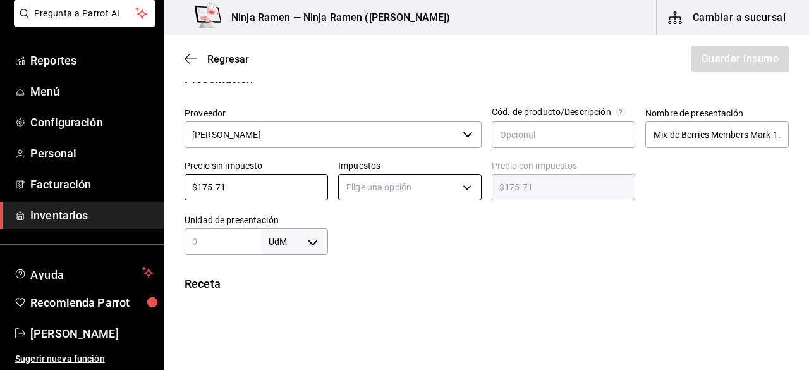
type input "$175.71"
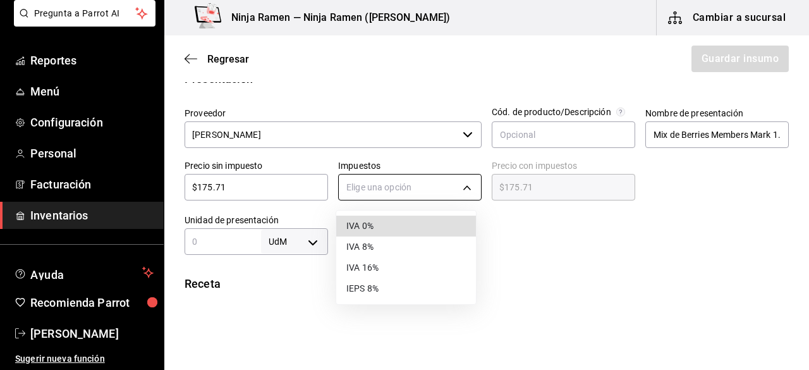
click at [344, 186] on body "Pregunta a Parrot AI Reportes Menú Configuración Personal Facturación Inventari…" at bounding box center [404, 149] width 809 height 298
click at [366, 221] on li "IVA 0%" at bounding box center [406, 226] width 140 height 21
type input "IVA_0"
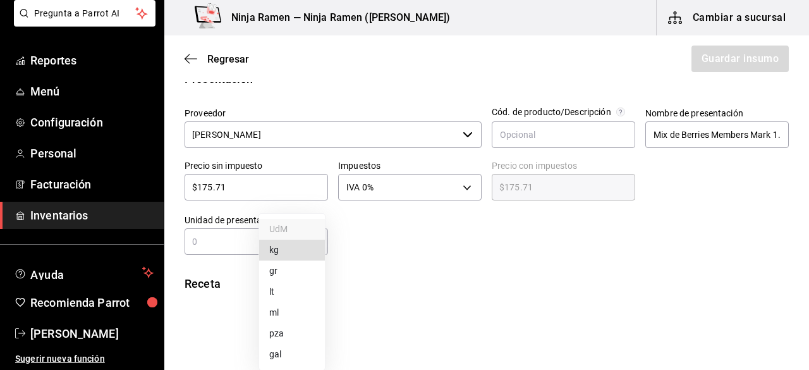
click at [303, 242] on body "Pregunta a Parrot AI Reportes Menú Configuración Personal Facturación Inventari…" at bounding box center [404, 149] width 809 height 298
click at [289, 255] on li "kg" at bounding box center [292, 250] width 66 height 21
type input "KILOGRAM"
click at [235, 248] on div "kg KILOGRAM ​" at bounding box center [256, 241] width 143 height 27
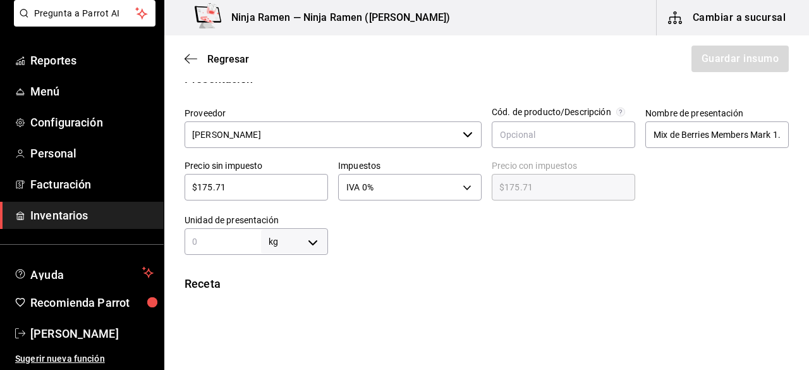
type input "1"
type input "1.3"
type input "1.36"
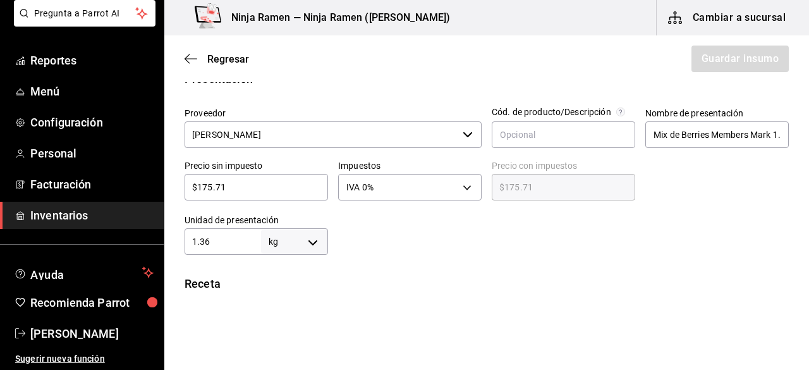
type input "1.36"
click at [479, 272] on div "Insumo Nombre Mix de Berries Members Mark 1.36 Kg Categoría de inventario Bodeg…" at bounding box center [486, 236] width 645 height 783
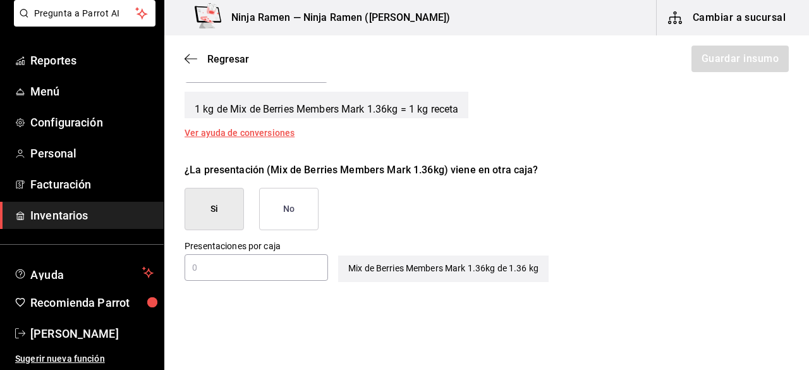
scroll to position [536, 0]
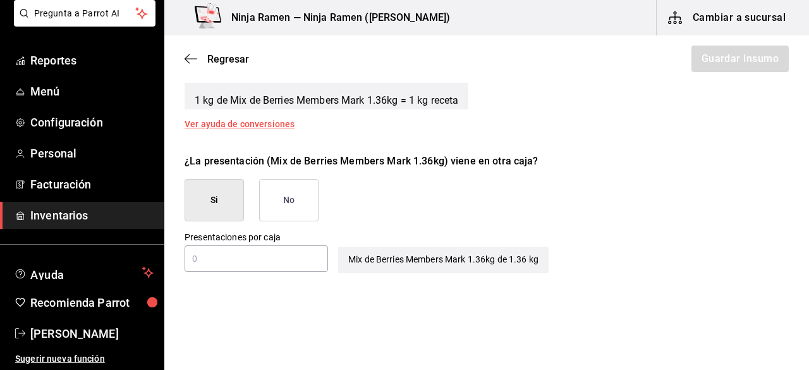
click at [302, 193] on button "No" at bounding box center [288, 200] width 59 height 42
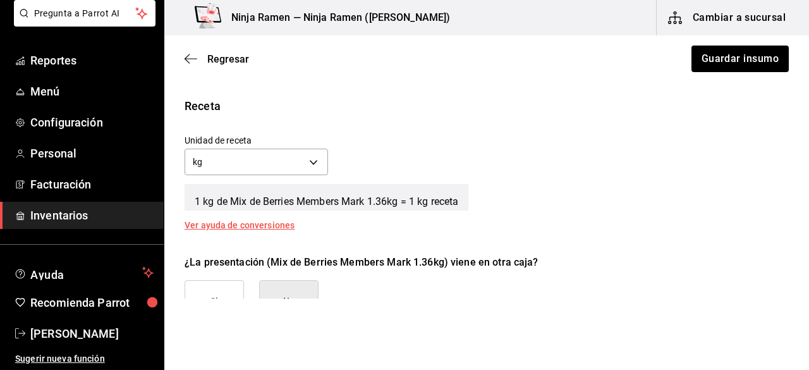
scroll to position [412, 0]
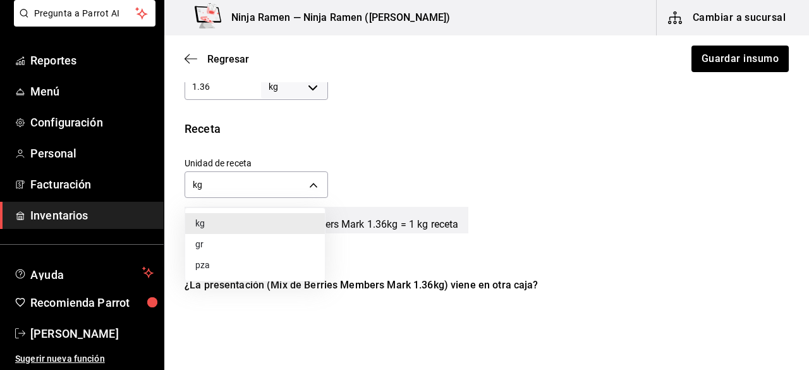
drag, startPoint x: 312, startPoint y: 173, endPoint x: 269, endPoint y: 245, distance: 84.1
click at [269, 245] on body "Pregunta a Parrot AI Reportes Menú Configuración Personal Facturación Inventari…" at bounding box center [404, 149] width 809 height 298
click at [269, 245] on li "gr" at bounding box center [255, 244] width 140 height 21
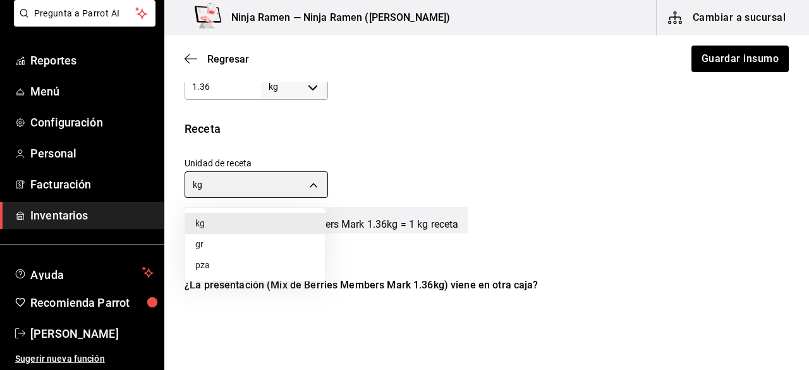
type input "GRAM"
type input "1,360"
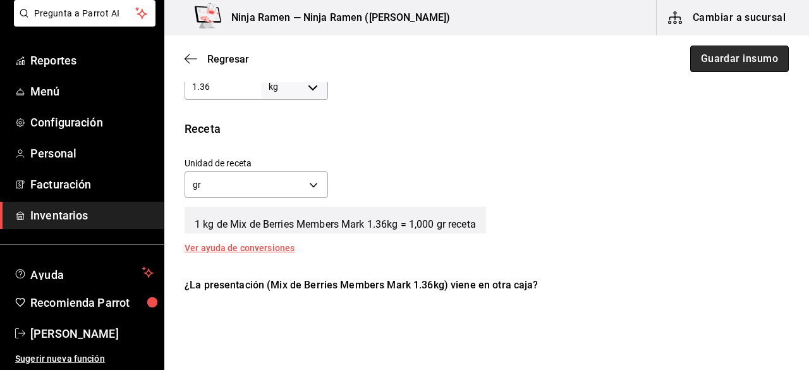
click at [717, 65] on button "Guardar insumo" at bounding box center [739, 59] width 99 height 27
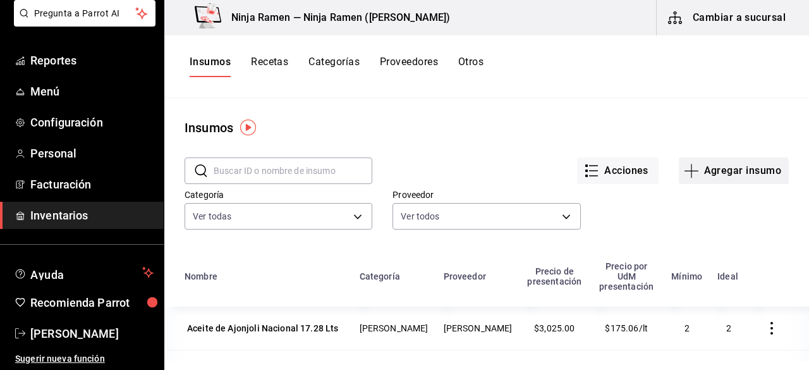
click at [747, 179] on button "Agregar insumo" at bounding box center [734, 170] width 110 height 27
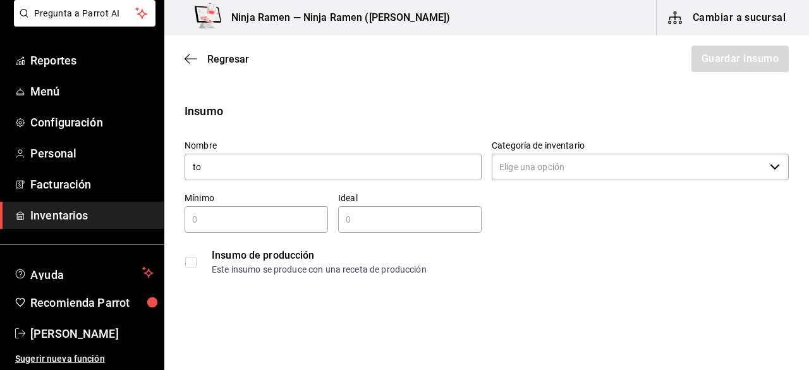
type input "t"
type input "C"
type input "l"
type input "ass"
click at [75, 217] on span "Inventarios" at bounding box center [91, 215] width 123 height 17
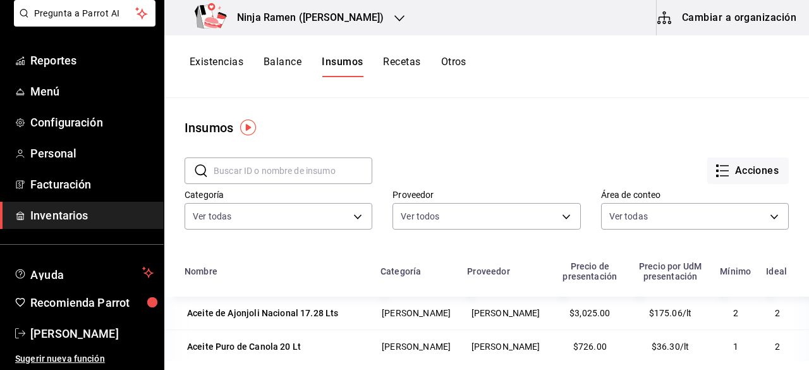
click at [745, 17] on button "Cambiar a organización" at bounding box center [728, 17] width 142 height 35
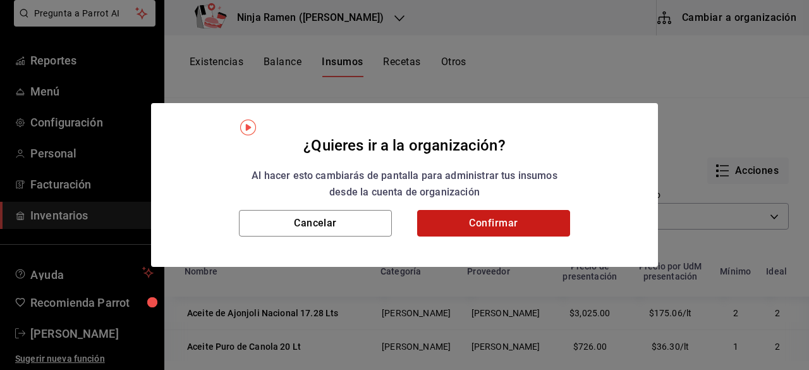
click at [480, 220] on button "Confirmar" at bounding box center [493, 223] width 153 height 27
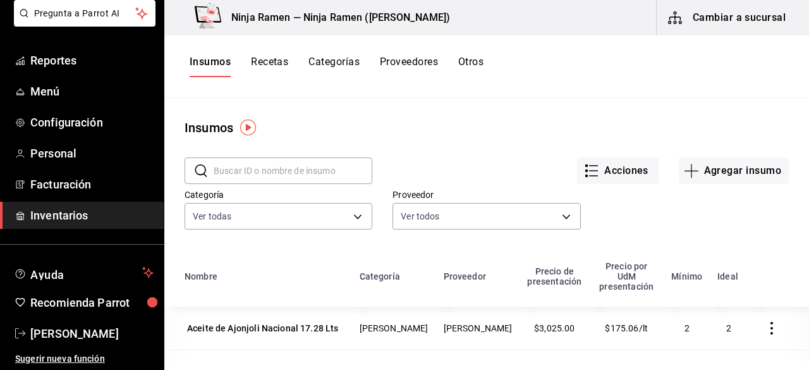
click at [269, 68] on button "Recetas" at bounding box center [269, 66] width 37 height 21
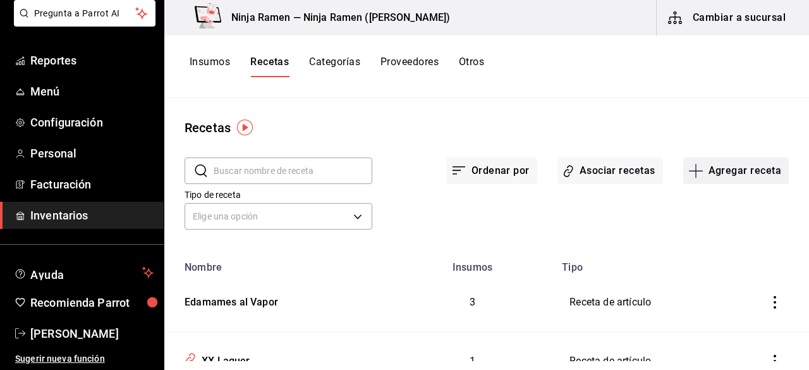
click at [715, 162] on button "Agregar receta" at bounding box center [736, 170] width 106 height 27
click at [714, 202] on span "Receta" at bounding box center [727, 205] width 106 height 13
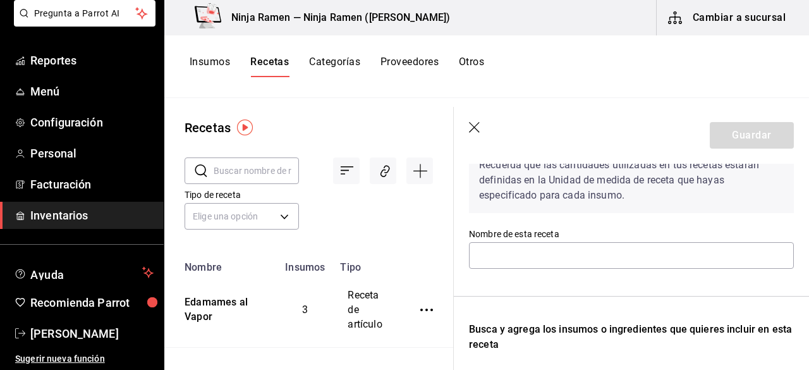
scroll to position [107, 0]
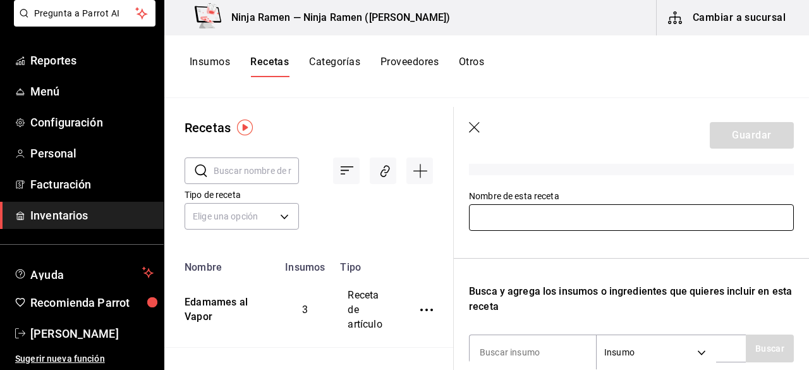
click at [654, 217] on input "text" at bounding box center [631, 217] width 325 height 27
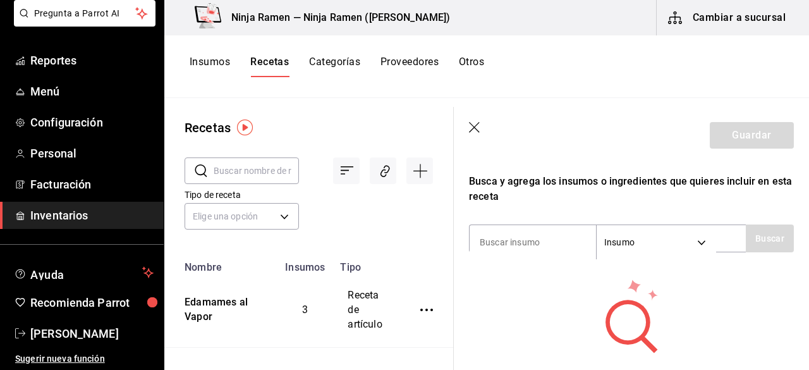
scroll to position [218, 0]
type input "Edamames Salteados (Spicy)"
click at [538, 248] on input at bounding box center [533, 241] width 126 height 27
type input "edama"
click at [748, 237] on button "Buscar" at bounding box center [770, 238] width 48 height 28
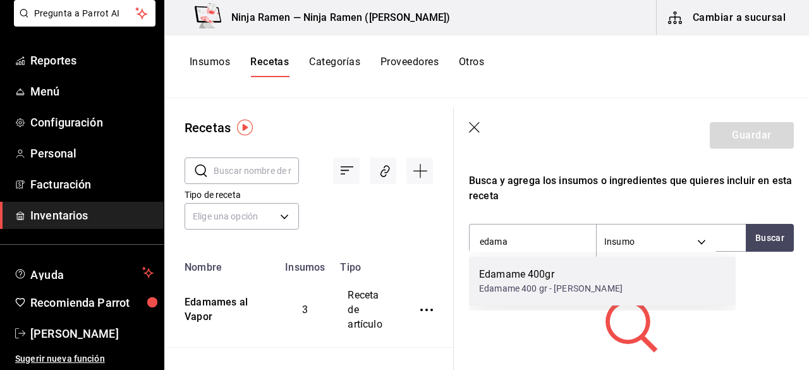
click at [556, 272] on div "Edamame 400gr" at bounding box center [550, 274] width 143 height 15
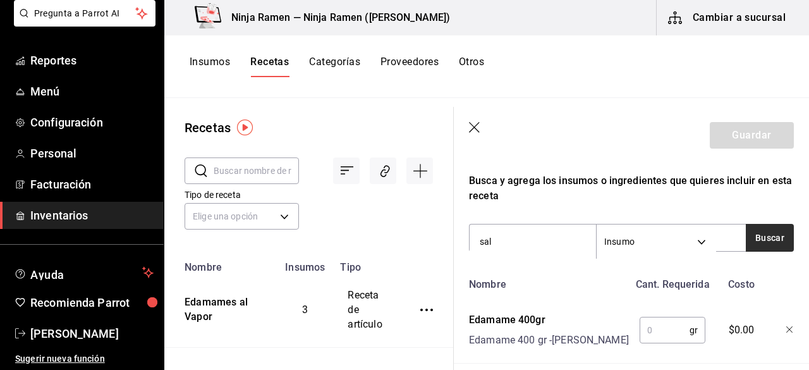
type input "sal"
click at [757, 232] on button "Buscar" at bounding box center [770, 238] width 48 height 28
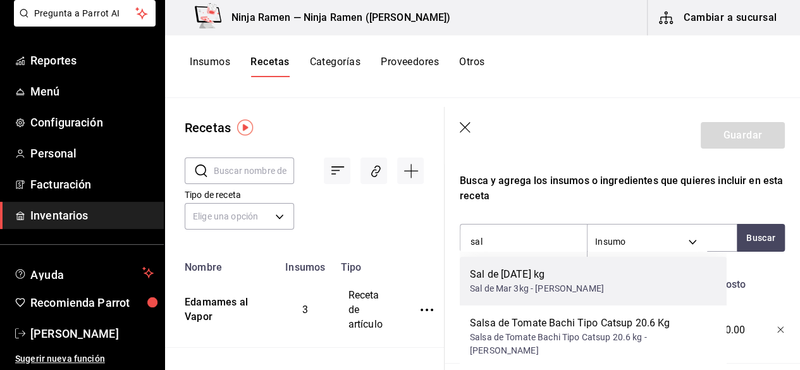
click at [564, 294] on div "Sal de Mar 3kg - [PERSON_NAME]" at bounding box center [537, 288] width 134 height 13
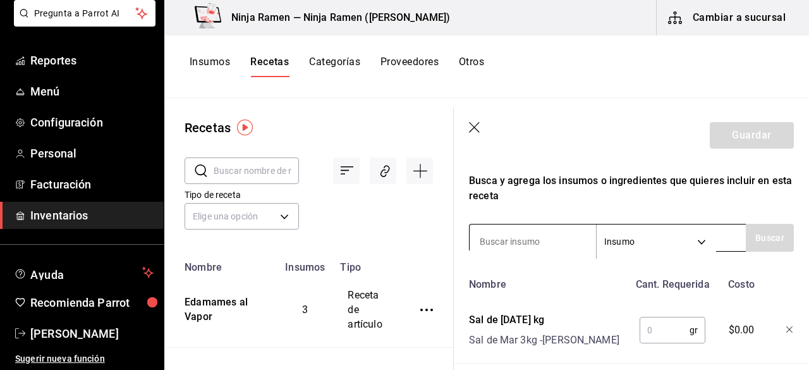
click at [523, 243] on input at bounding box center [533, 241] width 126 height 27
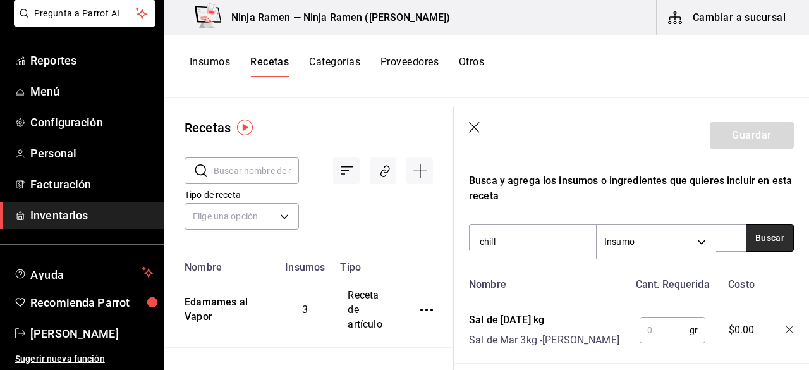
click at [746, 236] on button "Buscar" at bounding box center [770, 238] width 48 height 28
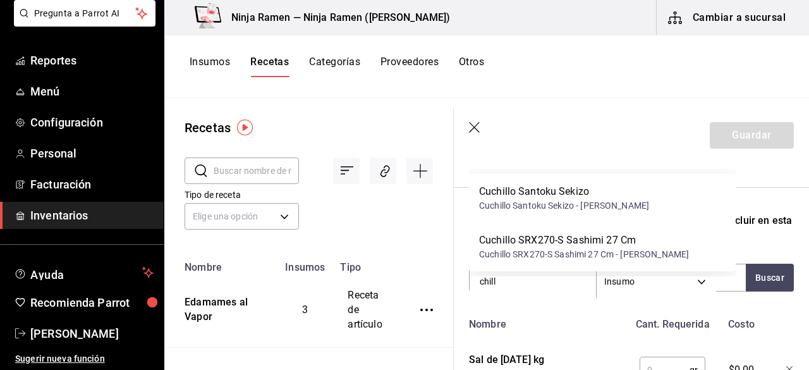
scroll to position [181, 0]
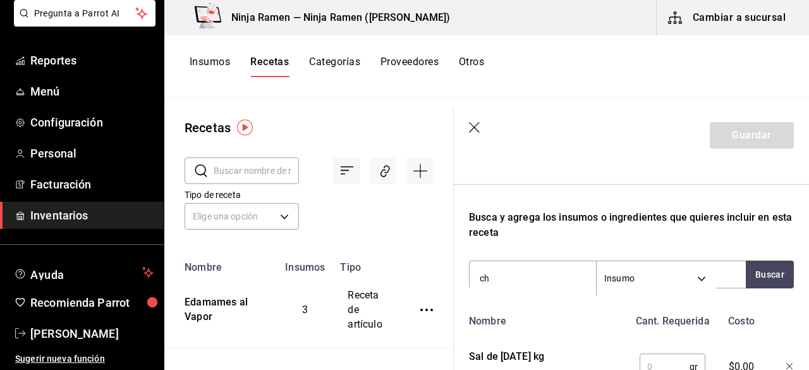
type input "c"
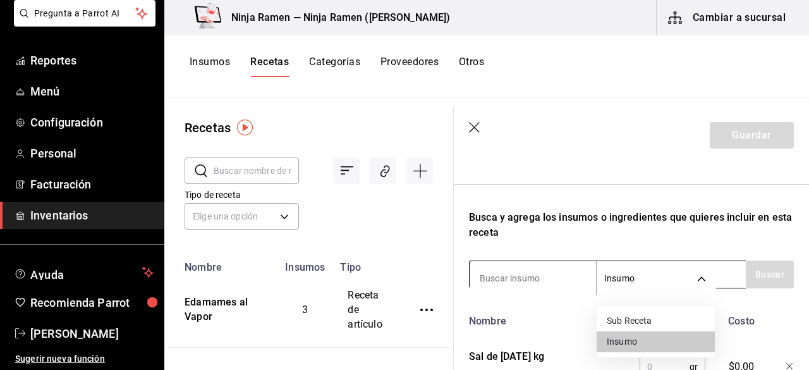
click at [702, 283] on body "Pregunta a Parrot AI Reportes Menú Configuración Personal Facturación Inventari…" at bounding box center [404, 180] width 809 height 361
click at [702, 283] on div at bounding box center [404, 185] width 809 height 370
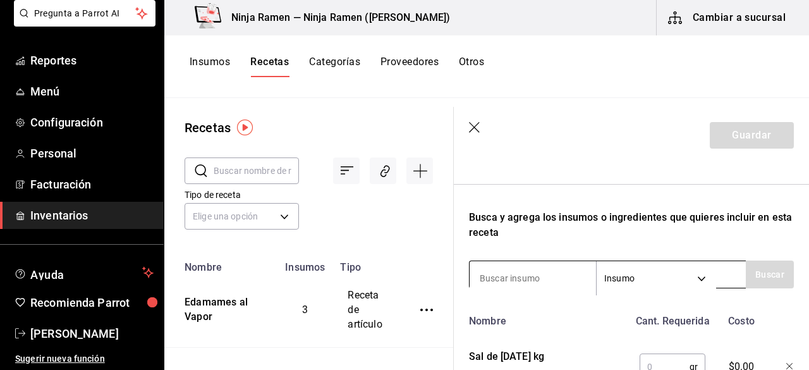
click at [568, 290] on input at bounding box center [533, 278] width 126 height 27
click at [757, 257] on div "Recuerda que las cantidades utilizadas en tus recetas estarán definidas en la U…" at bounding box center [631, 245] width 325 height 441
click at [757, 268] on button "Buscar" at bounding box center [770, 274] width 48 height 28
type input "pep"
click at [766, 285] on button "Buscar" at bounding box center [770, 274] width 48 height 28
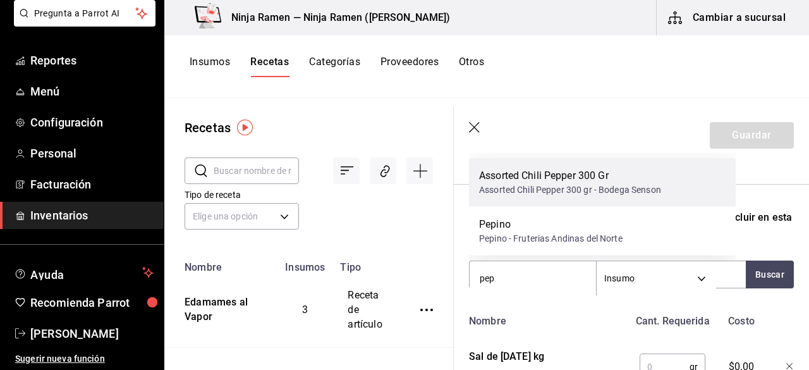
click at [688, 202] on div "Assorted Chili Pepper 300 Gr Assorted Chili Pepper 300 gr - Bodega Senson" at bounding box center [602, 182] width 267 height 49
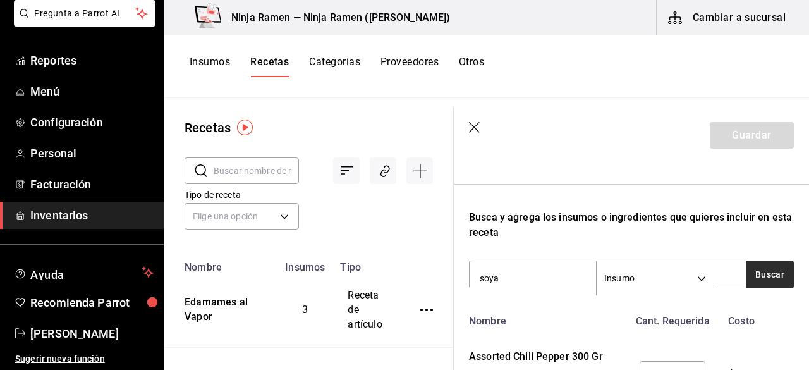
type input "soya"
click at [762, 271] on button "Buscar" at bounding box center [770, 274] width 48 height 28
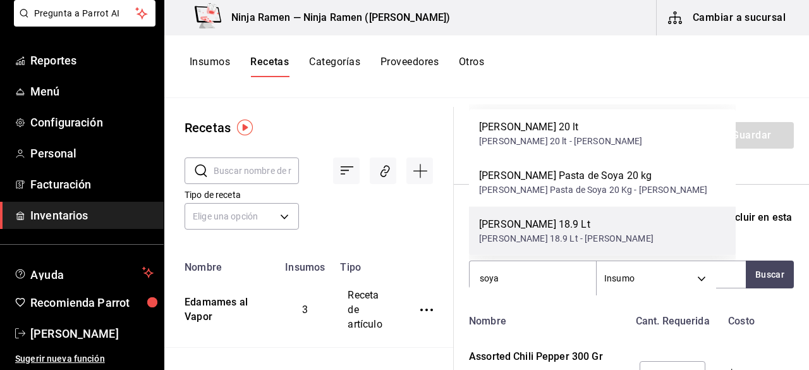
click at [643, 219] on div "[PERSON_NAME] 18.9 Lt" at bounding box center [566, 224] width 174 height 15
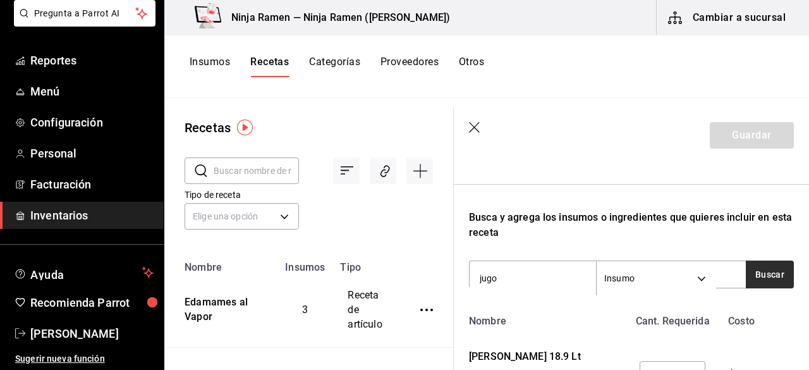
type input "jugo"
click at [774, 279] on button "Buscar" at bounding box center [770, 274] width 48 height 28
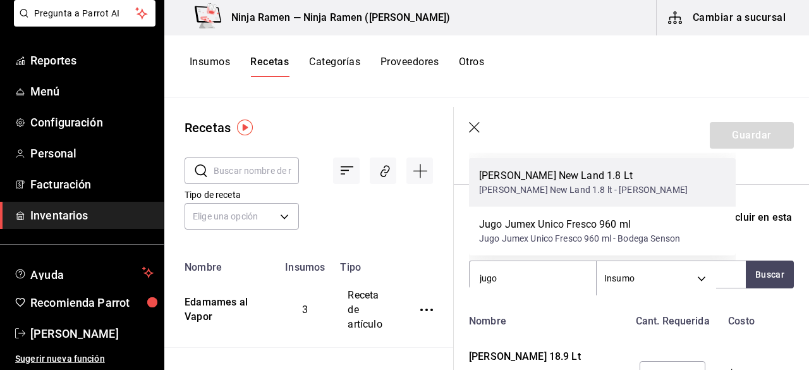
click at [662, 180] on div "[PERSON_NAME] New Land 1.8 Lt" at bounding box center [583, 175] width 209 height 15
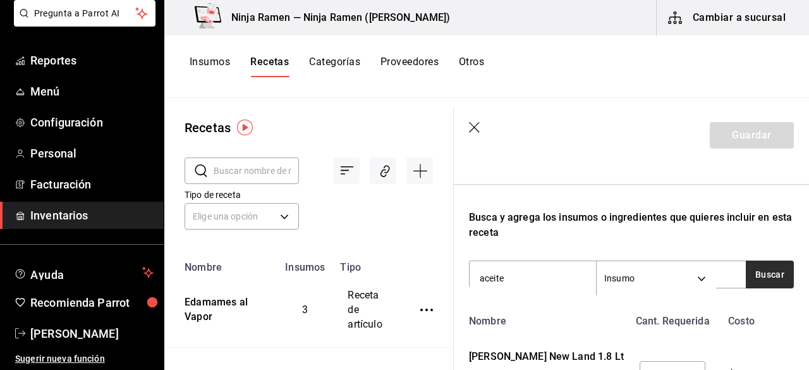
type input "aceite"
click at [753, 278] on button "Buscar" at bounding box center [770, 274] width 48 height 28
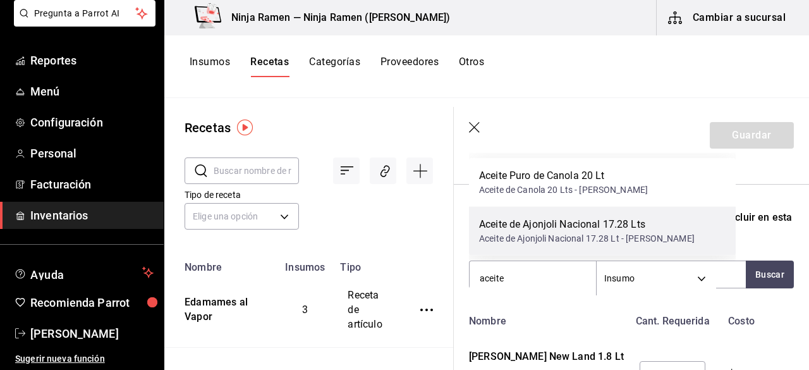
click at [662, 238] on div "Aceite de Ajonjoli Nacional 17.28 Lt - [PERSON_NAME]" at bounding box center [587, 238] width 216 height 13
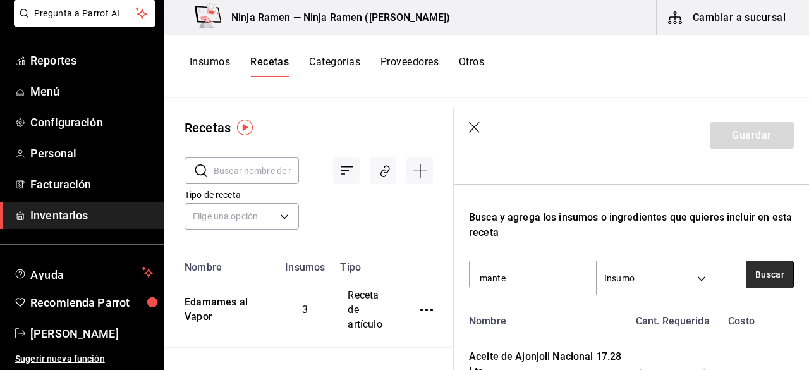
click at [759, 261] on button "Buscar" at bounding box center [770, 274] width 48 height 28
drag, startPoint x: 774, startPoint y: 288, endPoint x: 759, endPoint y: 275, distance: 19.3
click at [759, 275] on button "Buscar" at bounding box center [770, 274] width 48 height 28
type input "marg"
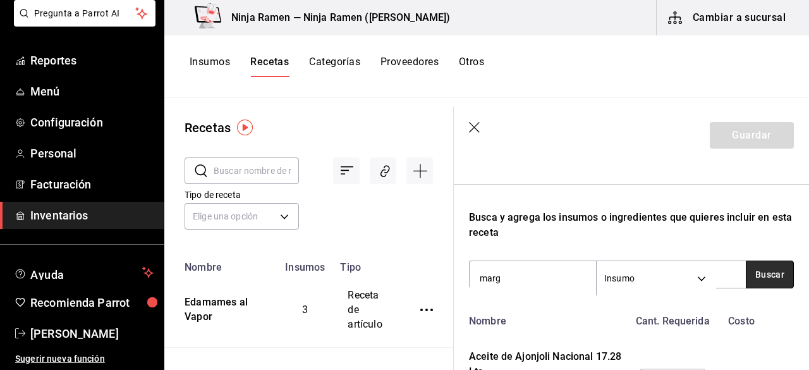
click at [750, 281] on button "Buscar" at bounding box center [770, 274] width 48 height 28
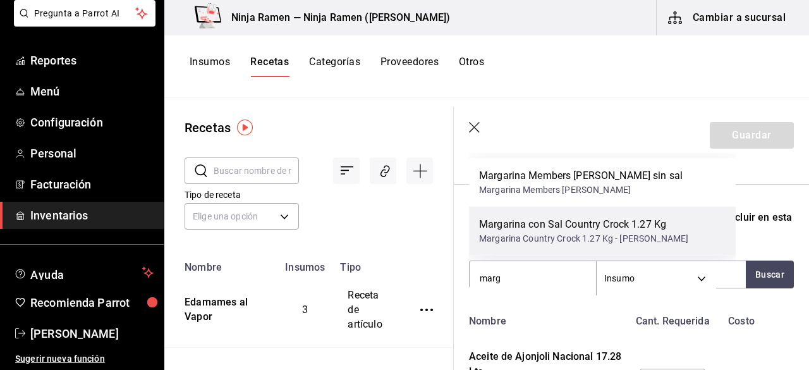
click at [660, 238] on div "Margarina Country Crock 1.27 Kg - [PERSON_NAME]" at bounding box center [583, 238] width 209 height 13
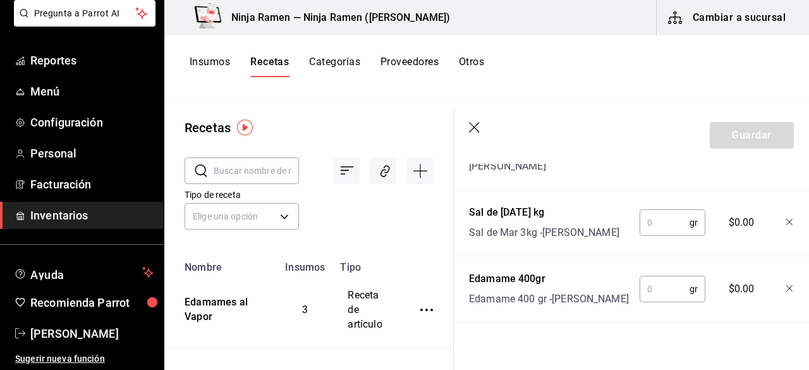
scroll to position [807, 0]
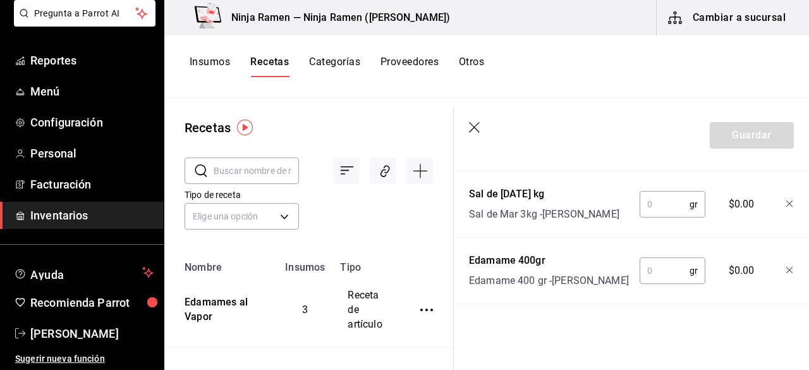
click at [662, 258] on input "text" at bounding box center [665, 270] width 50 height 25
type input "150"
click at [657, 192] on input "text" at bounding box center [665, 204] width 50 height 25
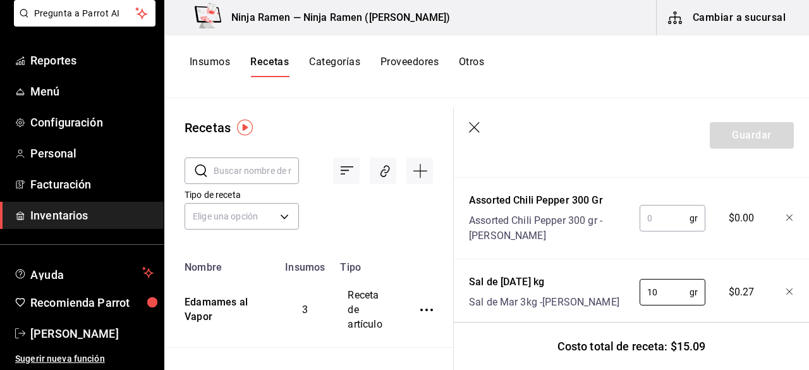
scroll to position [688, 0]
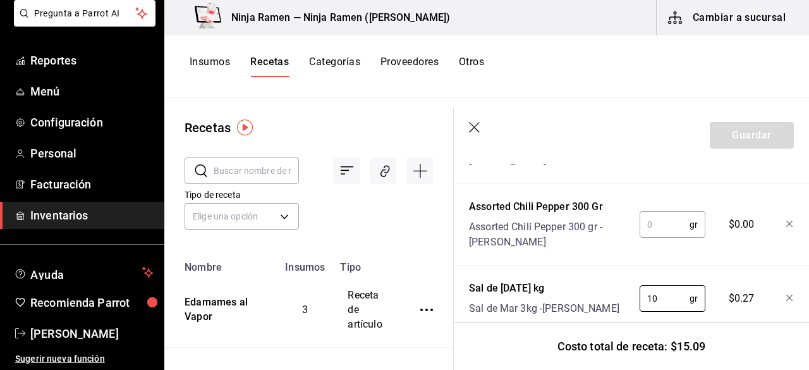
type input "10"
click at [661, 226] on input "text" at bounding box center [665, 224] width 50 height 25
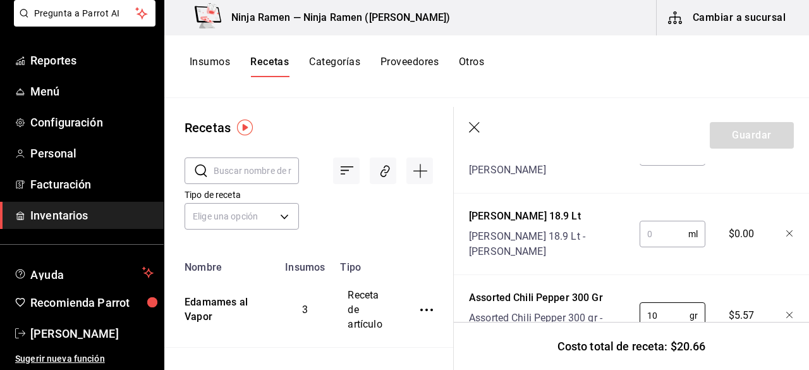
scroll to position [593, 0]
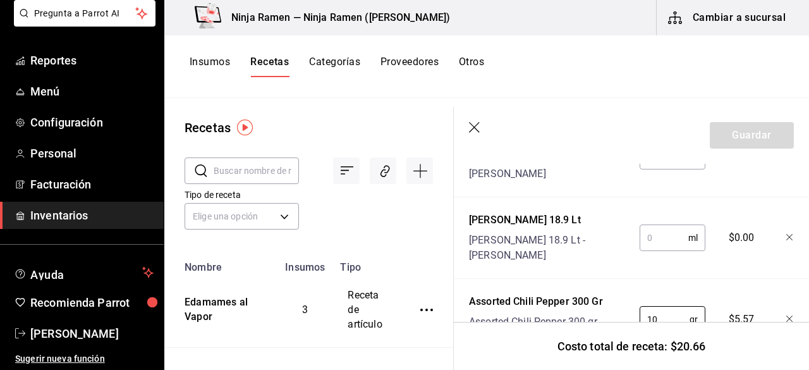
type input "10"
click at [673, 238] on input "text" at bounding box center [664, 237] width 49 height 25
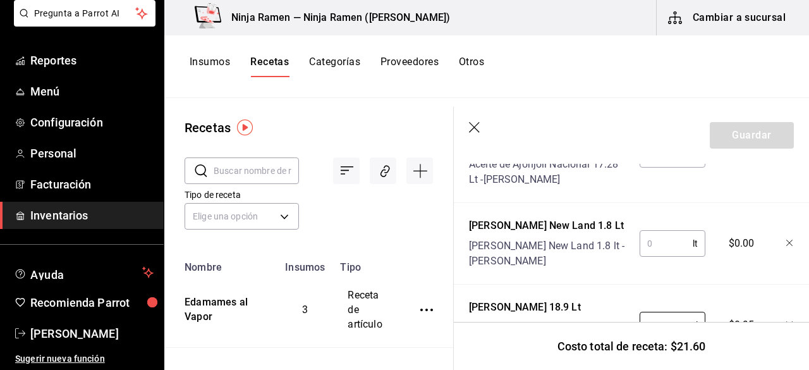
scroll to position [504, 0]
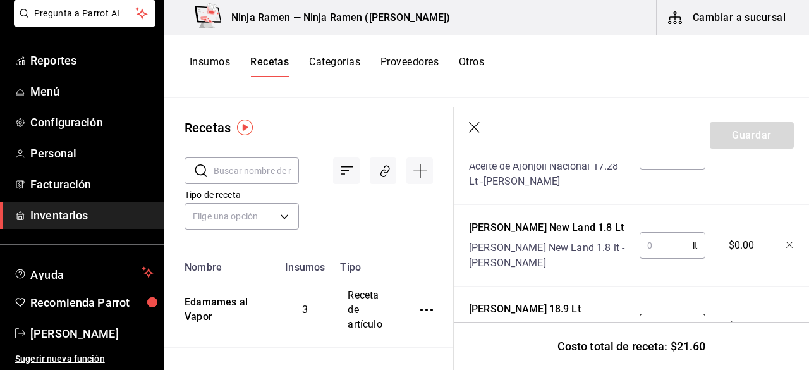
type input "20"
click at [674, 243] on input "text" at bounding box center [666, 245] width 53 height 25
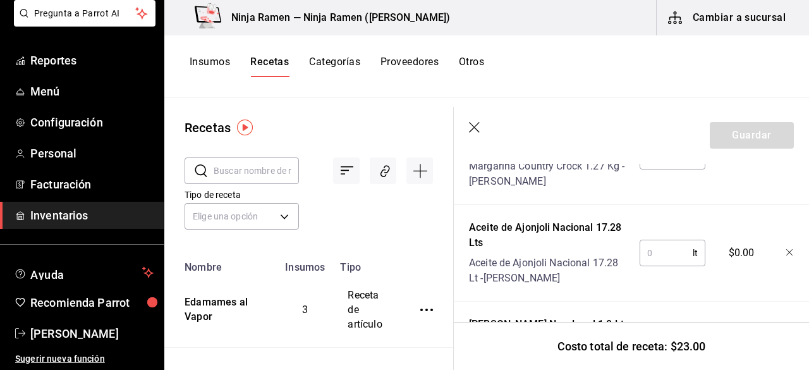
scroll to position [397, 0]
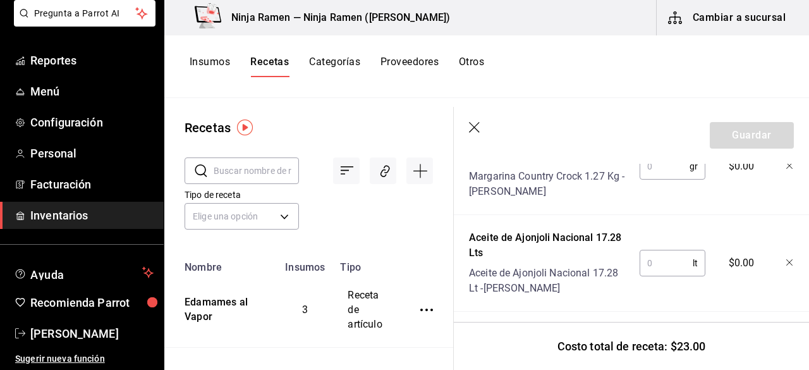
type input "0.020"
click at [676, 262] on input "text" at bounding box center [666, 262] width 53 height 25
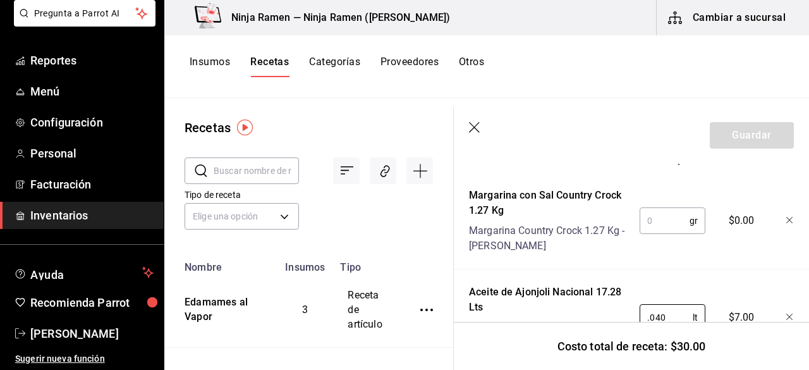
scroll to position [337, 0]
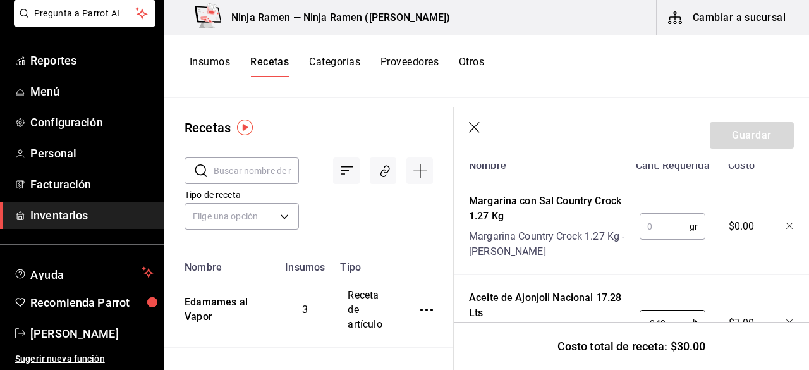
type input "0.040"
click at [661, 223] on input "text" at bounding box center [665, 226] width 50 height 25
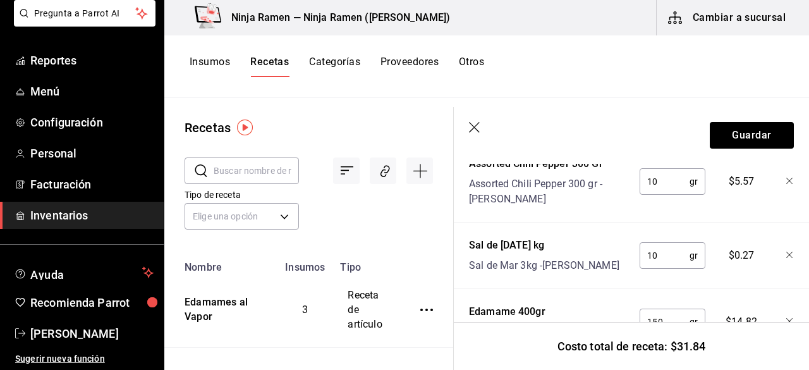
scroll to position [748, 0]
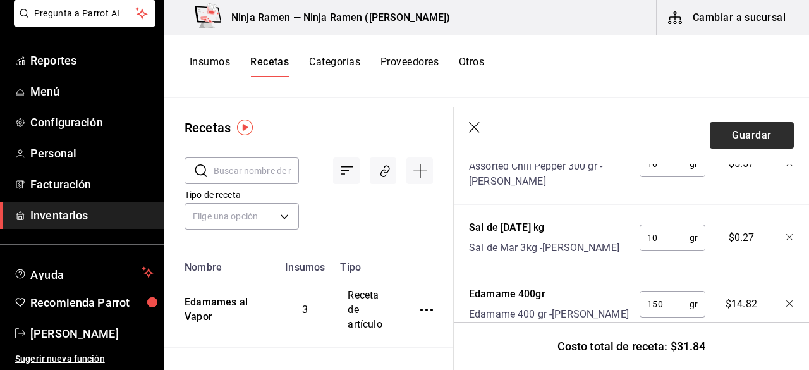
type input "15"
click at [722, 132] on button "Guardar" at bounding box center [752, 135] width 84 height 27
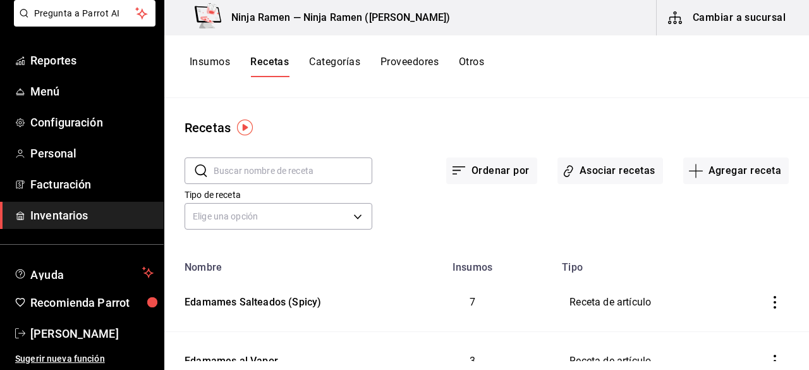
click at [214, 67] on button "Insumos" at bounding box center [210, 66] width 40 height 21
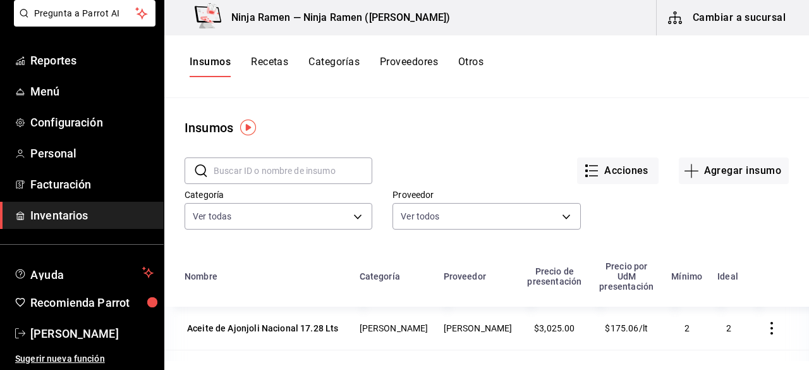
click at [281, 179] on input "text" at bounding box center [293, 170] width 159 height 25
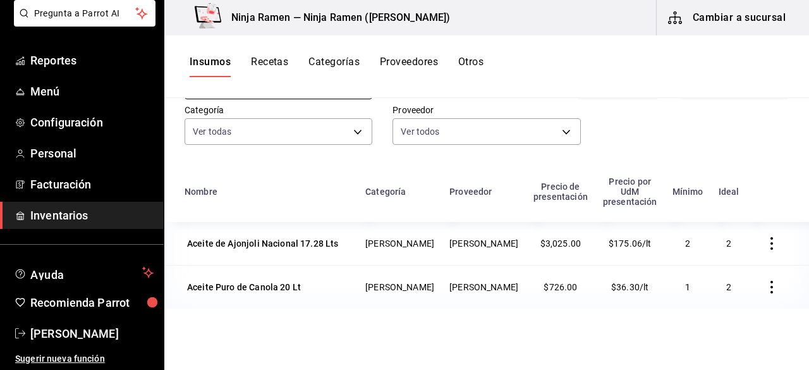
scroll to position [114, 0]
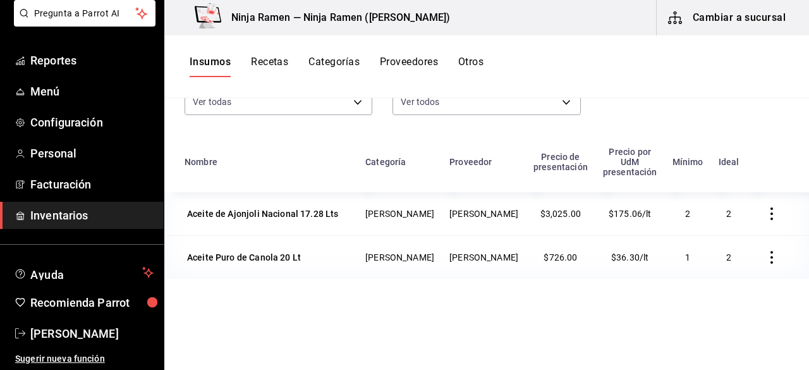
type input "ace"
click at [766, 251] on icon "button" at bounding box center [772, 257] width 13 height 13
click at [721, 291] on div at bounding box center [404, 185] width 809 height 370
click at [617, 252] on span "$36.30/lt" at bounding box center [629, 257] width 37 height 10
click at [634, 209] on span "$175.06/lt" at bounding box center [630, 214] width 43 height 10
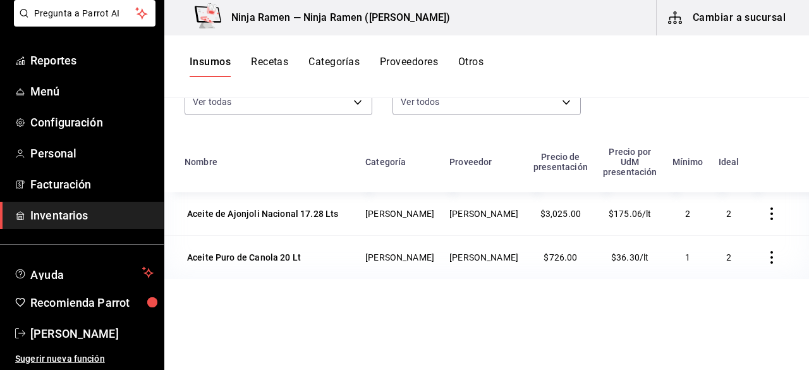
click at [766, 207] on icon "button" at bounding box center [772, 213] width 13 height 13
click at [564, 291] on div at bounding box center [404, 185] width 809 height 370
